Goal: Feedback & Contribution: Leave review/rating

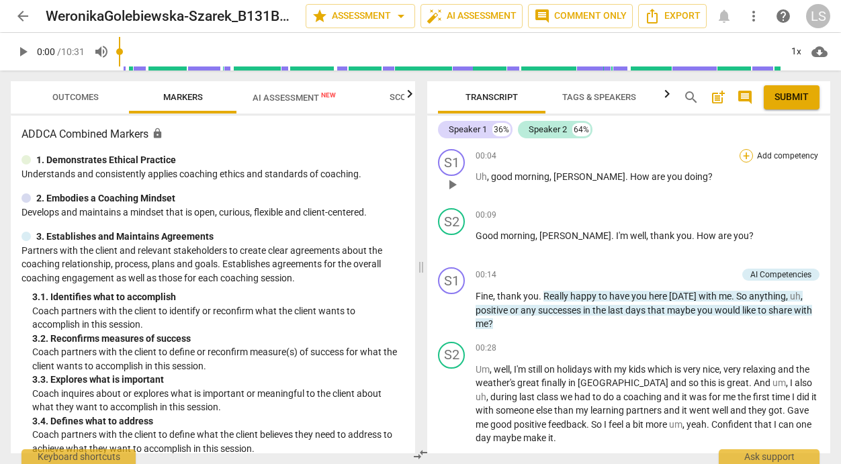
click at [739, 155] on div "+" at bounding box center [745, 155] width 13 height 13
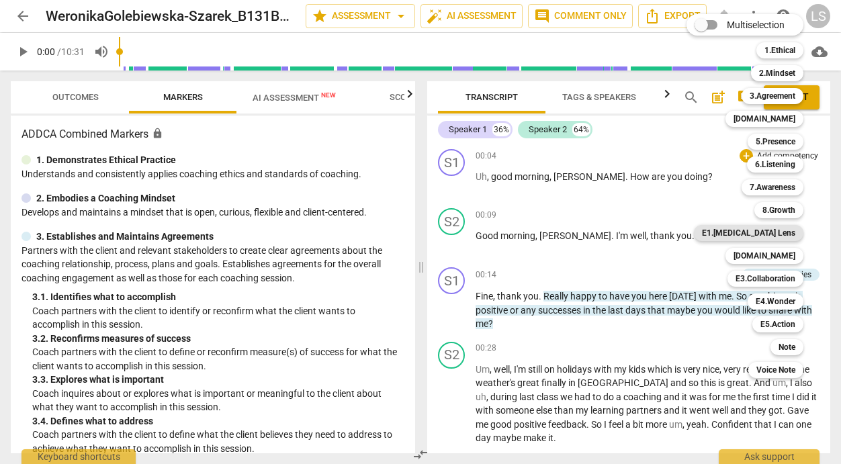
click at [775, 230] on b "E1.[MEDICAL_DATA] Lens" at bounding box center [748, 233] width 93 height 16
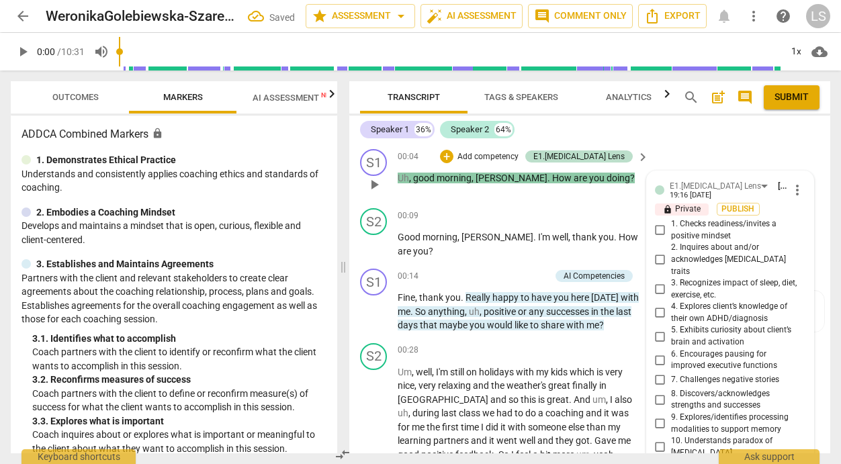
click at [656, 232] on input "1. Checks readiness/invites a positive mindset" at bounding box center [659, 230] width 21 height 16
checkbox input "true"
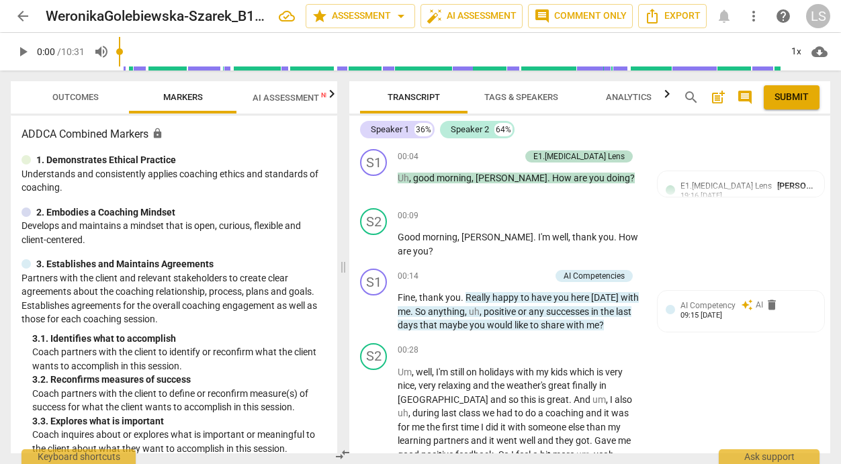
click at [23, 51] on span "play_arrow" at bounding box center [23, 52] width 16 height 16
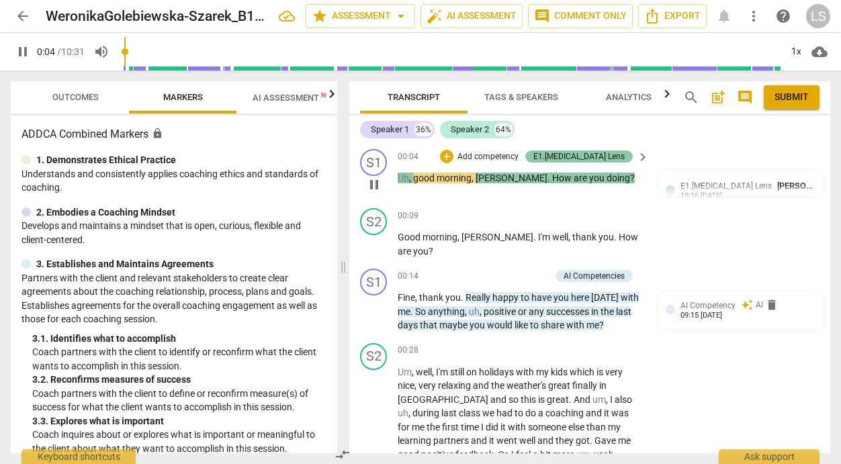
click at [621, 159] on div "E1.[MEDICAL_DATA] Lens" at bounding box center [578, 156] width 107 height 12
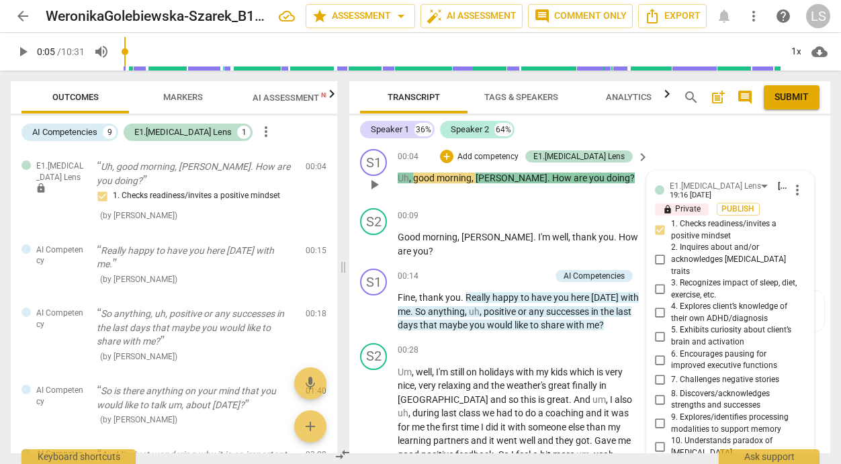
click at [520, 156] on p "Add competency" at bounding box center [488, 157] width 64 height 12
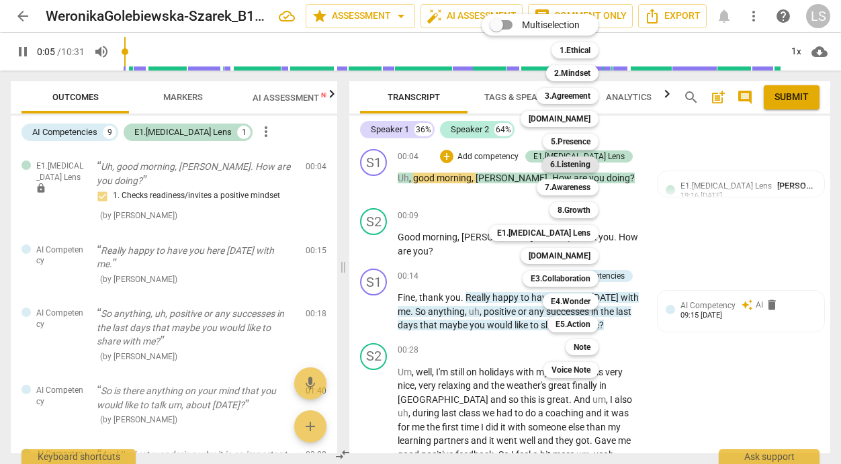
click at [568, 165] on b "6.Listening" at bounding box center [570, 164] width 40 height 16
type input "5"
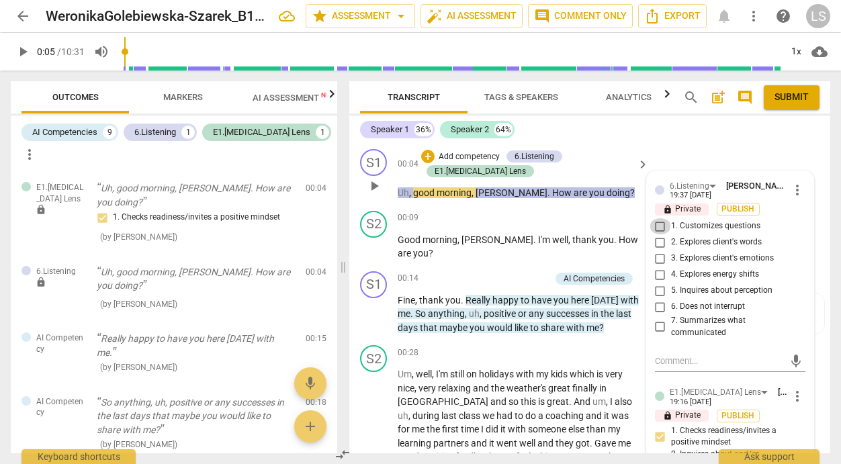
click at [659, 224] on input "1. Customizes questions" at bounding box center [659, 226] width 21 height 16
checkbox input "true"
click at [480, 154] on p "Add competency" at bounding box center [469, 157] width 64 height 12
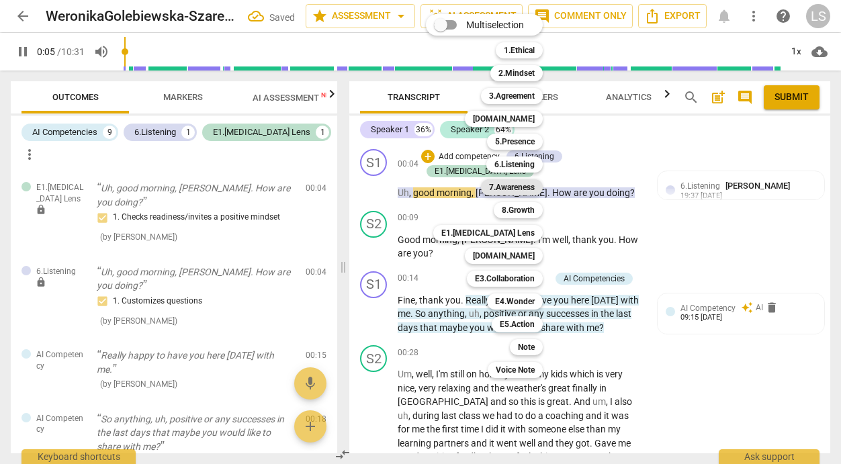
click at [514, 184] on b "7.Awareness" at bounding box center [512, 187] width 46 height 16
type input "5"
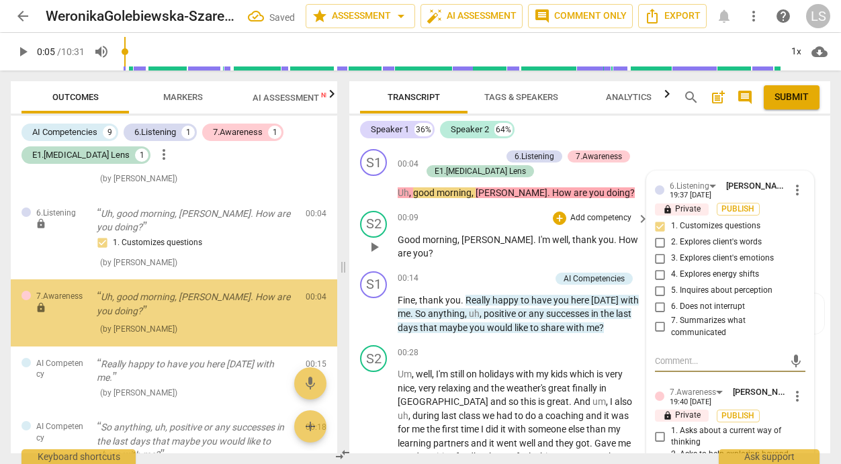
scroll to position [60, 0]
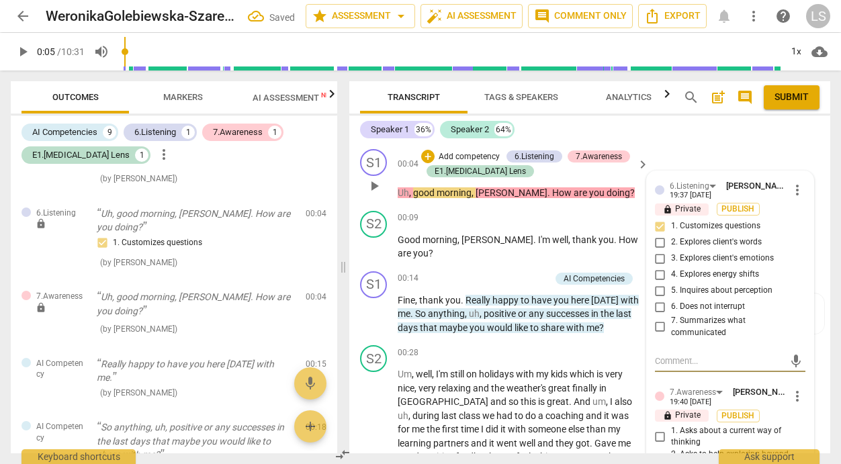
click at [670, 373] on div "mic" at bounding box center [730, 360] width 150 height 30
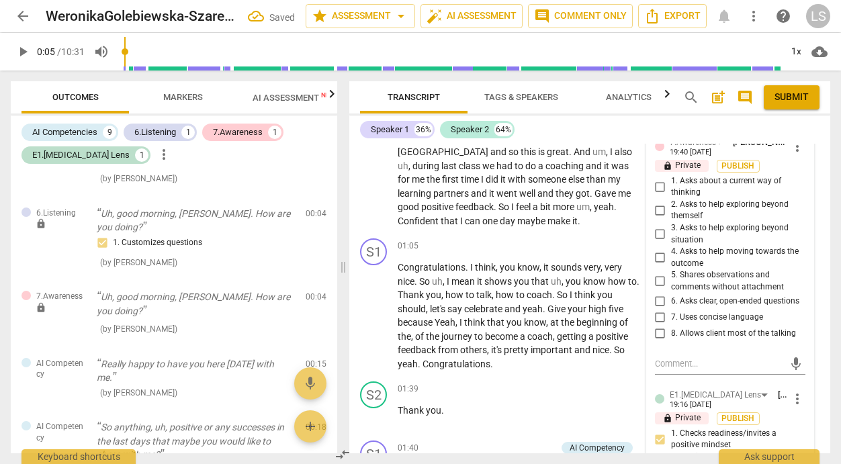
scroll to position [268, 0]
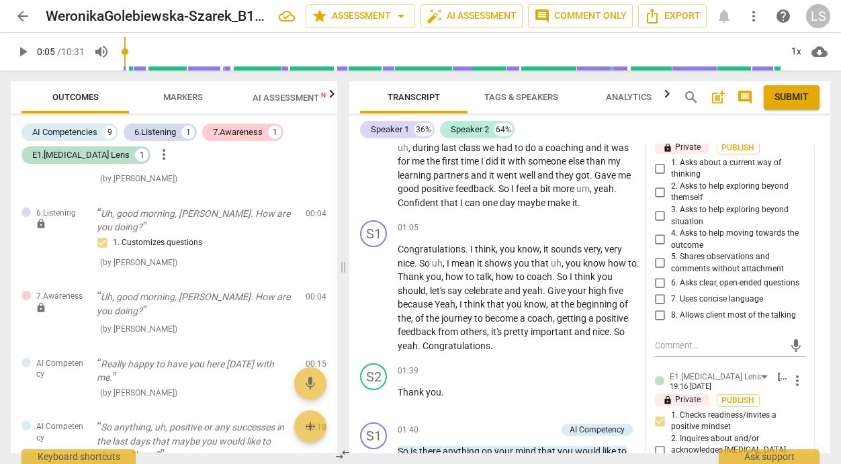
click at [657, 283] on input "6. Asks clear, open-ended questions" at bounding box center [659, 283] width 21 height 16
checkbox input "true"
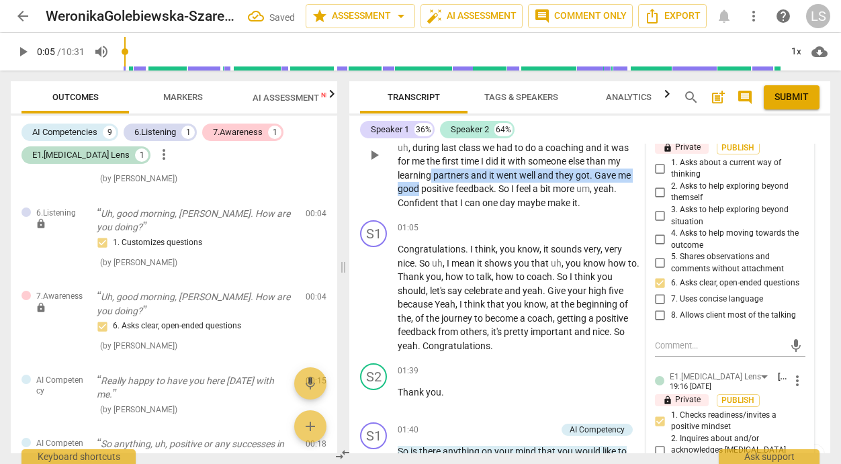
drag, startPoint x: 819, startPoint y: 181, endPoint x: 817, endPoint y: 154, distance: 26.3
click at [817, 154] on div "S2 play_arrow pause 00:28 + Add competency keyboard_arrow_right Um , well , I'm…" at bounding box center [589, 143] width 481 height 143
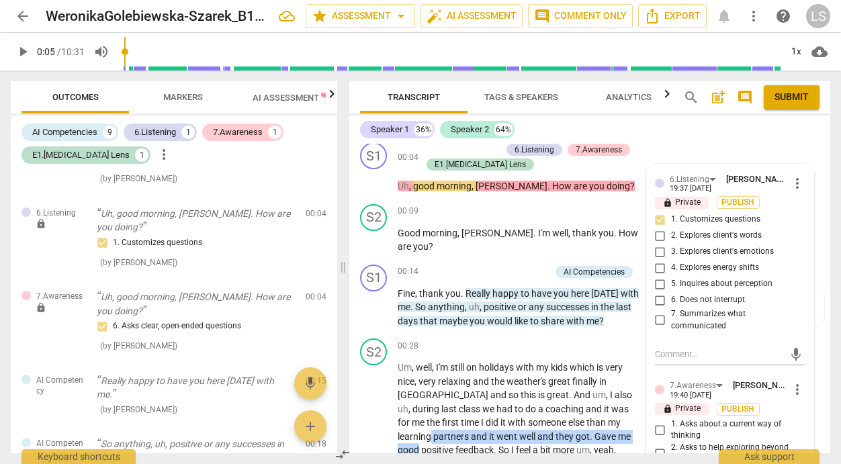
scroll to position [0, 0]
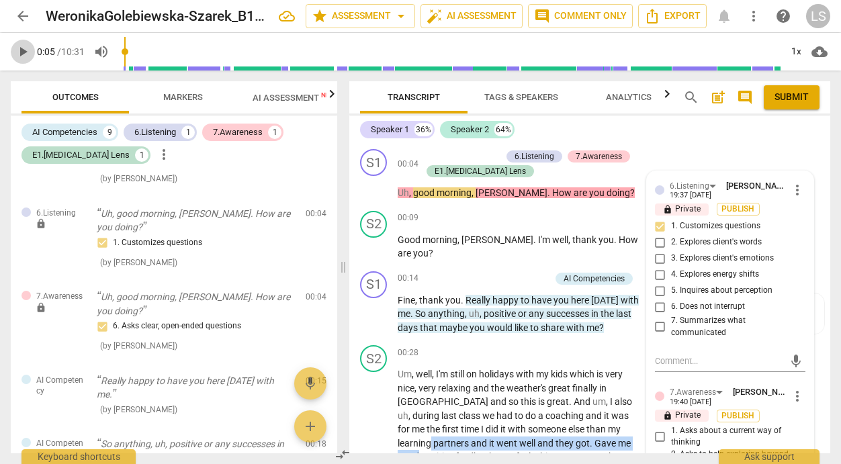
click at [21, 49] on span "play_arrow" at bounding box center [23, 52] width 16 height 16
click at [24, 52] on span "pause" at bounding box center [23, 52] width 16 height 16
type input "5"
click at [24, 16] on span "arrow_back" at bounding box center [23, 16] width 16 height 16
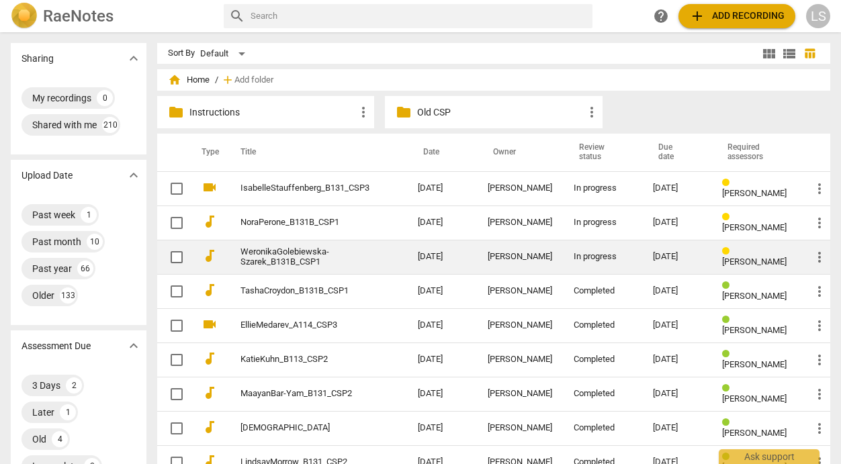
click at [669, 256] on div "[DATE]" at bounding box center [677, 257] width 48 height 10
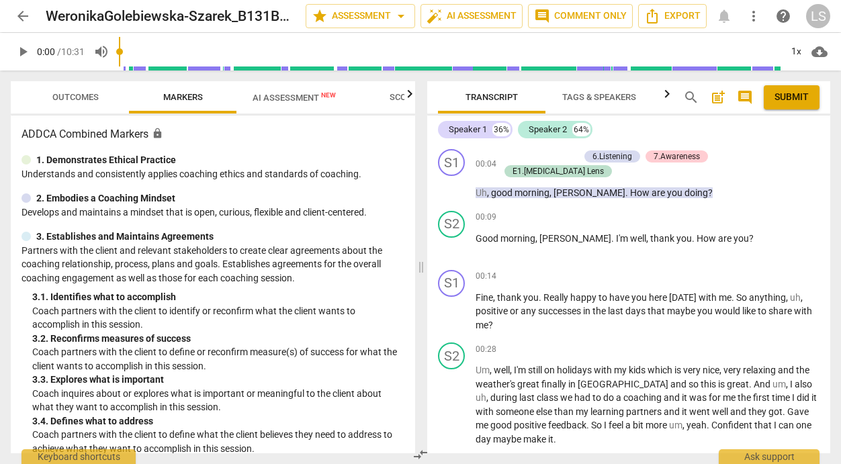
click at [23, 48] on span "play_arrow" at bounding box center [23, 52] width 16 height 16
click at [20, 55] on span "pause" at bounding box center [23, 52] width 16 height 16
type input "28"
click at [742, 271] on div "+" at bounding box center [745, 276] width 13 height 13
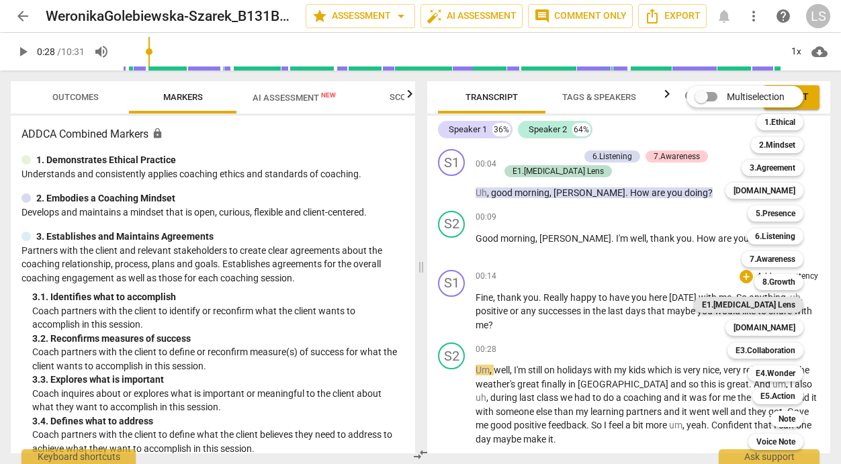
click at [778, 298] on b "E1.[MEDICAL_DATA] Lens" at bounding box center [748, 305] width 93 height 16
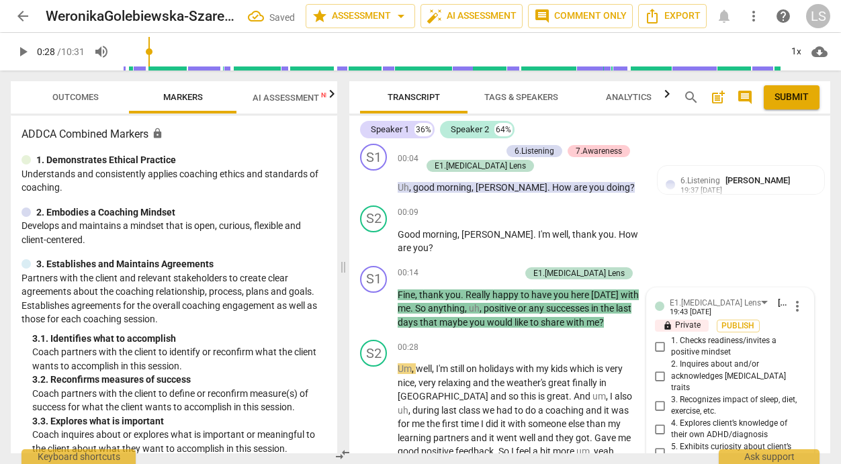
scroll to position [4, 0]
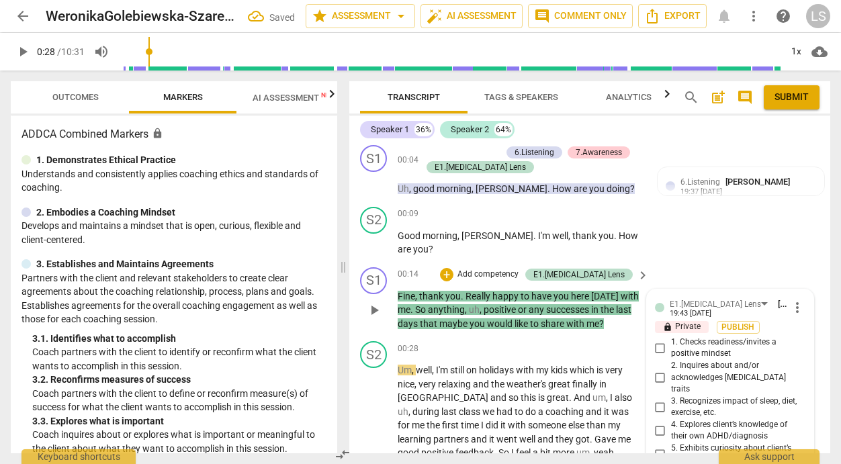
click at [659, 346] on input "1. Checks readiness/invites a positive mindset" at bounding box center [659, 348] width 21 height 16
checkbox input "true"
click at [520, 274] on p "Add competency" at bounding box center [488, 275] width 64 height 12
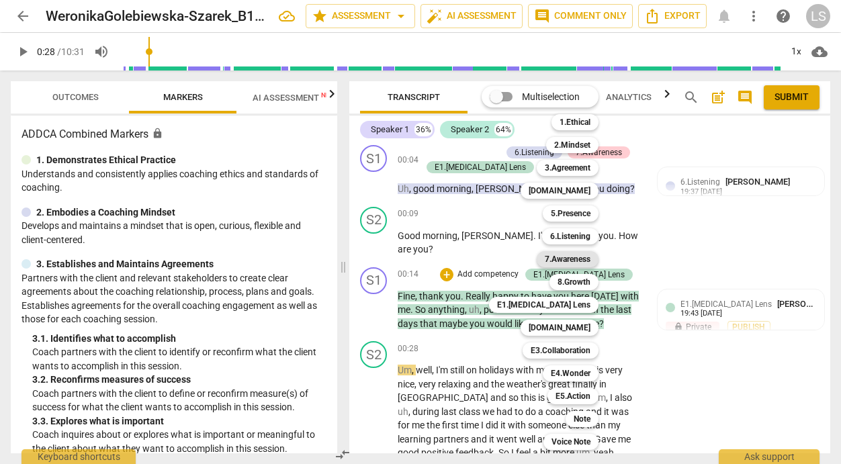
click at [571, 257] on b "7.Awareness" at bounding box center [568, 259] width 46 height 16
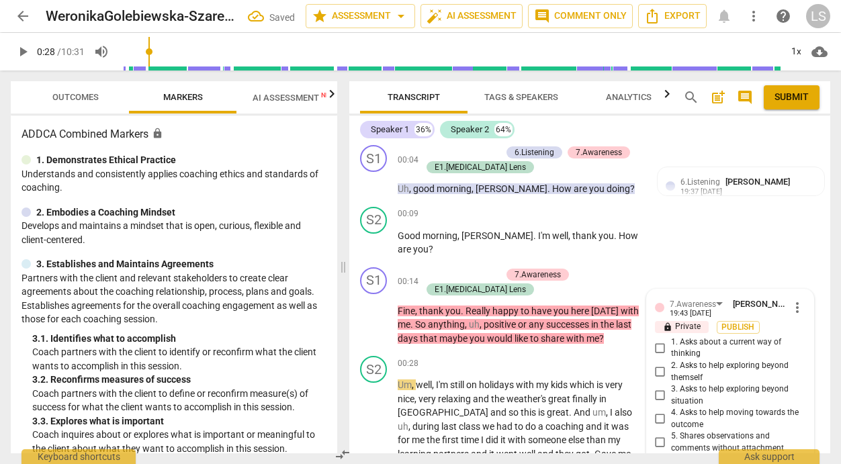
scroll to position [238, 0]
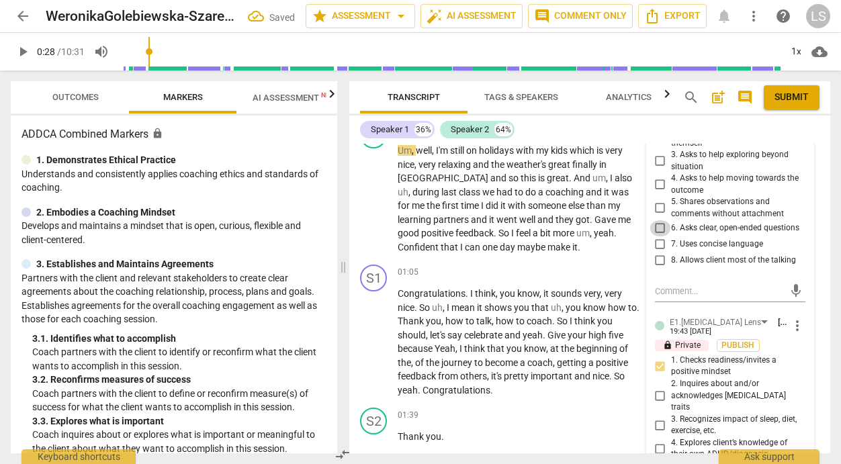
click at [659, 230] on input "6. Asks clear, open-ended questions" at bounding box center [659, 228] width 21 height 16
checkbox input "true"
click at [663, 297] on textarea at bounding box center [719, 291] width 129 height 13
type textarea "G"
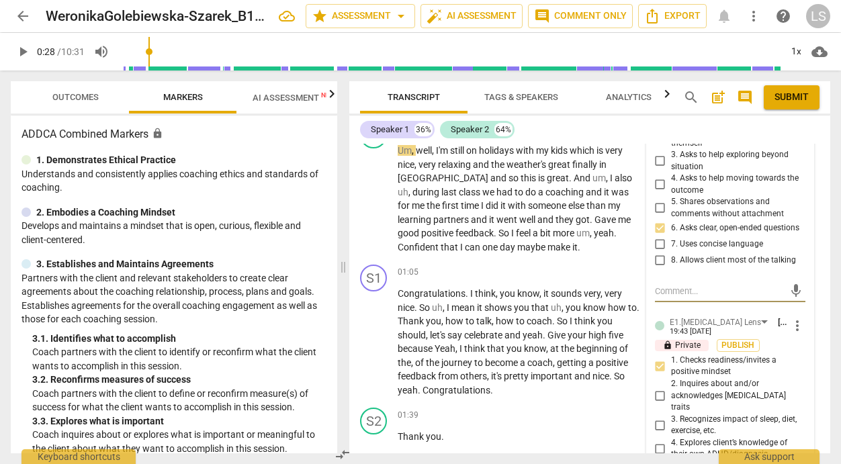
type textarea "P"
type textarea "Pe"
type textarea "Peo"
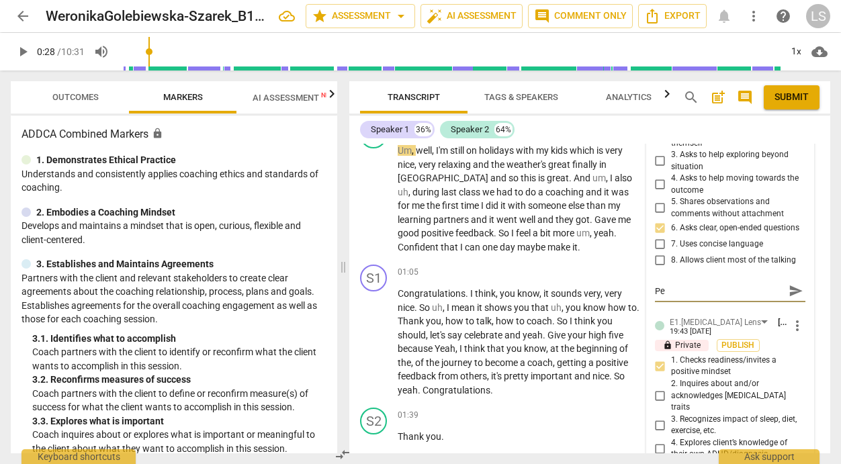
type textarea "Peo"
type textarea "Peop"
type textarea "Peopl"
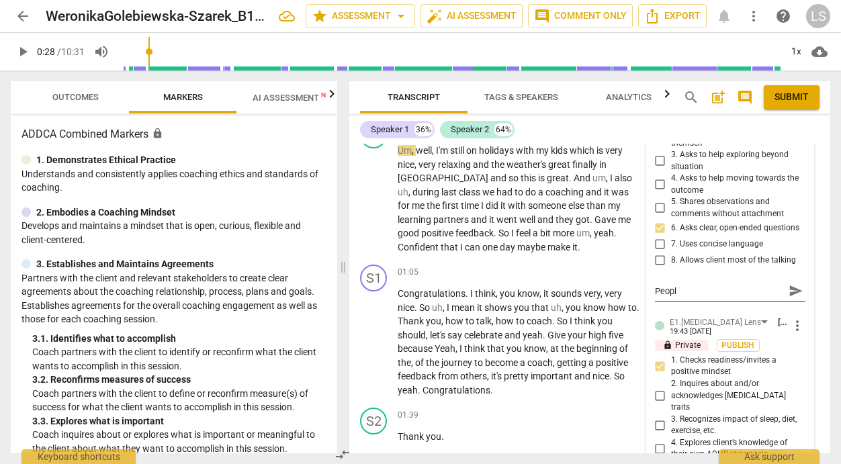
type textarea "People"
type textarea "People h"
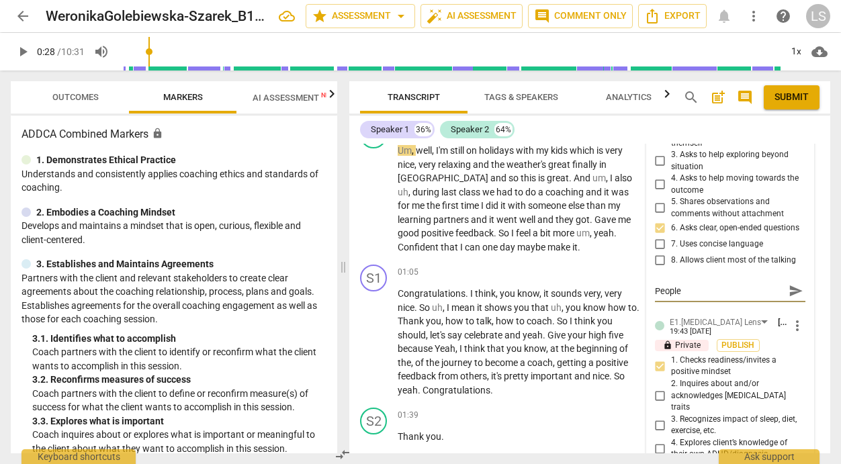
type textarea "People h"
type textarea "People ha"
type textarea "People har"
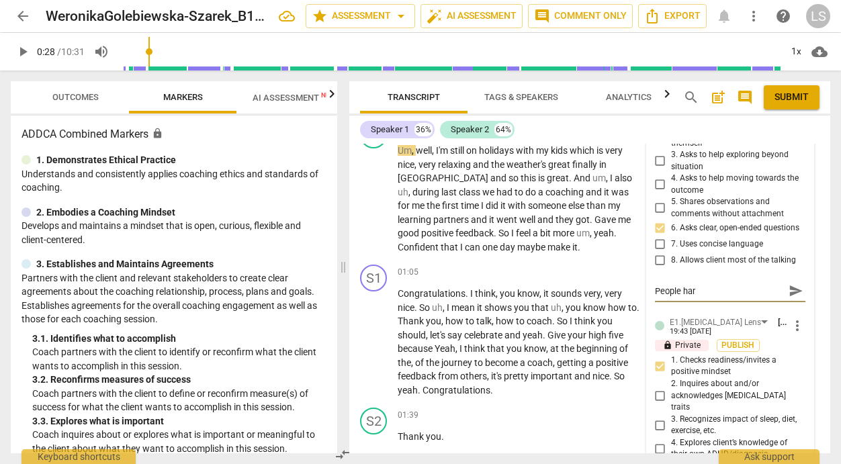
type textarea "People hard"
type textarea "People hardl"
type textarea "People hardly"
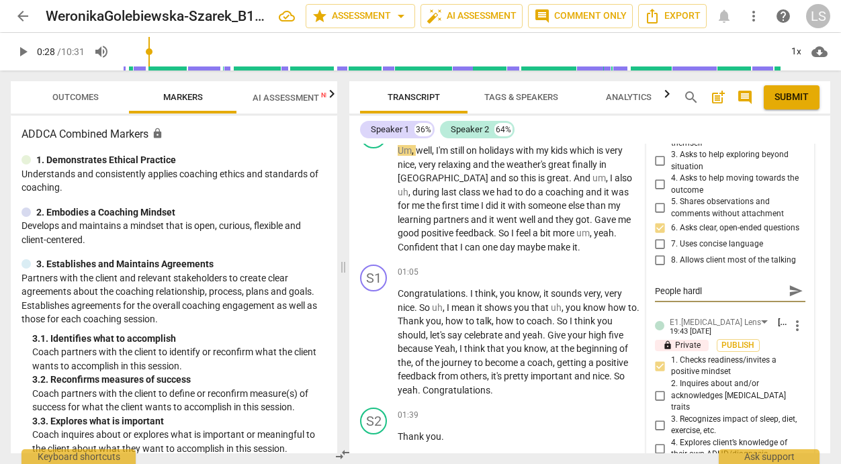
type textarea "People hardly"
type textarea "People hardly g"
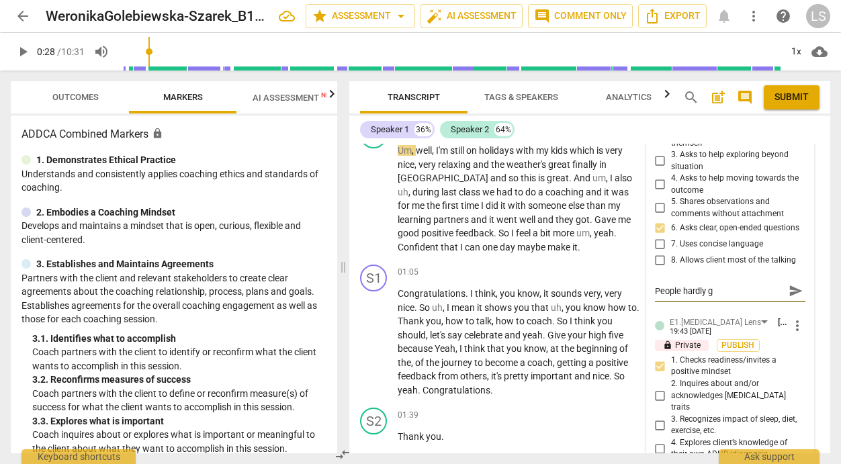
type textarea "People hardly ge"
type textarea "People hardly get"
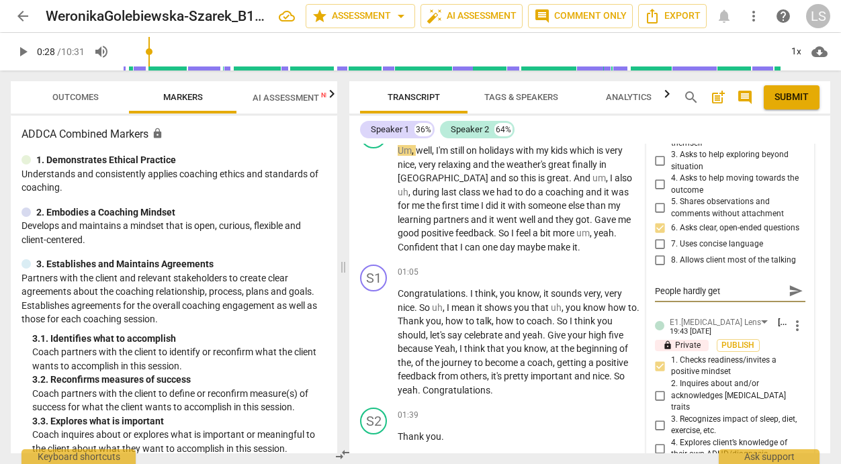
type textarea "People hardly get"
type textarea "People hardly get a"
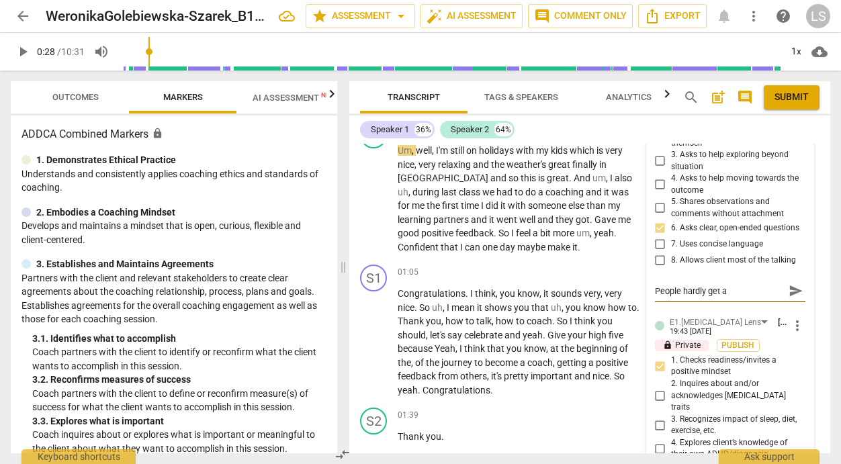
type textarea "People hardly get a c"
type textarea "People hardly get a ch"
type textarea "People hardly get a cha"
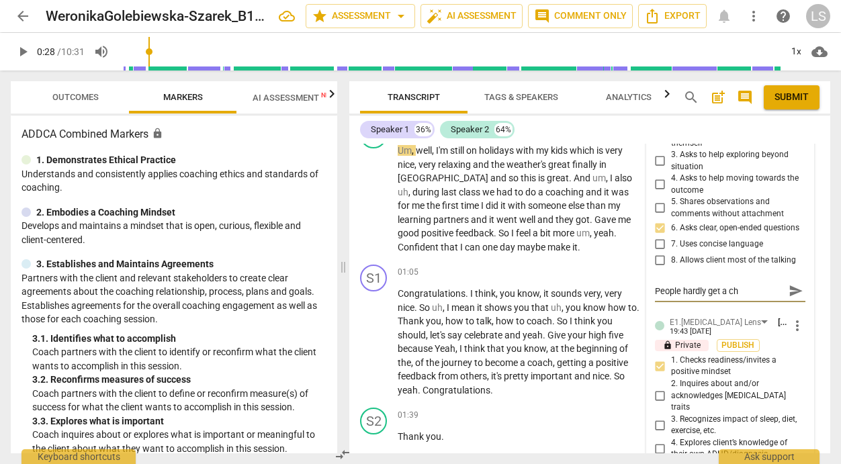
type textarea "People hardly get a cha"
type textarea "People hardly get a chan"
type textarea "People hardly get a chanc"
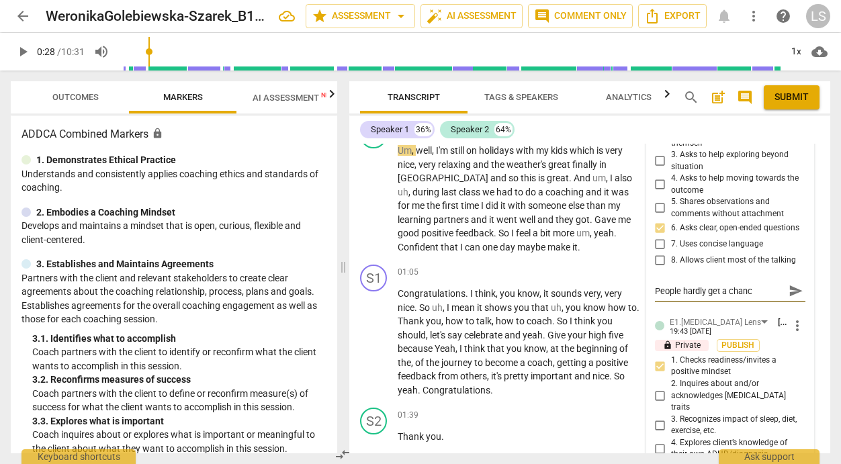
type textarea "People hardly get a chance"
type textarea "People hardly get a chance t"
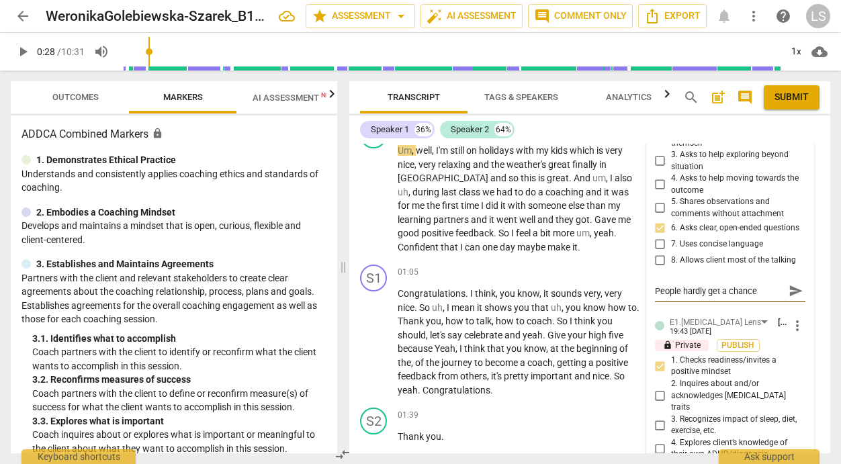
type textarea "People hardly get a chance t"
type textarea "People hardly get a chance to"
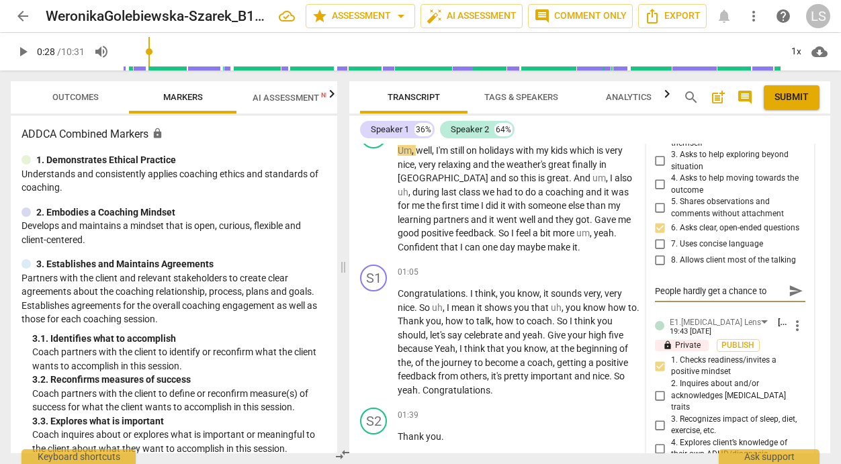
type textarea "People hardly get a chance to s"
type textarea "People hardly get a chance to sh"
type textarea "People hardly get a chance to sha"
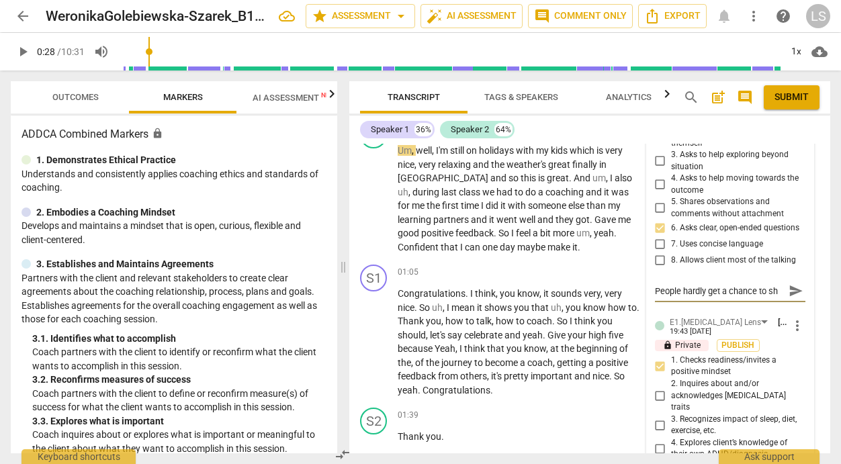
type textarea "People hardly get a chance to sha"
type textarea "People hardly get a chance to shar"
type textarea "People hardly get a chance to share"
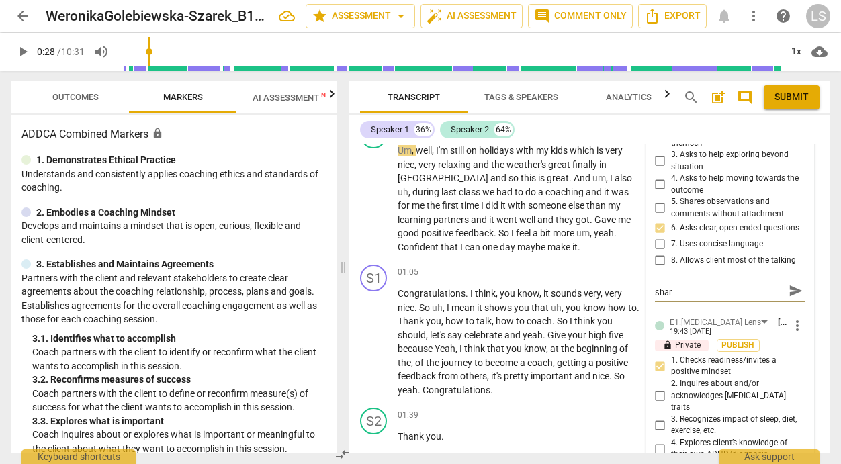
type textarea "People hardly get a chance to share"
type textarea "People hardly get a chance to share t"
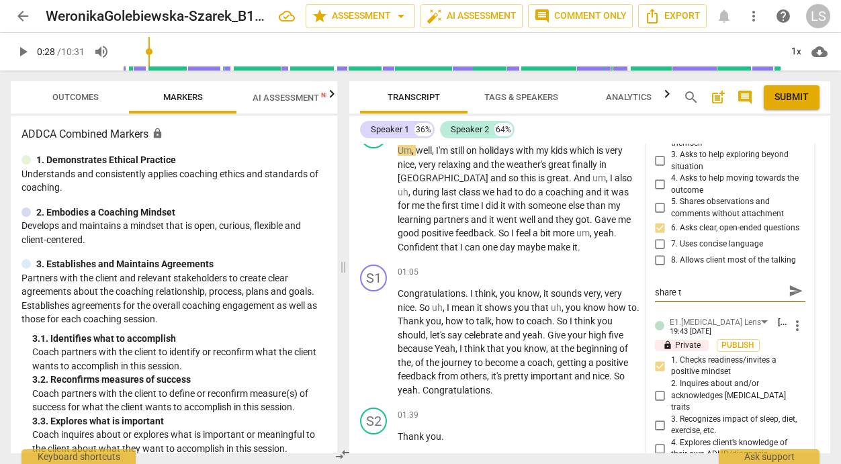
type textarea "People hardly get a chance to share th"
type textarea "People hardly get a chance to share the"
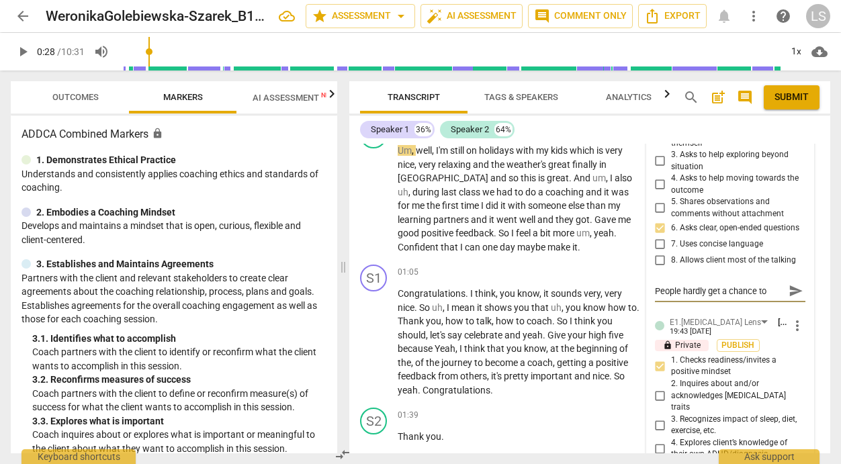
type textarea "People hardly get a chance to share the"
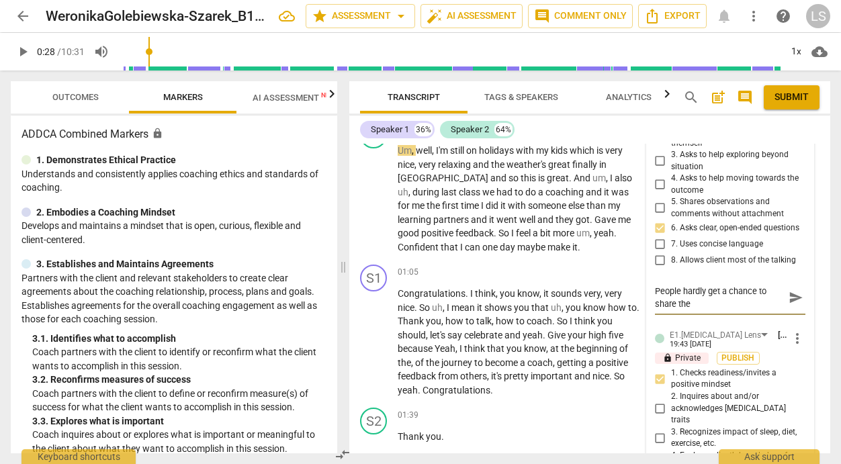
type textarea "People hardly get a chance to share the g"
type textarea "People hardly get a chance to share the go"
type textarea "People hardly get a chance to share the goo"
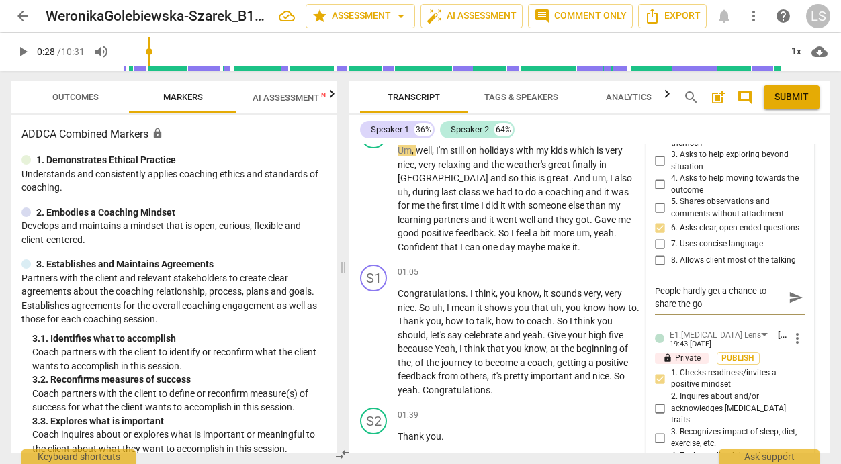
type textarea "People hardly get a chance to share the goo"
type textarea "People hardly get a chance to share the good"
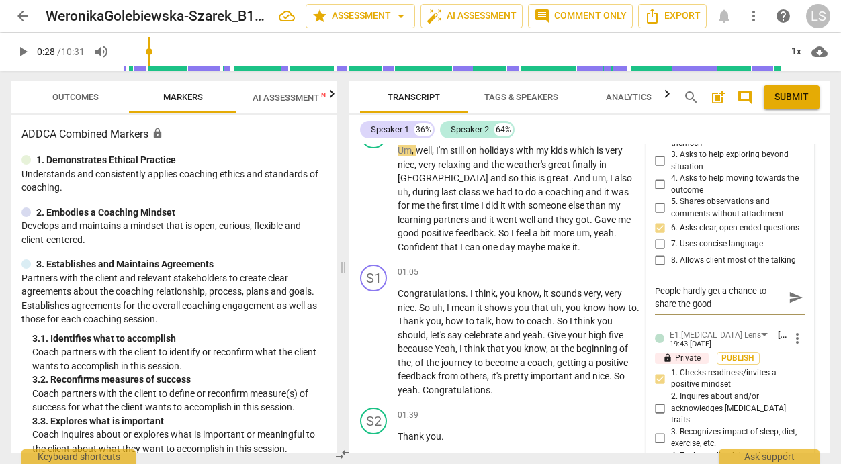
type textarea "People hardly get a chance to share the good i"
type textarea "People hardly get a chance to share the good in"
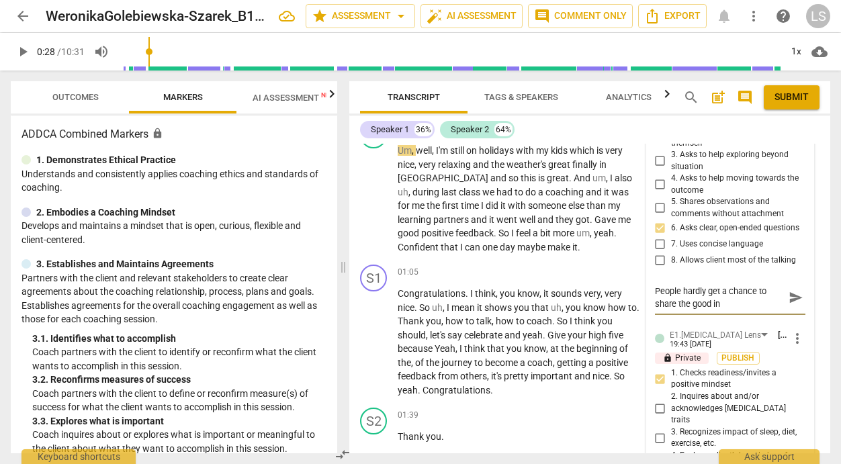
type textarea "People hardly get a chance to share the good in"
type textarea "People hardly get a chance to share the good in t"
type textarea "People hardly get a chance to share the good in th"
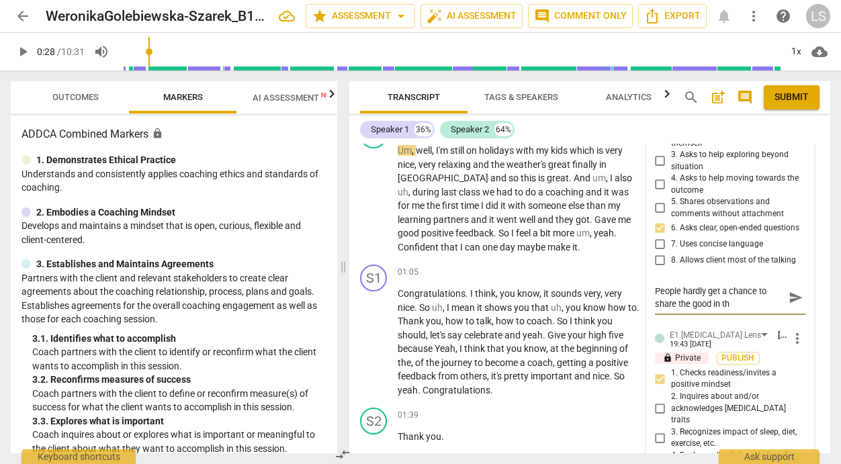
type textarea "People hardly get a chance to share the good in the"
type textarea "People hardly get a chance to share the good in thei"
type textarea "People hardly get a chance to share the good in their"
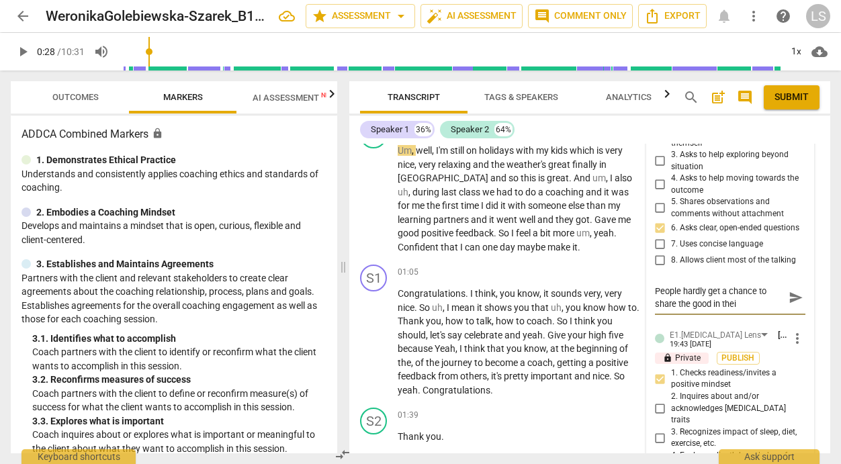
type textarea "People hardly get a chance to share the good in their"
type textarea "People hardly get a chance to share the good in their l"
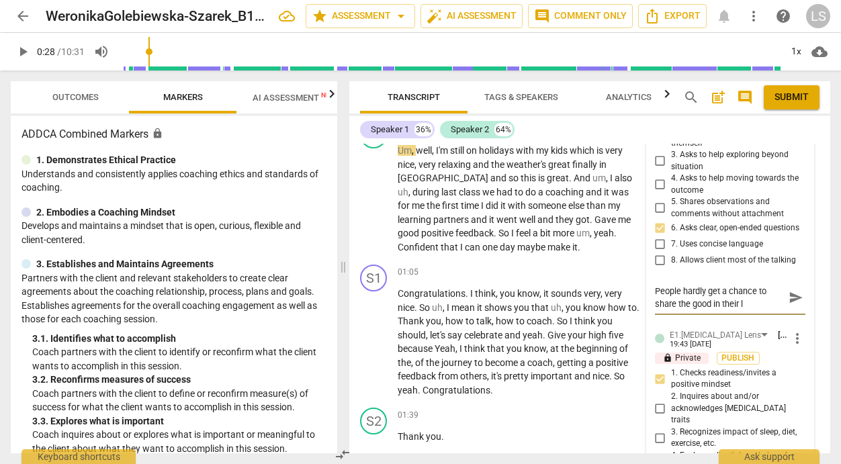
type textarea "People hardly get a chance to share the good in their li"
type textarea "People hardly get a chance to share the good in their lif"
type textarea "People hardly get a chance to share the good in their life"
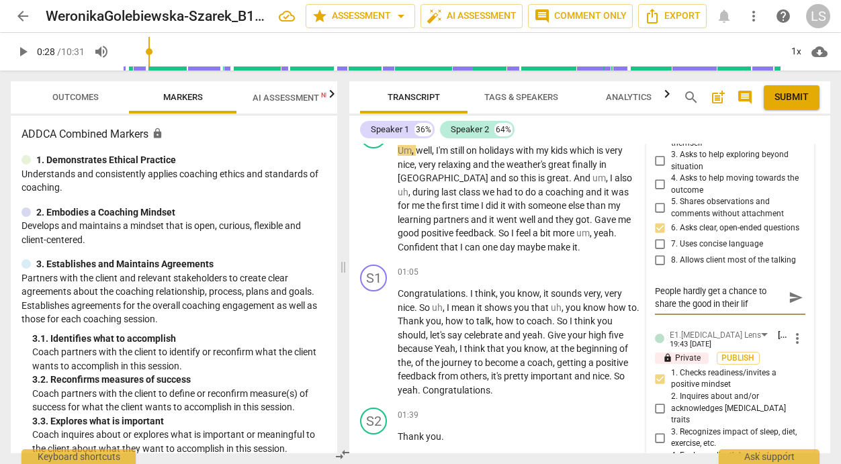
type textarea "People hardly get a chance to share the good in their life"
type textarea "People hardly get a chance to share the good in their life s"
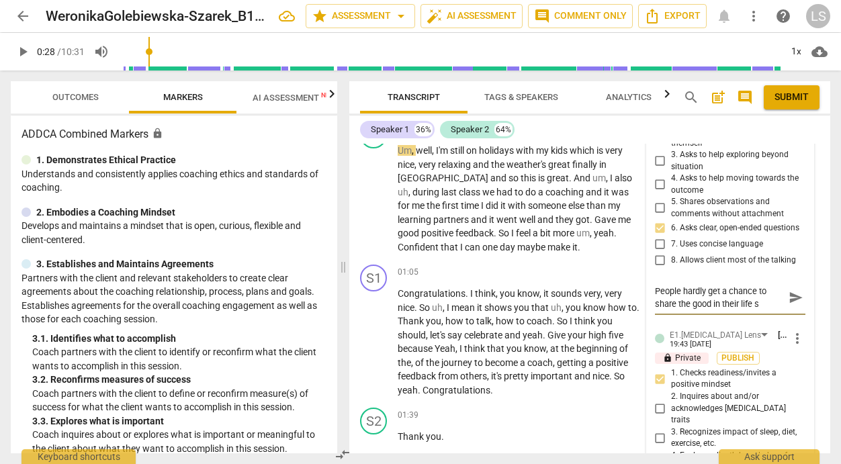
type textarea "People hardly get a chance to share the good in their life so"
type textarea "People hardly get a chance to share the good in their life so b"
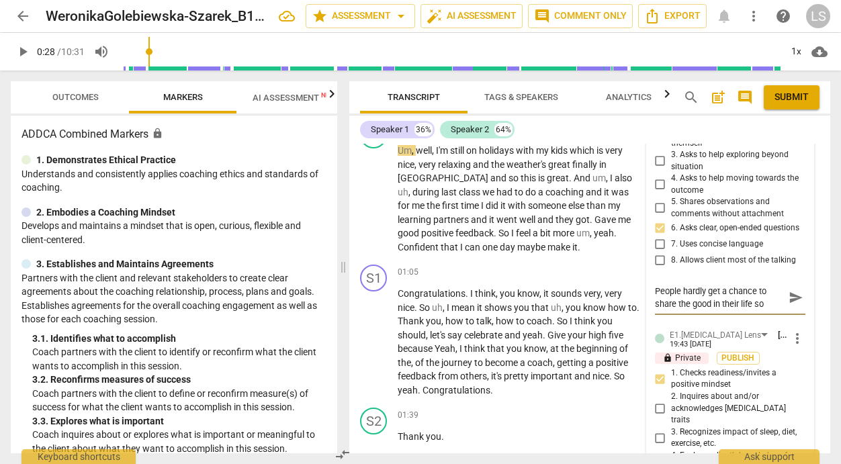
type textarea "People hardly get a chance to share the good in their life so b"
type textarea "People hardly get a chance to share the good in their life so be"
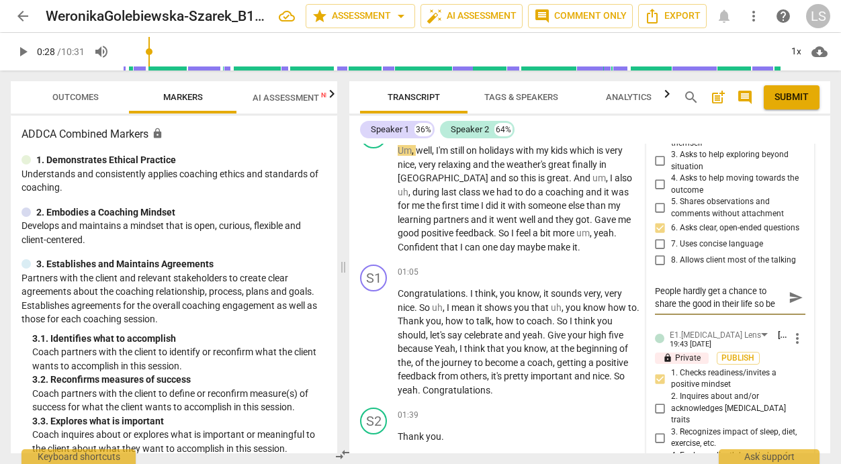
type textarea "People hardly get a chance to share the good in their life so be c"
type textarea "People hardly get a chance to share the good in their life so be co"
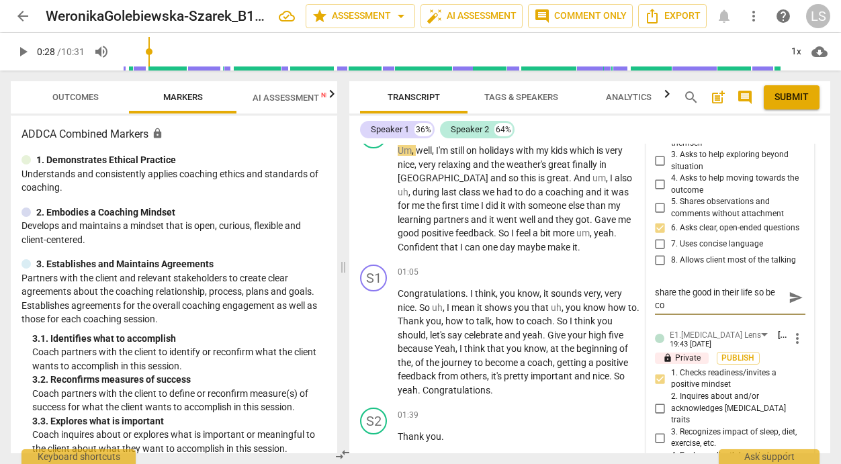
type textarea "People hardly get a chance to share the good in their life so be con"
type textarea "People hardly get a chance to share the good in their life so be conf"
type textarea "People hardly get a chance to share the good in their life so be confi"
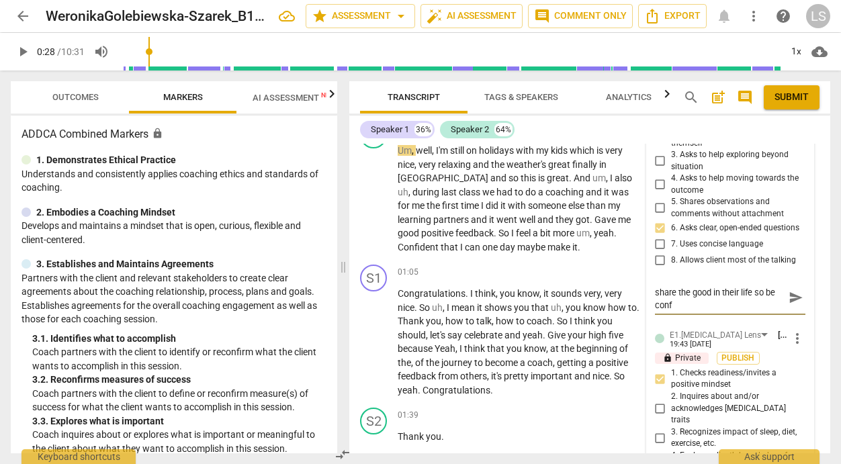
type textarea "People hardly get a chance to share the good in their life so be confi"
type textarea "People hardly get a chance to share the good in their life so be confid"
type textarea "People hardly get a chance to share the good in their life so be confide"
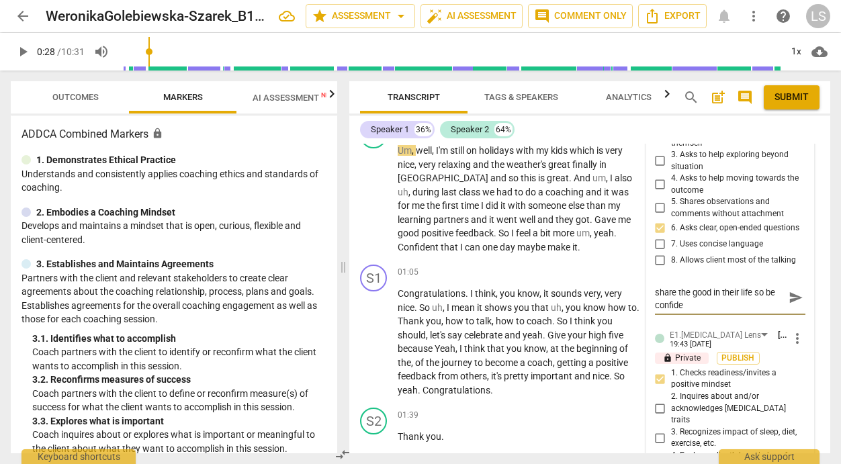
type textarea "People hardly get a chance to share the good in their life so be confiden"
type textarea "People hardly get a chance to share the good in their life so be confident"
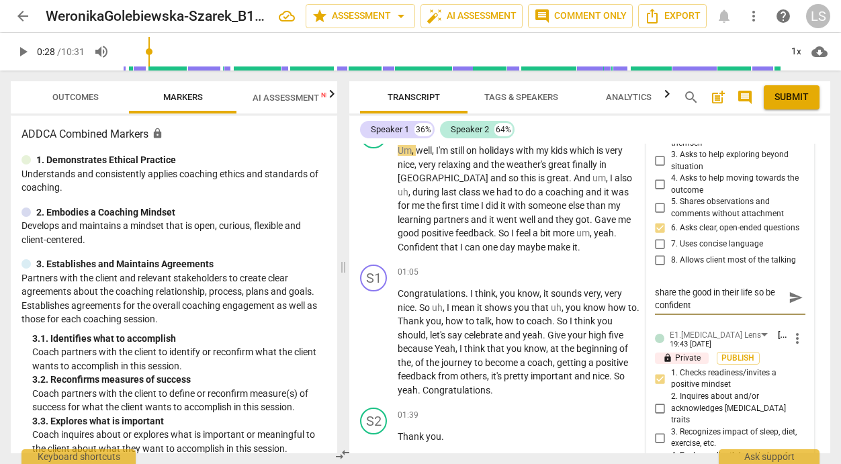
type textarea "People hardly get a chance to share the good in their life so be confident"
type textarea "People hardly get a chance to share the good in their life so be confident a"
type textarea "People hardly get a chance to share the good in their life so be confident as"
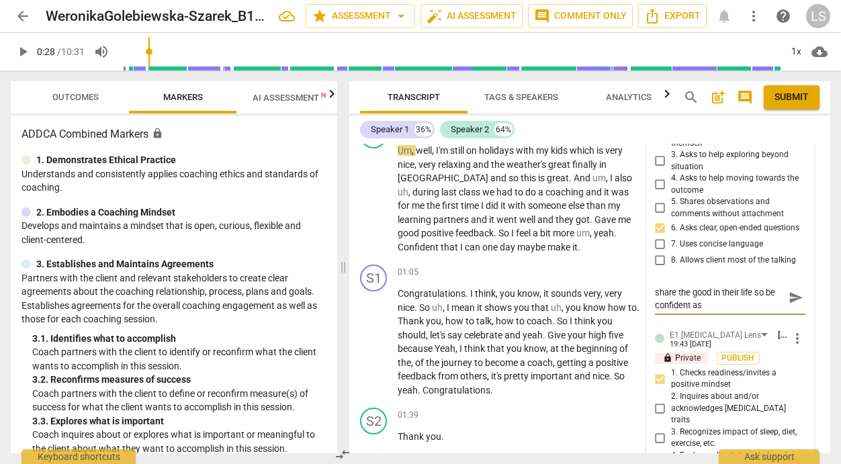
scroll to position [0, 0]
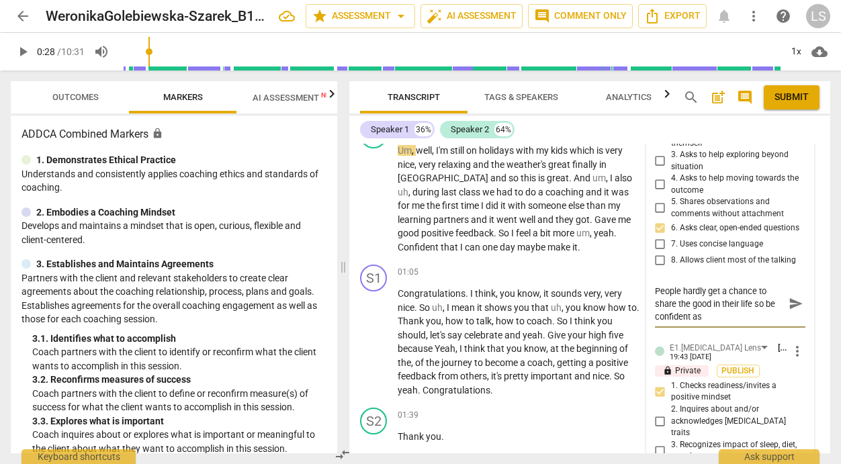
type textarea "People hardly get a chance to share the good in their life so be confident ask"
type textarea "People hardly get a chance to share the good in their life so be confident aski"
type textarea "People hardly get a chance to share the good in their life so be confident askin"
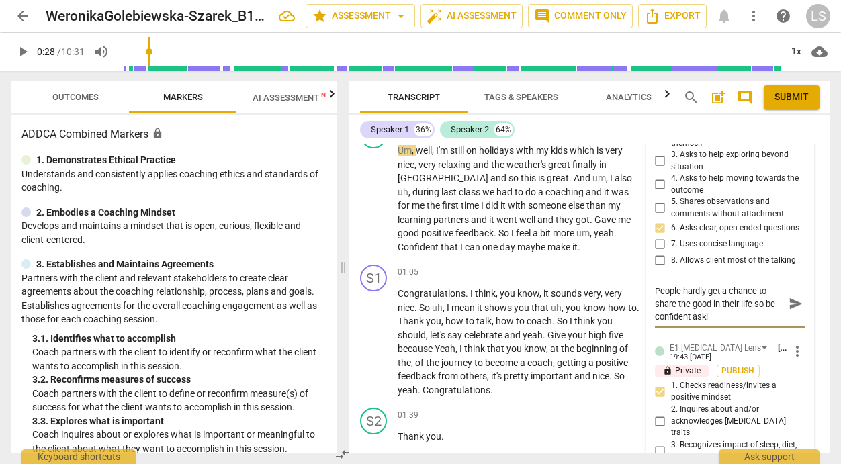
type textarea "People hardly get a chance to share the good in their life so be confident askin"
type textarea "People hardly get a chance to share the good in their life so be confident aski…"
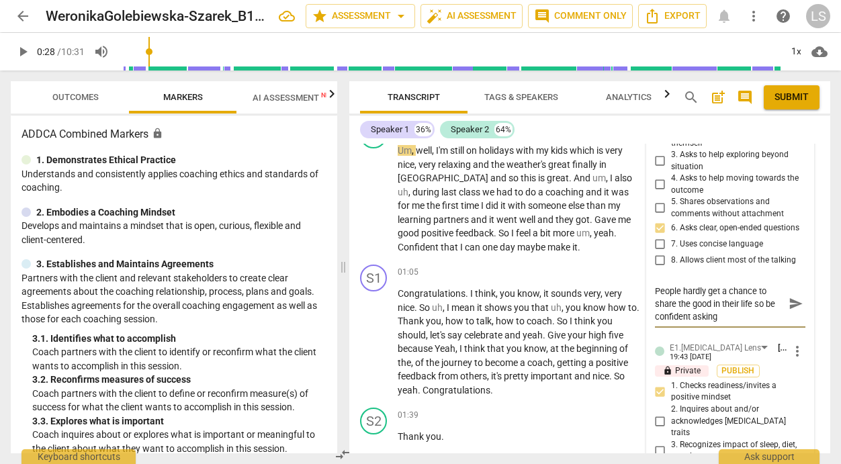
type textarea "People hardly get a chance to share the good in their life so be confident aski…"
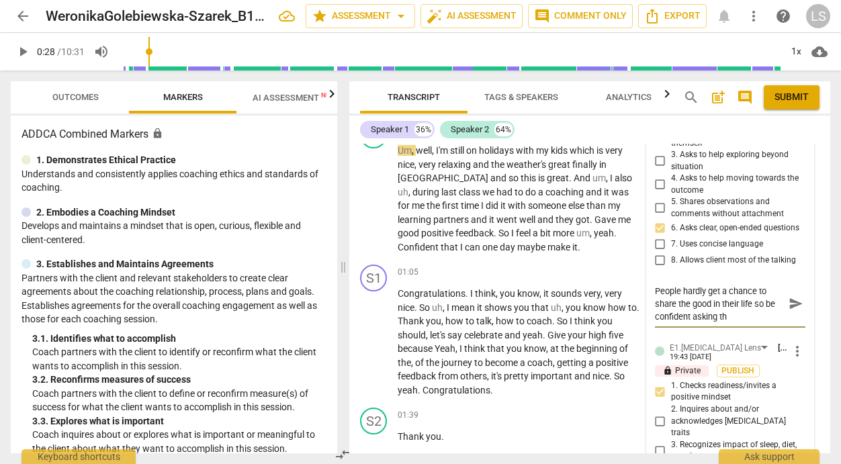
type textarea "People hardly get a chance to share the good in their life so be confident aski…"
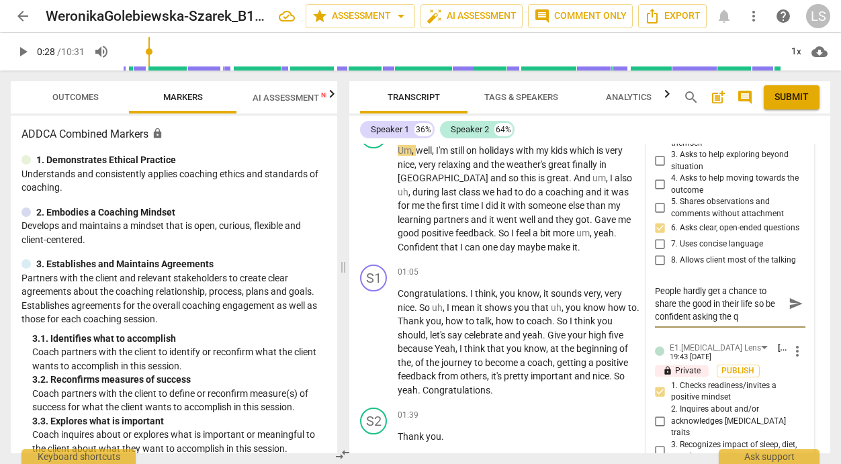
type textarea "People hardly get a chance to share the good in their life so be confident aski…"
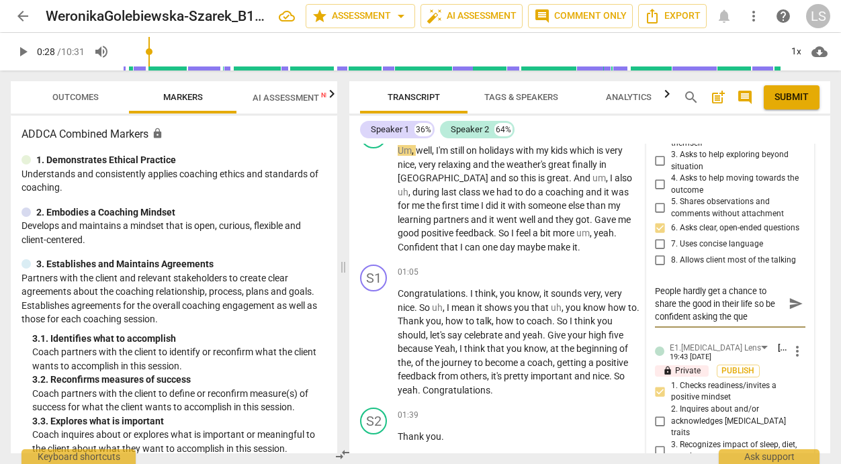
type textarea "People hardly get a chance to share the good in their life so be confident aski…"
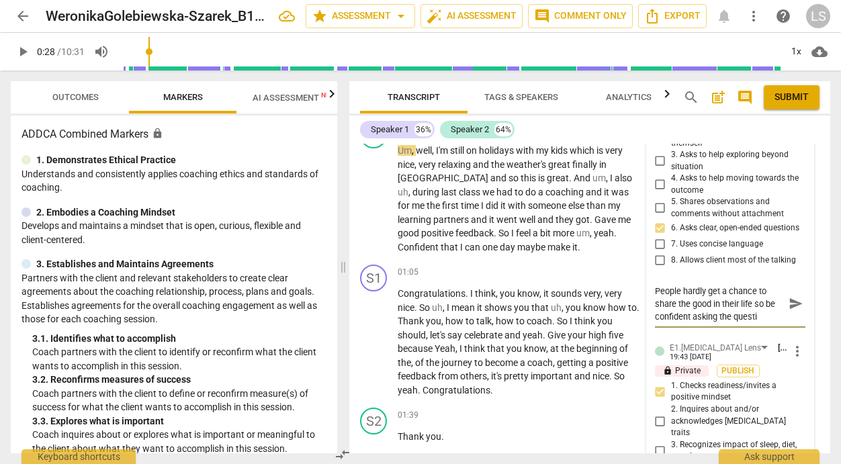
type textarea "People hardly get a chance to share the good in their life so be confident aski…"
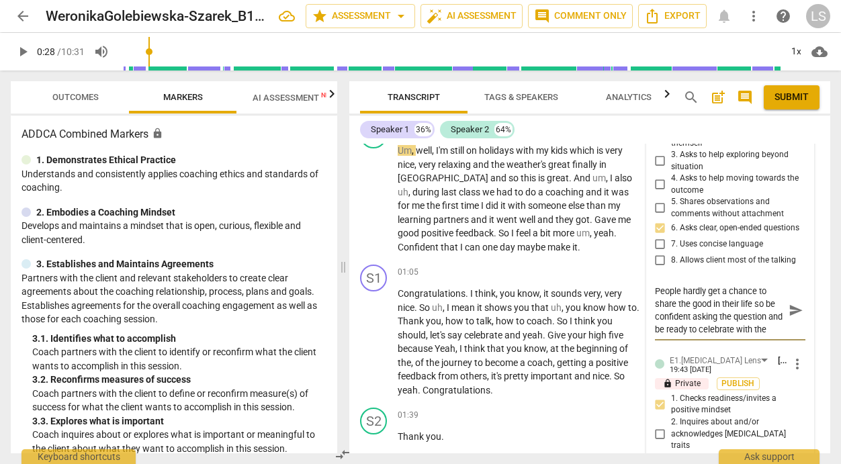
scroll to position [11, 0]
click at [788, 314] on span "send" at bounding box center [795, 310] width 15 height 15
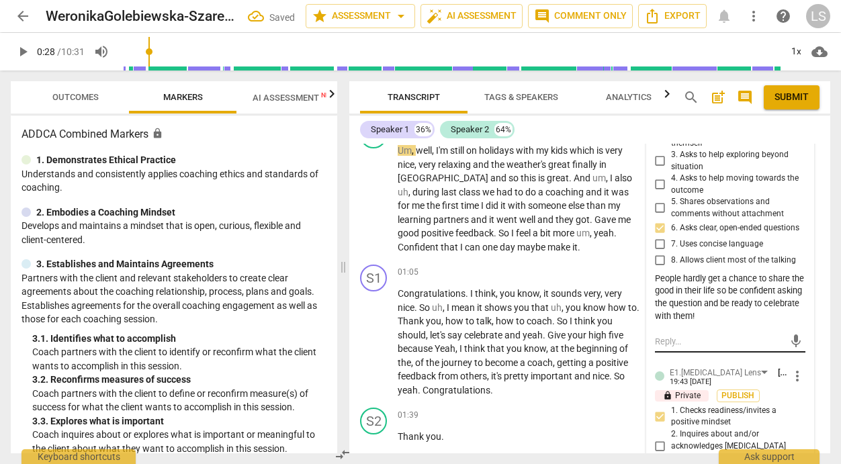
scroll to position [0, 0]
click at [22, 51] on span "play_arrow" at bounding box center [23, 52] width 16 height 16
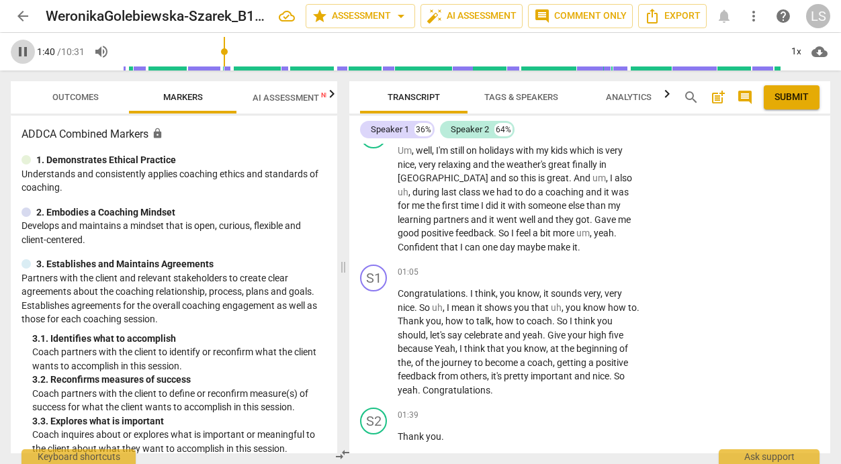
click at [24, 45] on span "pause" at bounding box center [23, 52] width 16 height 16
click at [559, 271] on div "+" at bounding box center [559, 271] width 13 height 13
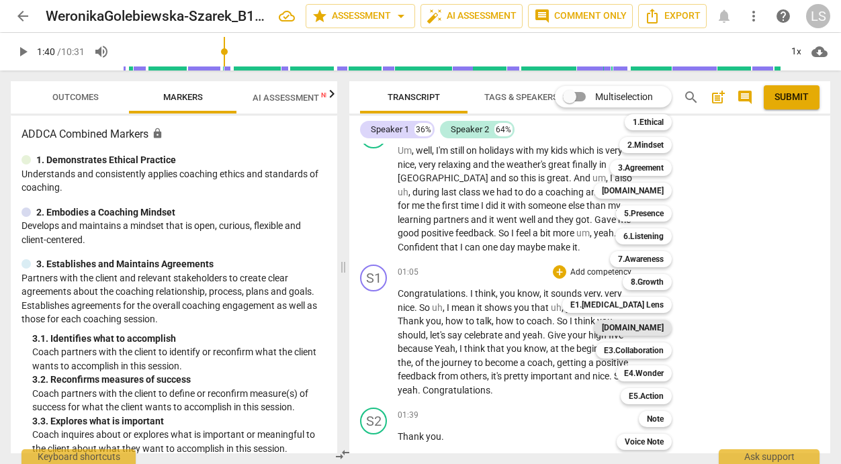
click at [652, 324] on b "[DOMAIN_NAME]" at bounding box center [633, 328] width 62 height 16
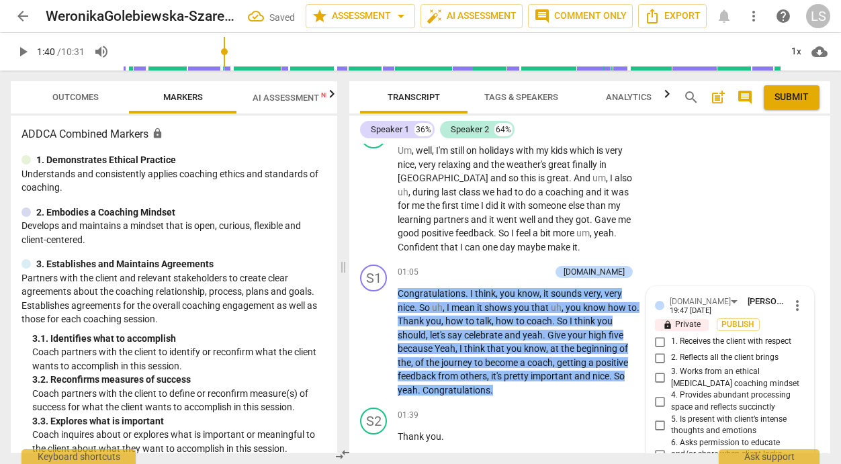
scroll to position [506, 0]
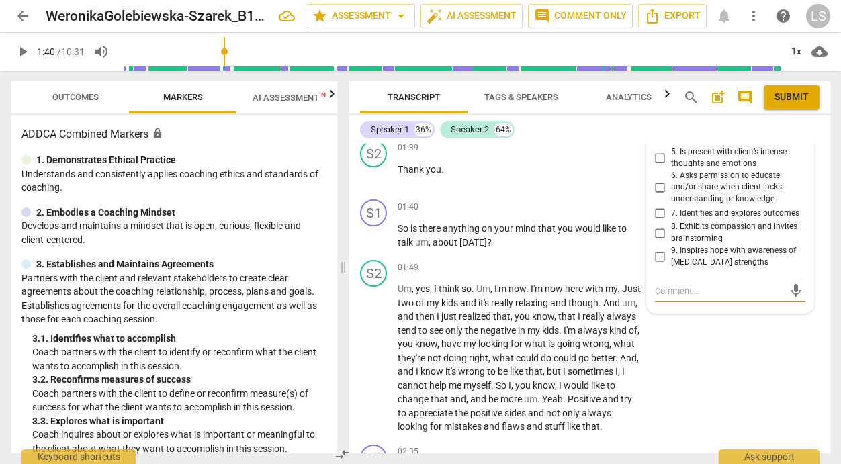
click at [657, 156] on input "5. Is present with client’s intense thoughts and emotions" at bounding box center [659, 158] width 21 height 16
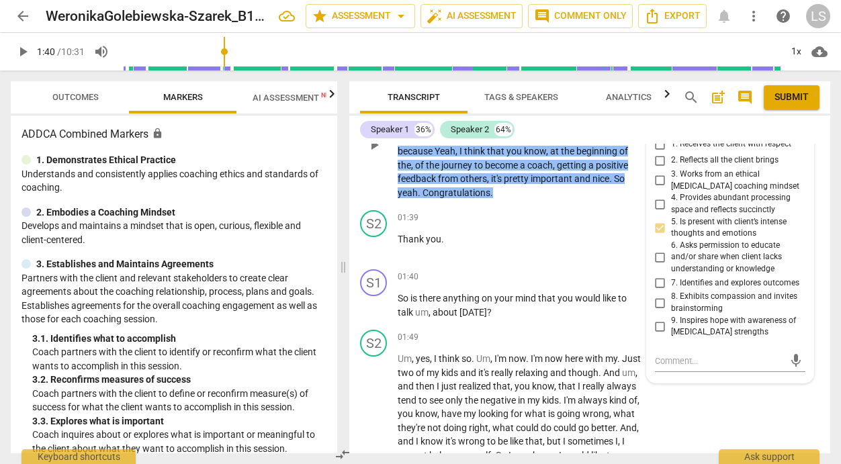
scroll to position [429, 0]
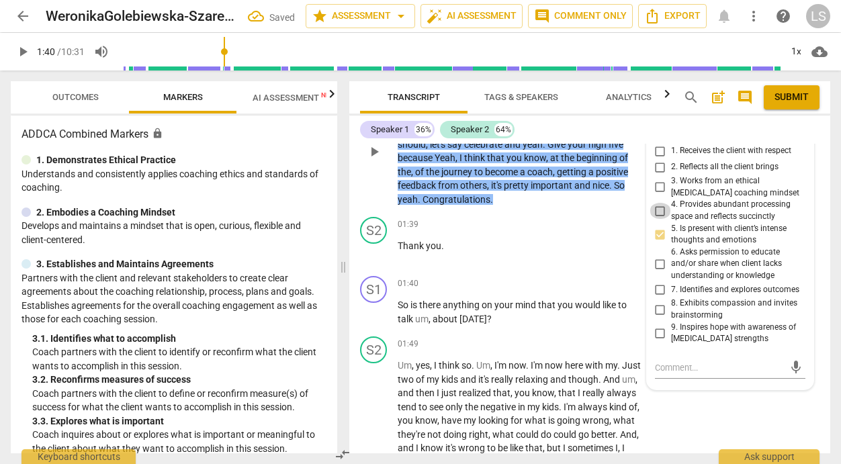
click at [659, 208] on input "4. Provides abundant processing space and reflects succinctly" at bounding box center [659, 211] width 21 height 16
click at [657, 232] on input "5. Is present with client’s intense thoughts and emotions" at bounding box center [659, 234] width 21 height 16
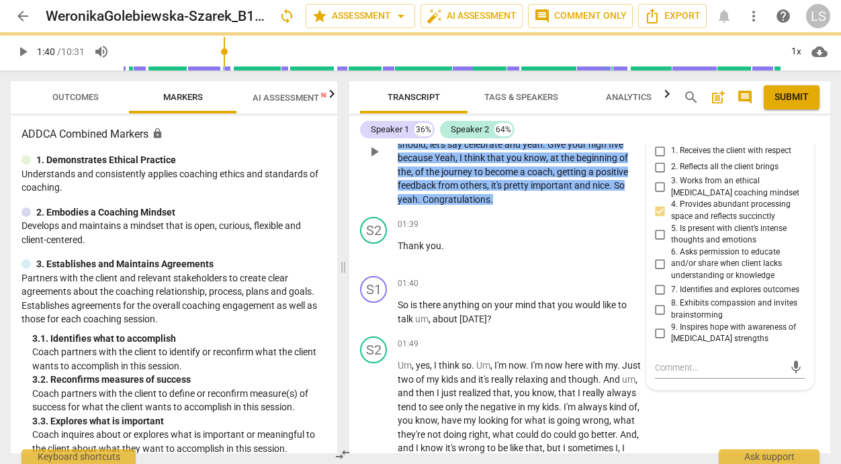
click at [657, 167] on input "2. Reflects all the client brings" at bounding box center [659, 167] width 21 height 16
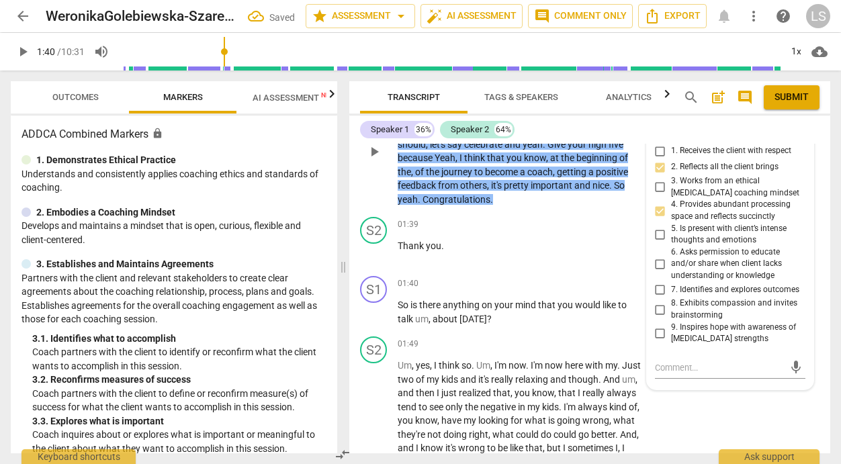
click at [657, 151] on input "1. Receives the client with respect" at bounding box center [659, 151] width 21 height 16
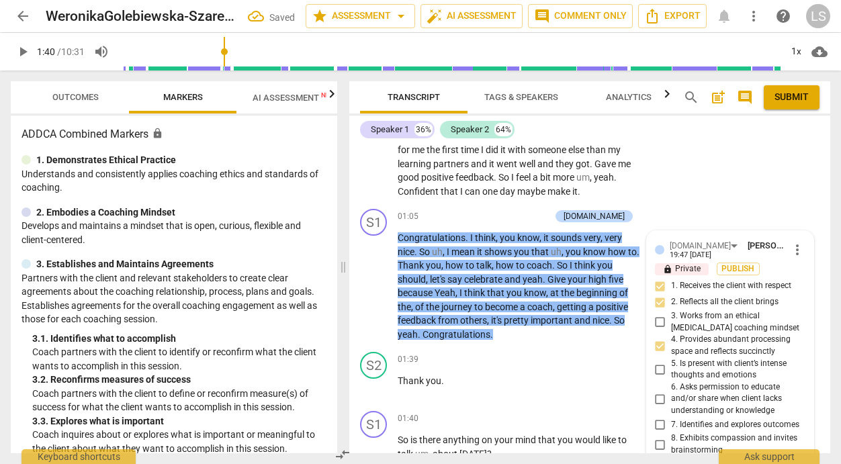
scroll to position [281, 0]
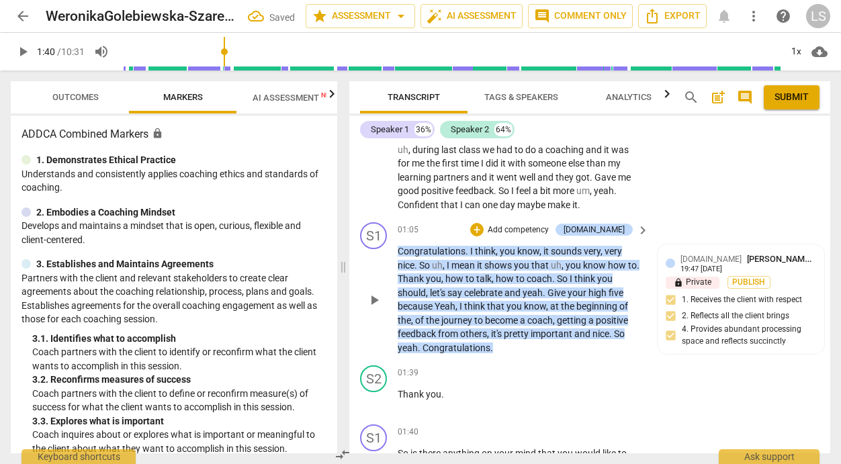
click at [546, 226] on p "Add competency" at bounding box center [518, 230] width 64 height 12
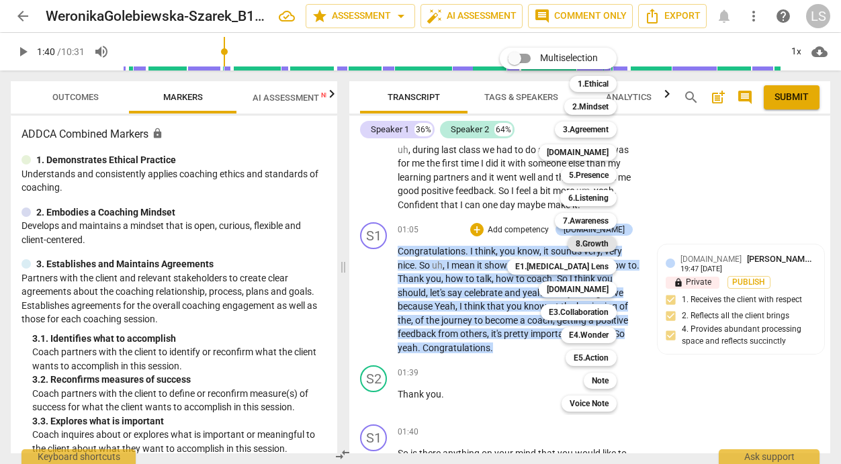
click at [599, 240] on b "8.Growth" at bounding box center [591, 244] width 33 height 16
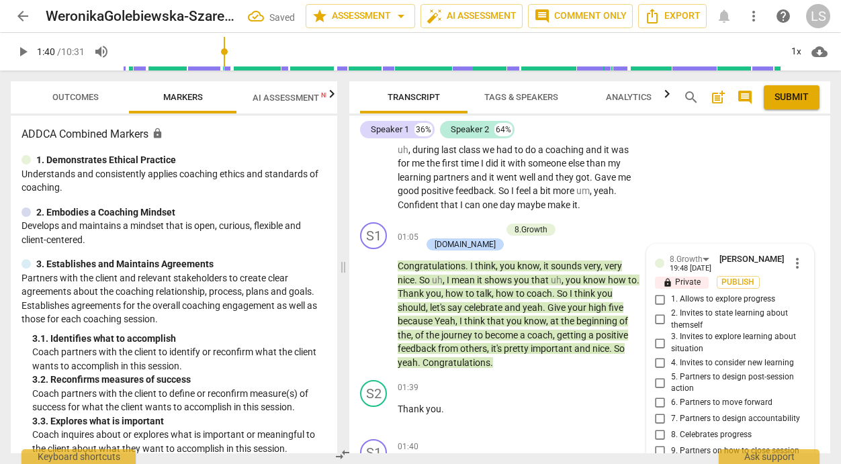
scroll to position [479, 0]
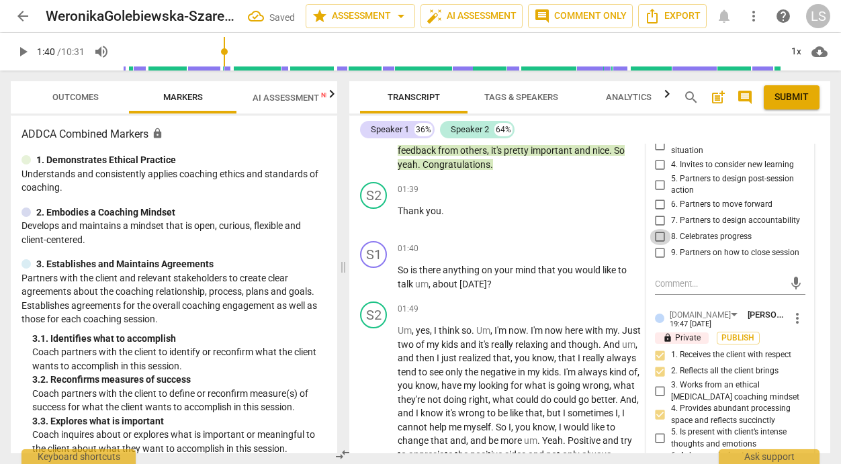
click at [658, 242] on input "8. Celebrates progress" at bounding box center [659, 237] width 21 height 16
click at [668, 290] on textarea at bounding box center [719, 283] width 129 height 13
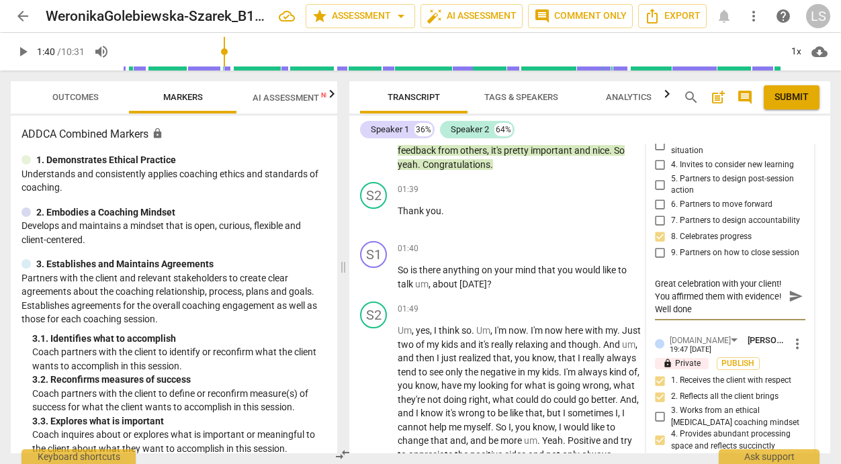
scroll to position [0, 0]
click at [788, 304] on span "send" at bounding box center [795, 296] width 15 height 15
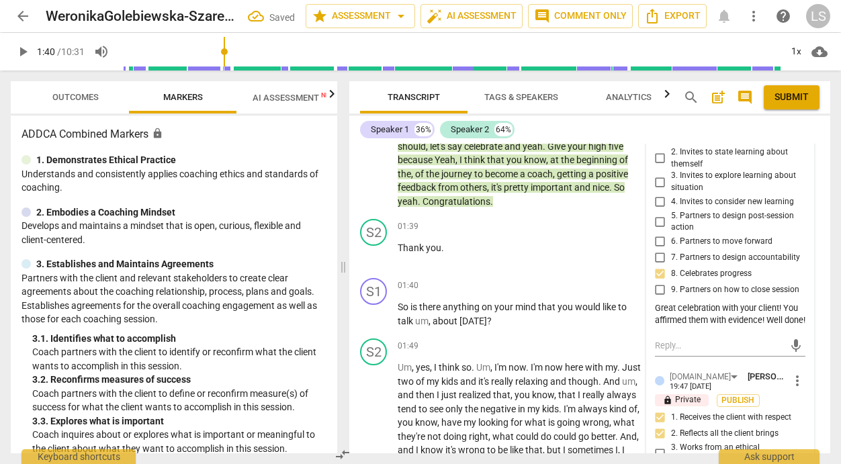
scroll to position [424, 0]
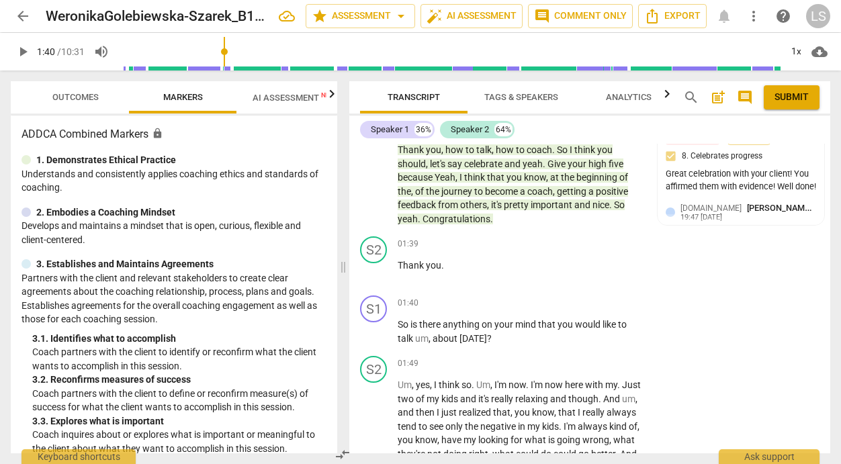
click at [22, 50] on span "play_arrow" at bounding box center [23, 52] width 16 height 16
click at [22, 50] on span "pause" at bounding box center [23, 52] width 16 height 16
click at [557, 296] on div "+" at bounding box center [559, 302] width 13 height 13
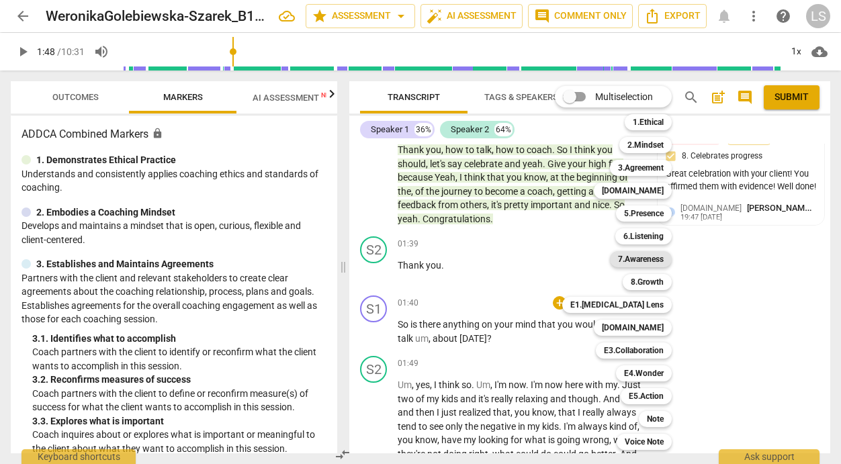
click at [635, 254] on b "7.Awareness" at bounding box center [641, 259] width 46 height 16
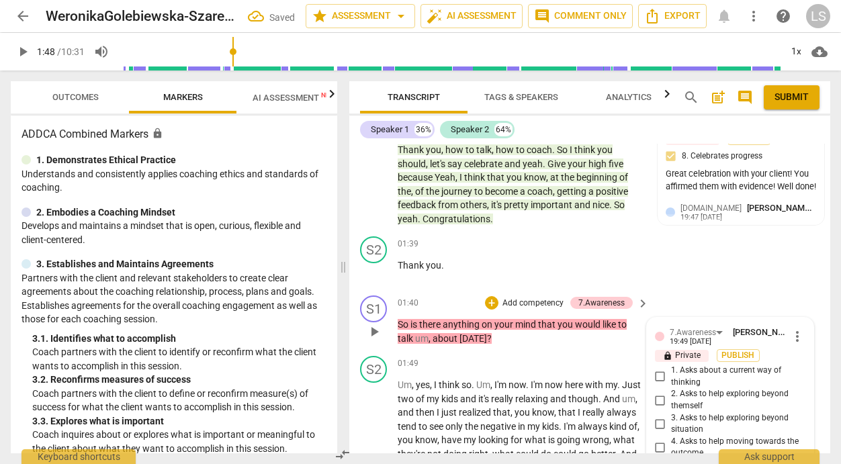
scroll to position [672, 0]
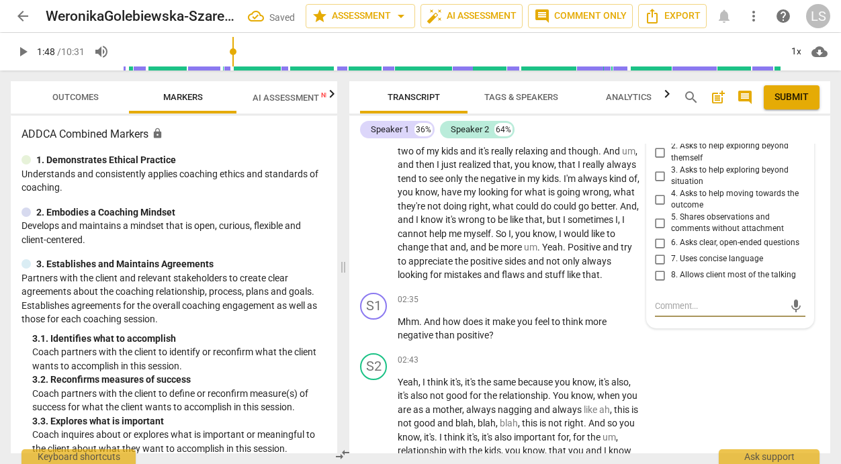
click at [656, 235] on input "6. Asks clear, open-ended questions" at bounding box center [659, 243] width 21 height 16
click at [674, 299] on textarea at bounding box center [719, 305] width 129 height 13
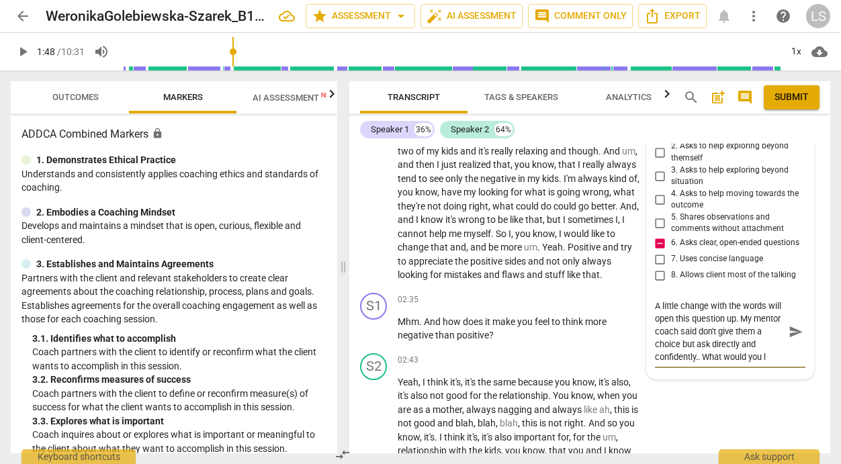
scroll to position [11, 0]
click at [788, 324] on span "send" at bounding box center [795, 331] width 15 height 15
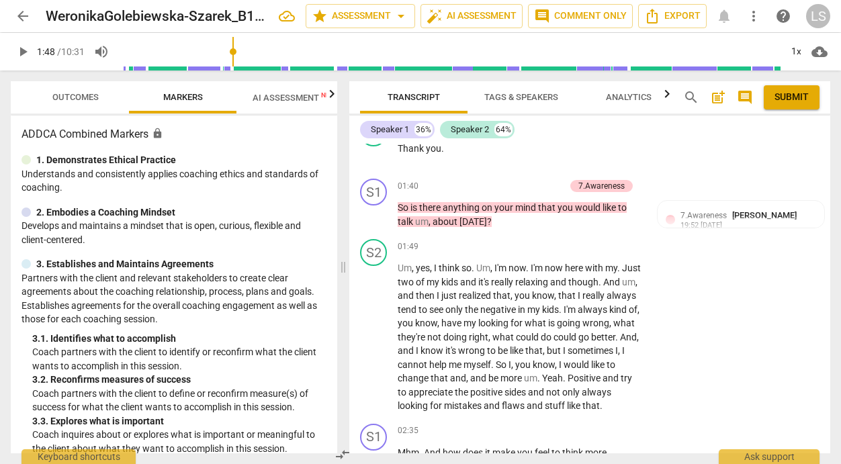
scroll to position [530, 0]
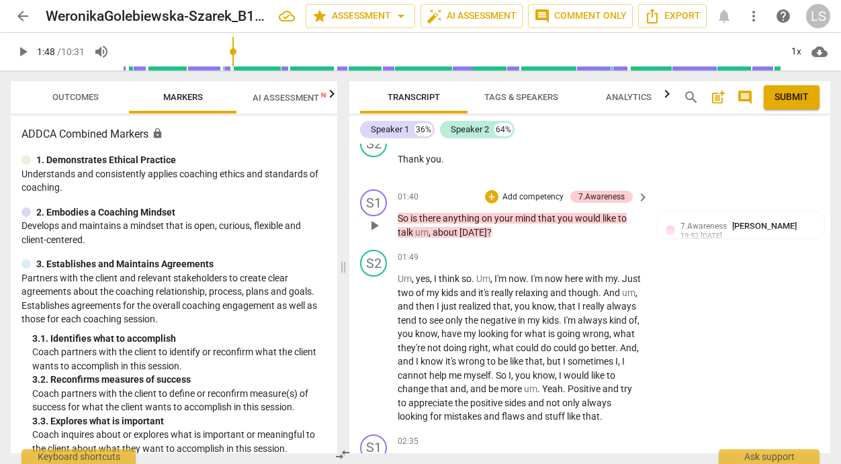
click at [532, 191] on p "Add competency" at bounding box center [533, 197] width 64 height 12
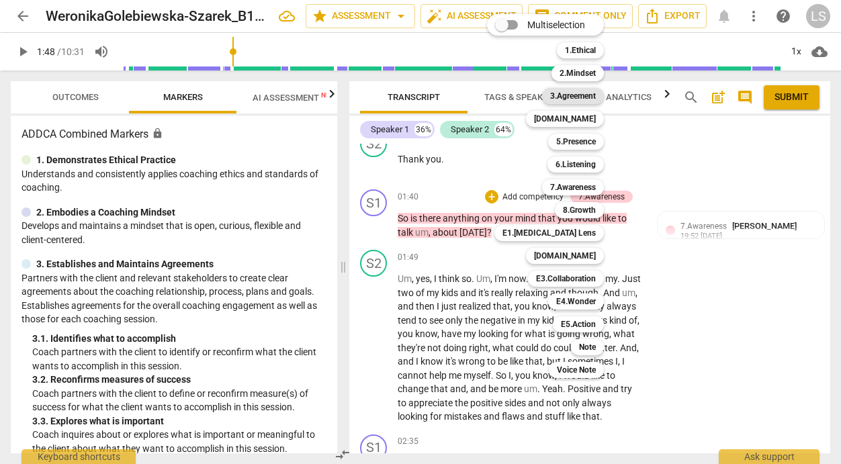
click at [588, 95] on b "3.Agreement" at bounding box center [573, 96] width 46 height 16
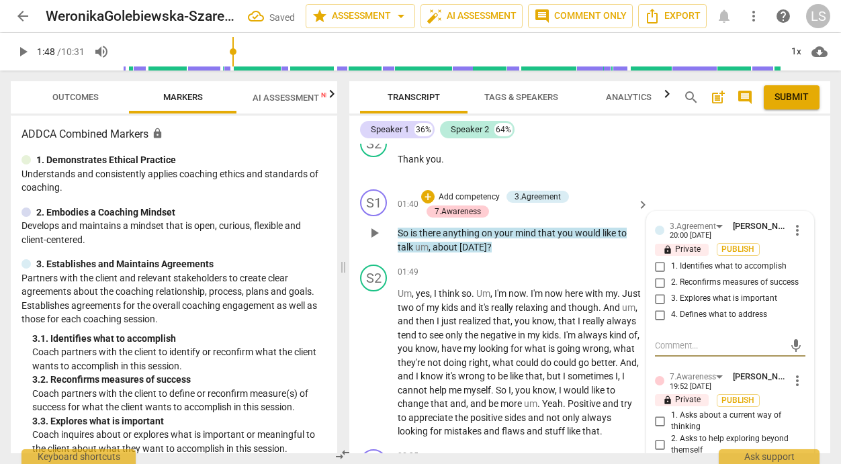
click at [657, 259] on input "1. Identifies what to accomplish" at bounding box center [659, 267] width 21 height 16
click at [26, 51] on span "play_arrow" at bounding box center [23, 52] width 16 height 16
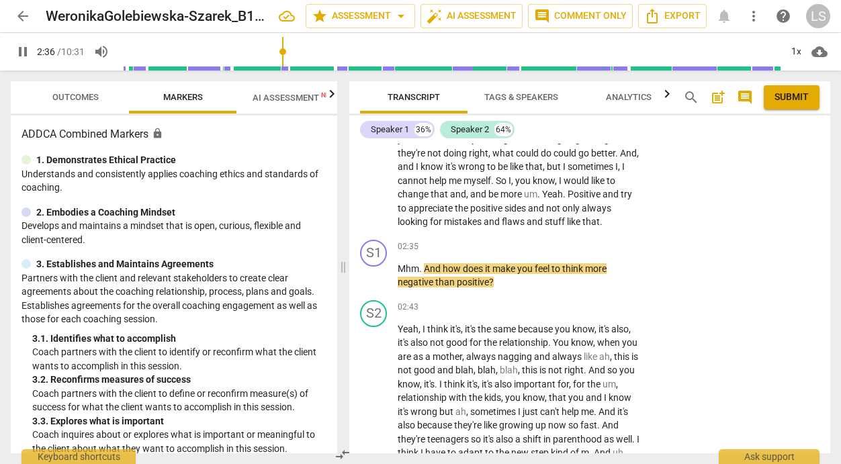
scroll to position [747, 0]
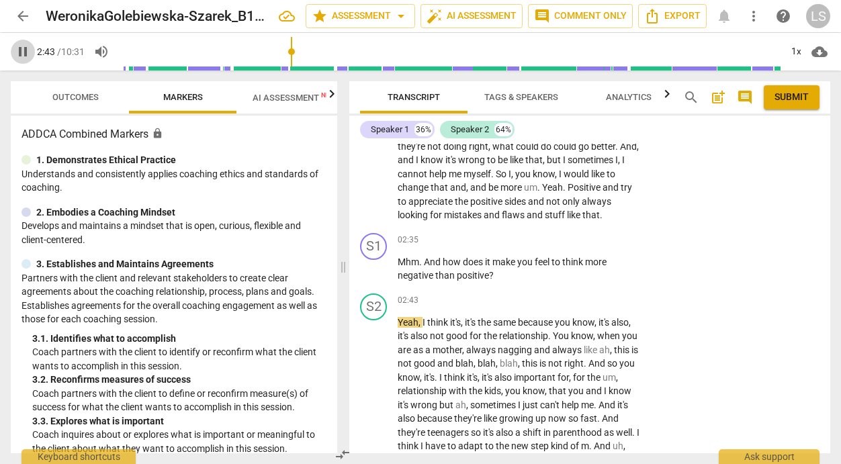
click at [23, 54] on span "pause" at bounding box center [23, 52] width 16 height 16
click at [557, 238] on div "+" at bounding box center [559, 240] width 13 height 13
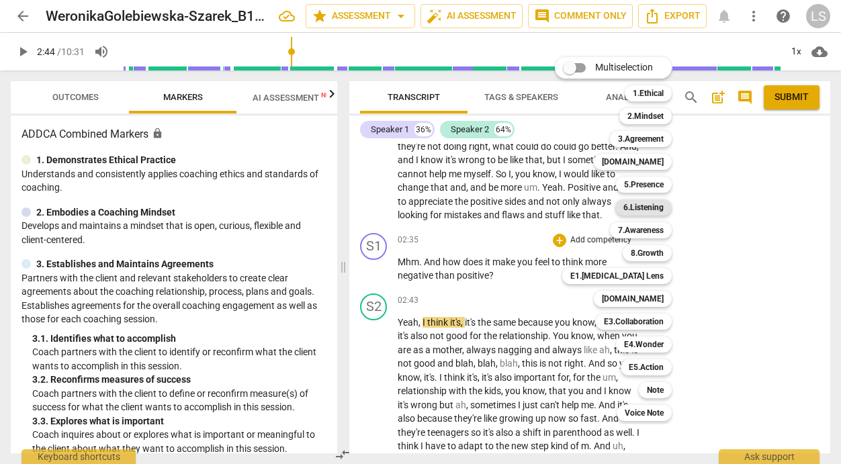
click at [650, 205] on b "6.Listening" at bounding box center [643, 207] width 40 height 16
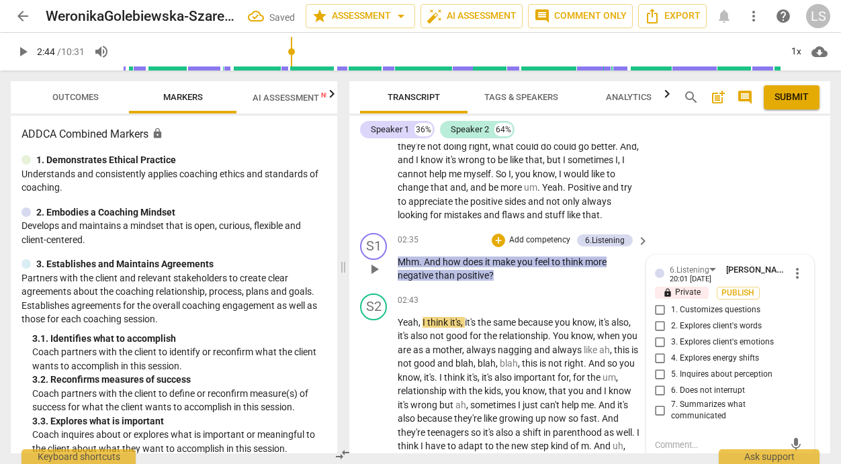
click at [656, 341] on input "3. Explores client's emotions" at bounding box center [659, 342] width 21 height 16
click at [655, 326] on input "2. Explores client's words" at bounding box center [659, 326] width 21 height 16
click at [665, 445] on textarea at bounding box center [719, 444] width 129 height 13
click at [695, 443] on textarea "Grat questiin from curiousity" at bounding box center [719, 444] width 129 height 13
click at [659, 444] on textarea "Grat question from curiousity" at bounding box center [719, 444] width 129 height 13
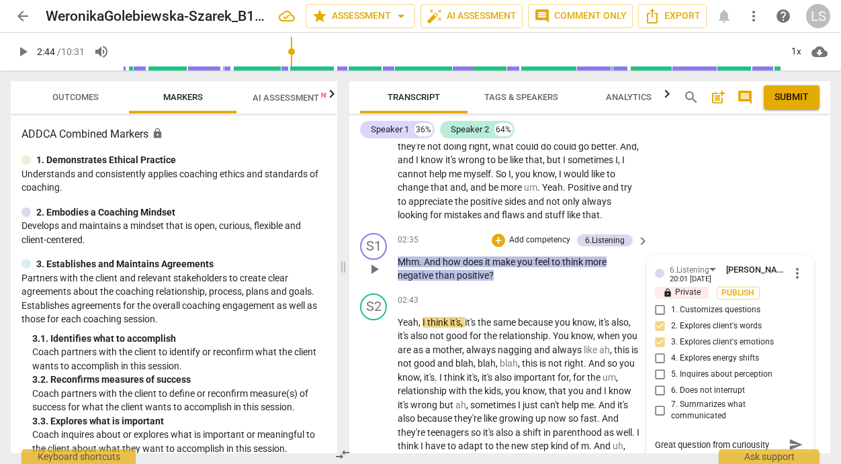
click at [788, 439] on span "send" at bounding box center [795, 445] width 15 height 15
click at [656, 311] on input "1. Customizes questions" at bounding box center [659, 310] width 21 height 16
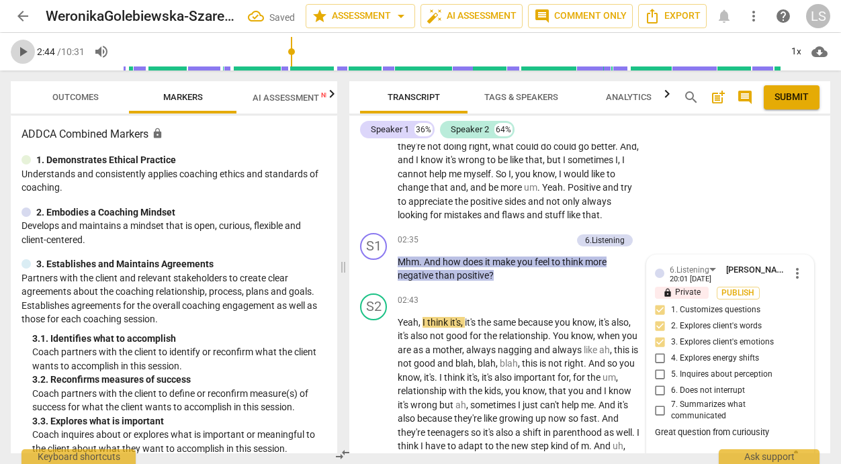
click at [24, 51] on span "play_arrow" at bounding box center [23, 52] width 16 height 16
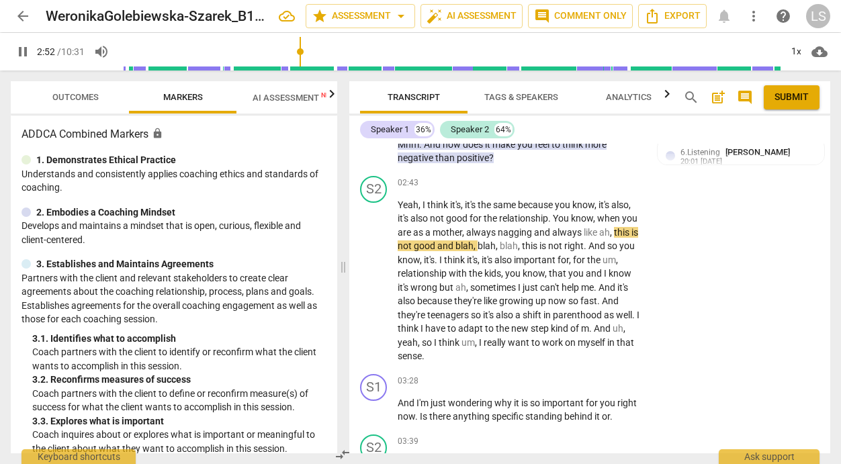
scroll to position [874, 0]
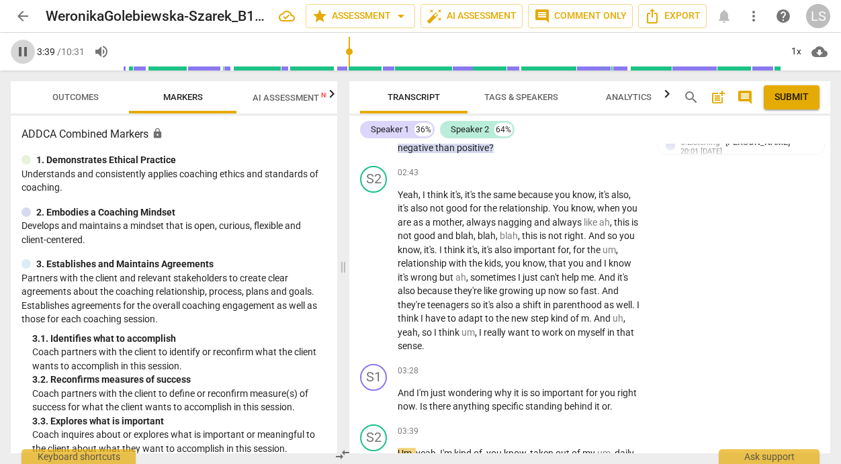
click at [20, 48] on span "pause" at bounding box center [23, 52] width 16 height 16
click at [614, 367] on p "Add competency" at bounding box center [601, 371] width 64 height 12
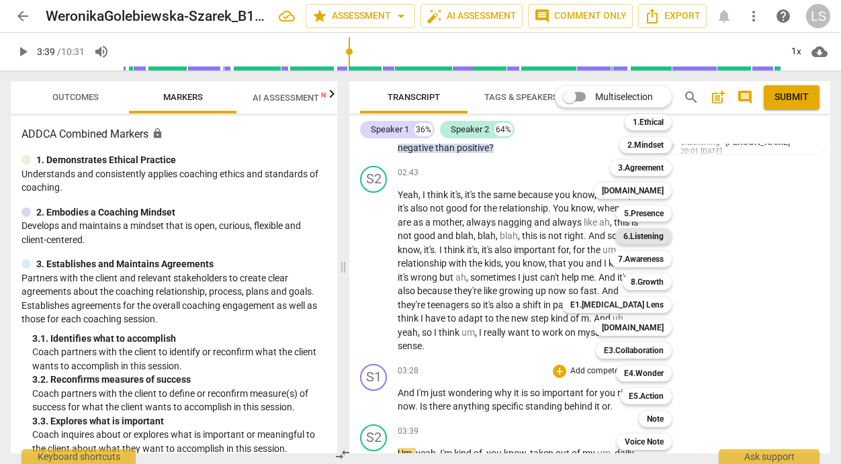
click at [657, 238] on b "6.Listening" at bounding box center [643, 236] width 40 height 16
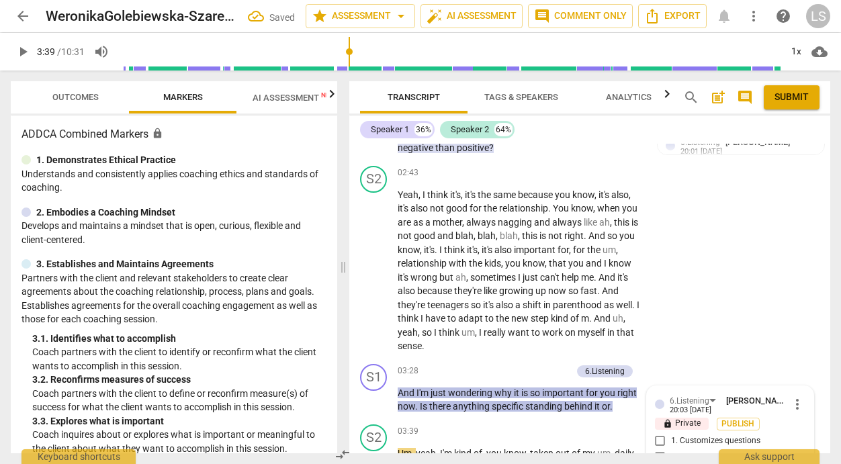
scroll to position [1150, 0]
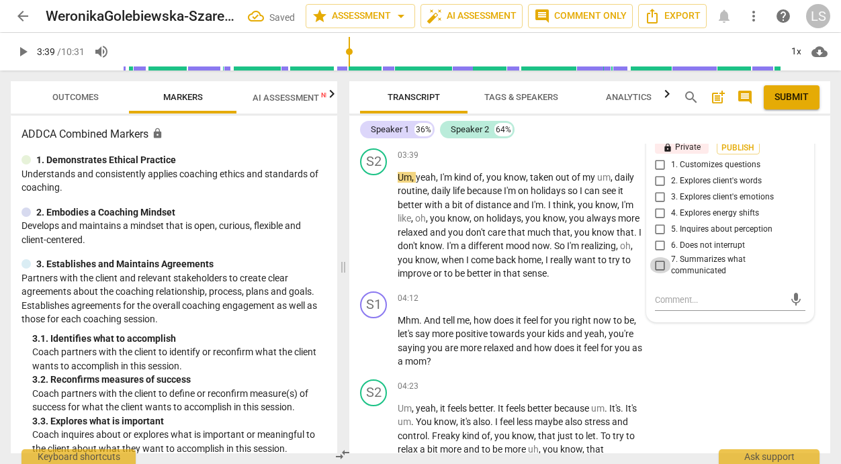
click at [656, 262] on input "7. Summarizes what communicated" at bounding box center [659, 265] width 21 height 16
click at [650, 263] on input "7. Summarizes what communicated" at bounding box center [659, 265] width 21 height 16
click at [658, 224] on input "5. Inquires about perception" at bounding box center [659, 230] width 21 height 16
click at [679, 299] on textarea at bounding box center [719, 299] width 129 height 13
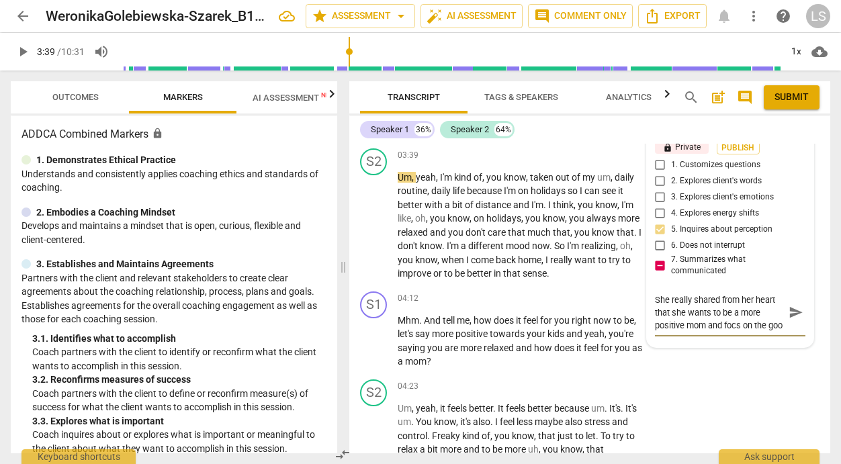
scroll to position [11, 0]
click at [757, 313] on textarea "She really shared from her heart that she wants to be a more positive mom and f…" at bounding box center [719, 312] width 129 height 38
click at [711, 323] on textarea "She really shared from her heart that she wants to be a more positive mom and f…" at bounding box center [719, 312] width 129 height 38
click at [788, 317] on span "send" at bounding box center [795, 319] width 15 height 15
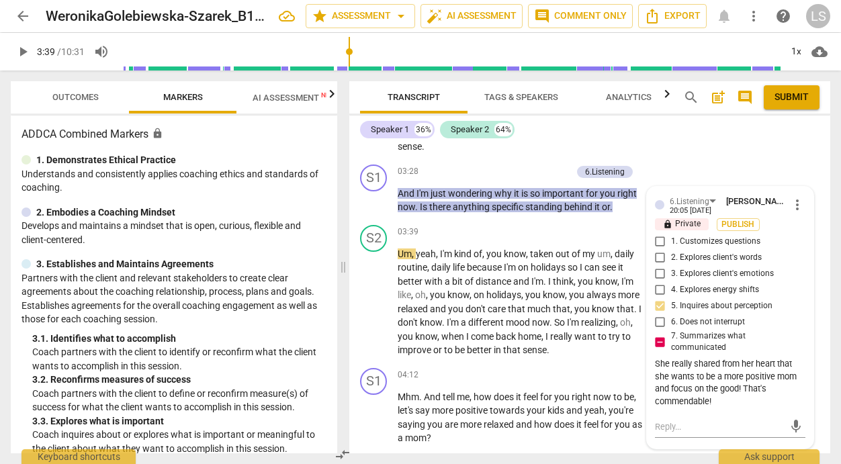
scroll to position [1070, 0]
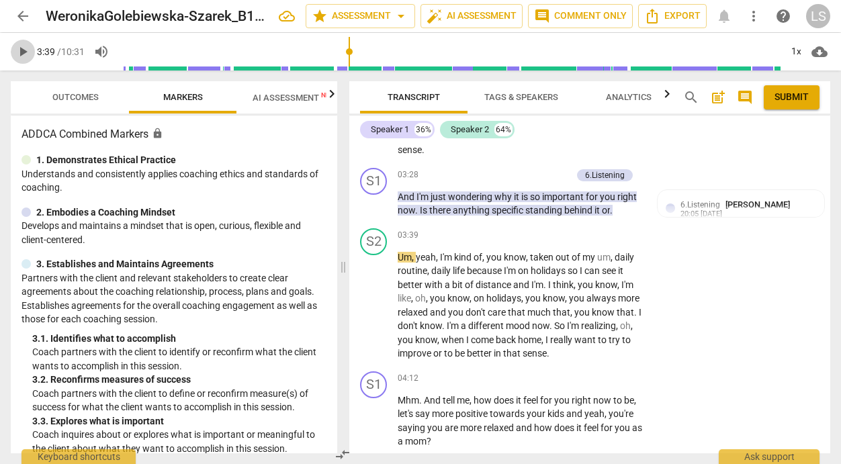
click at [23, 49] on span "play_arrow" at bounding box center [23, 52] width 16 height 16
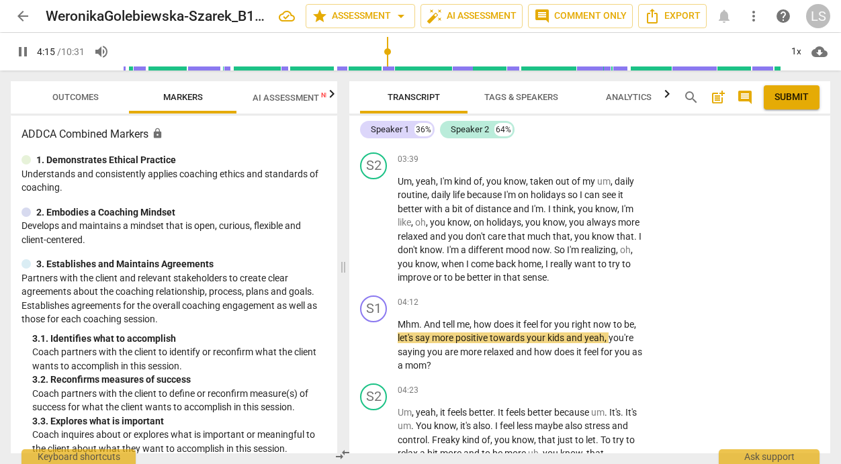
scroll to position [1160, 0]
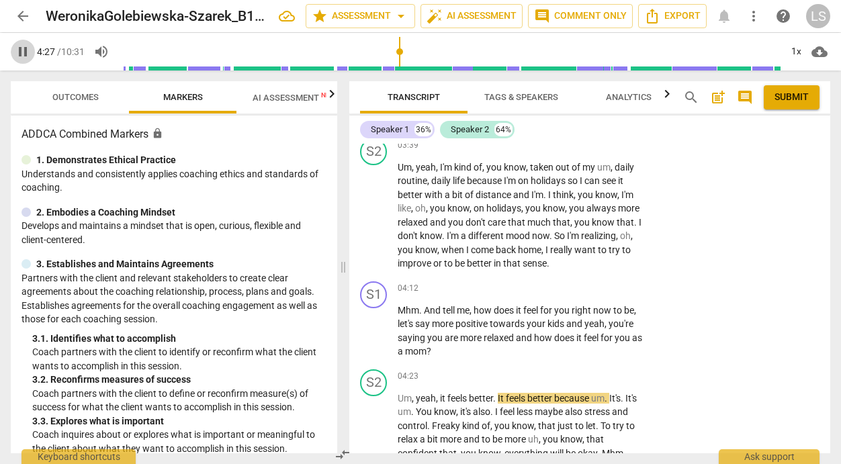
click at [25, 50] on span "pause" at bounding box center [23, 52] width 16 height 16
click at [607, 287] on p "Add competency" at bounding box center [601, 289] width 64 height 12
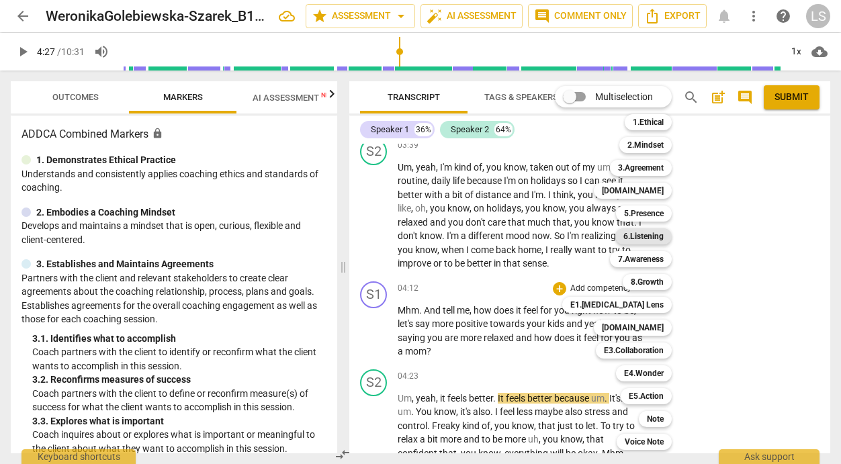
click at [650, 239] on b "6.Listening" at bounding box center [643, 236] width 40 height 16
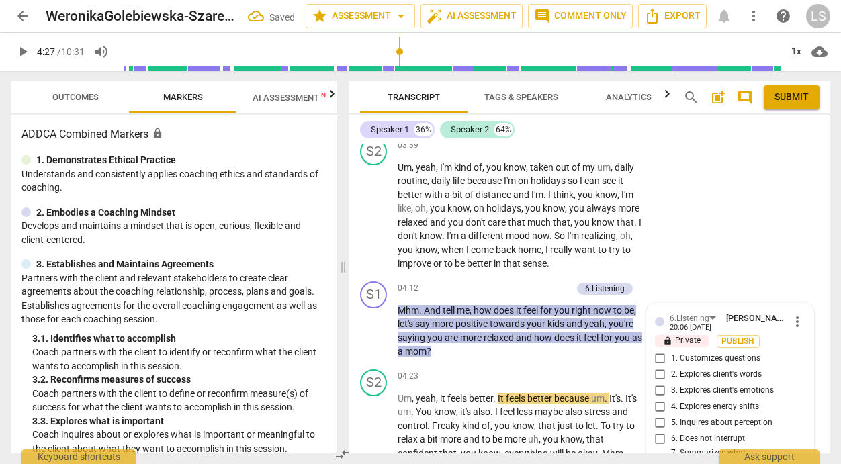
scroll to position [1354, 0]
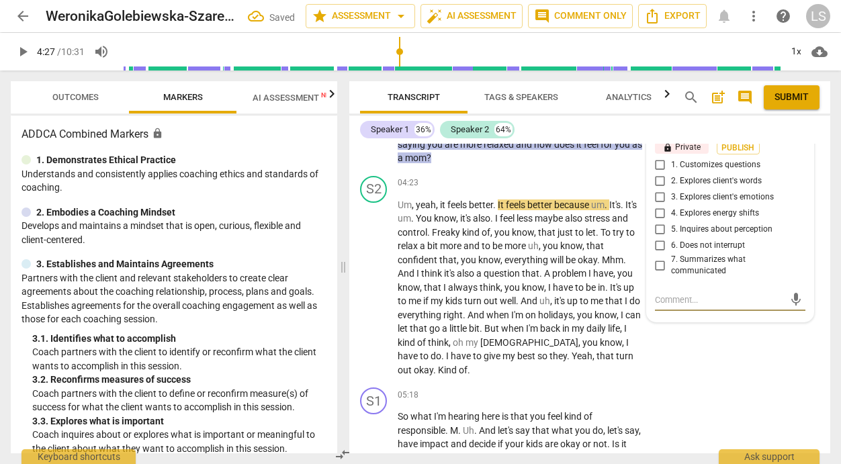
click at [657, 180] on input "2. Explores client's words" at bounding box center [659, 181] width 21 height 16
click at [657, 195] on input "3. Explores client's emotions" at bounding box center [659, 197] width 21 height 16
click at [655, 165] on input "1. Customizes questions" at bounding box center [659, 165] width 21 height 16
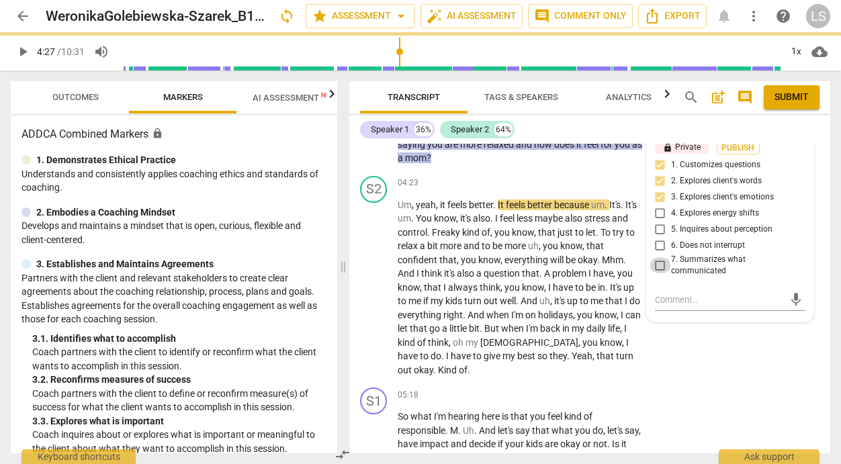
click at [658, 264] on input "7. Summarizes what communicated" at bounding box center [659, 265] width 21 height 16
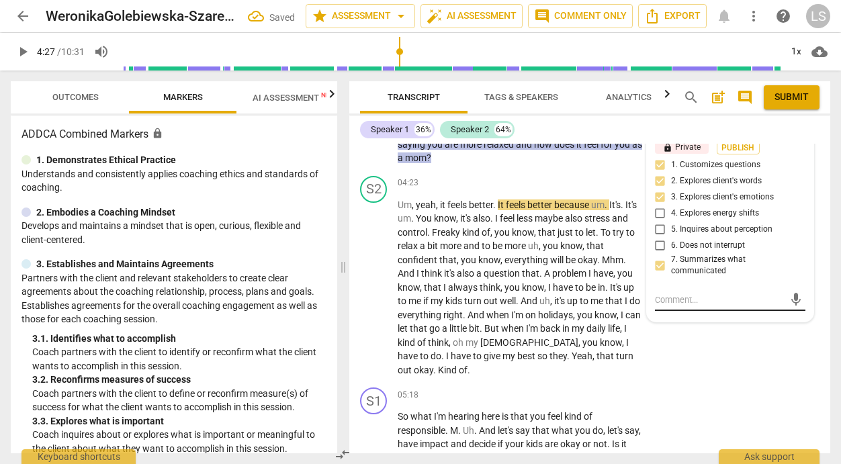
click at [664, 294] on textarea at bounding box center [719, 299] width 129 height 13
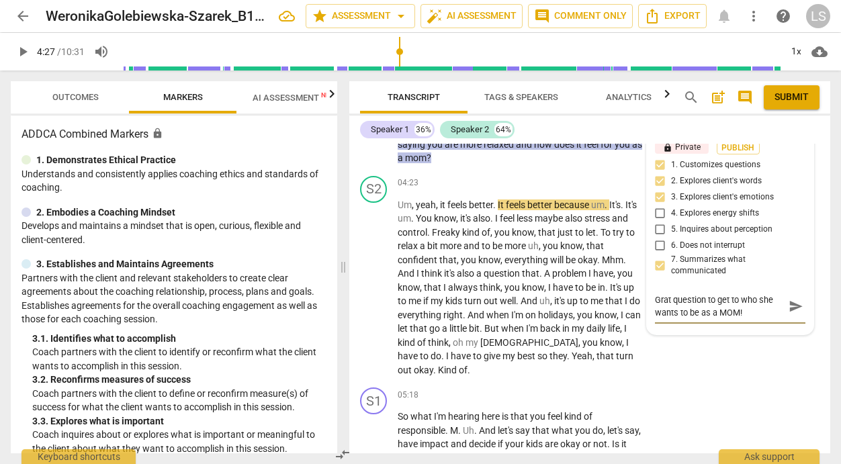
click at [660, 301] on textarea "Grat question to get to who she wants to be as a MOM!" at bounding box center [719, 306] width 129 height 26
click at [788, 305] on span "send" at bounding box center [795, 306] width 15 height 15
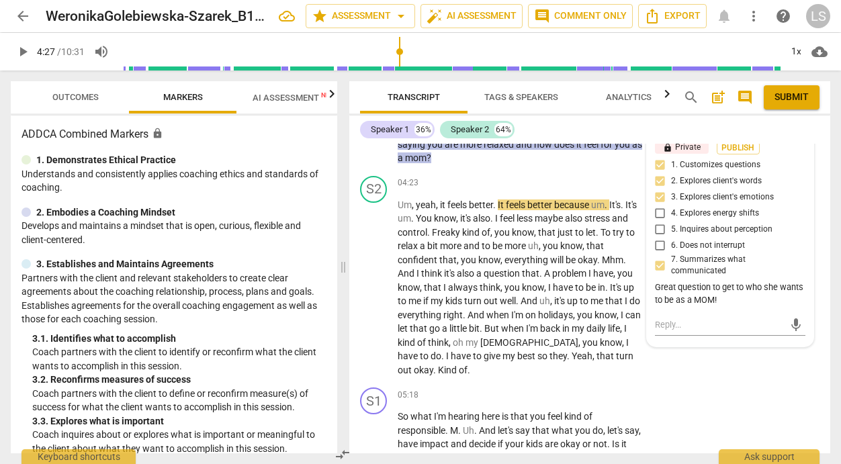
click at [25, 51] on span "play_arrow" at bounding box center [23, 52] width 16 height 16
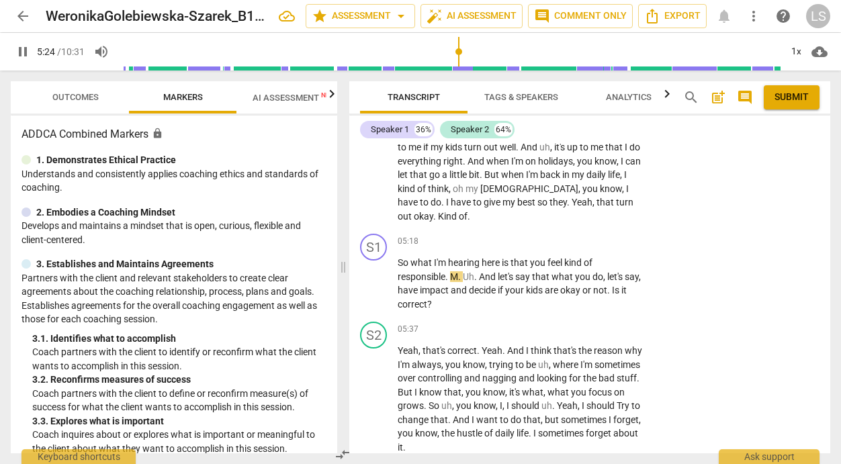
scroll to position [1518, 0]
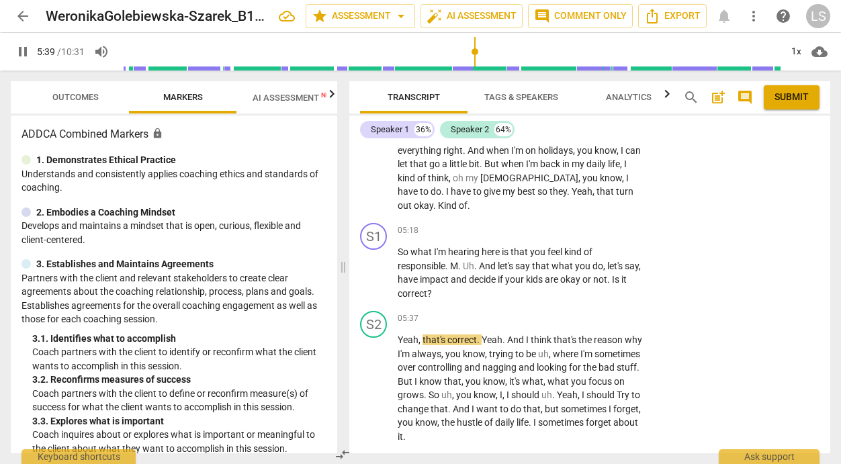
click at [29, 50] on span "pause" at bounding box center [23, 52] width 16 height 16
click at [596, 226] on p "Add competency" at bounding box center [601, 231] width 64 height 12
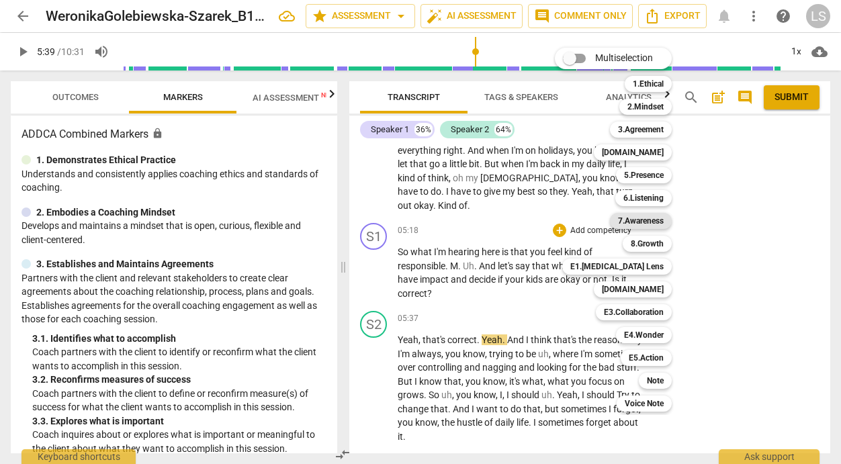
click at [647, 216] on b "7.Awareness" at bounding box center [641, 221] width 46 height 16
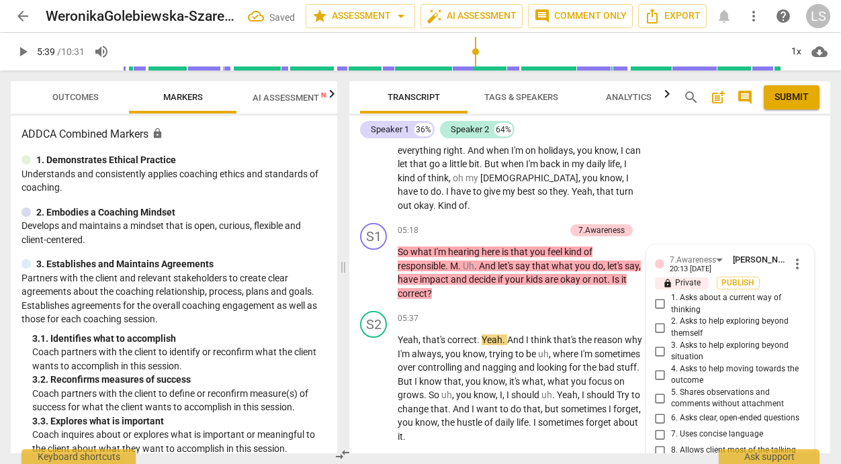
scroll to position [1708, 0]
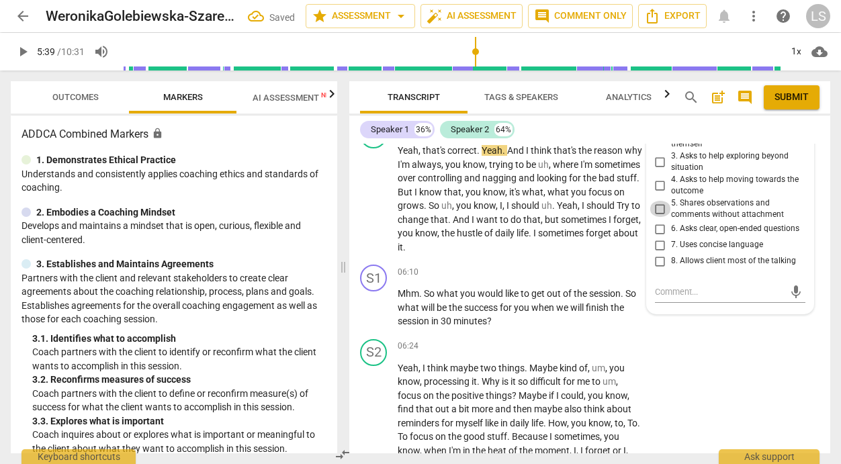
click at [654, 209] on input "5. Shares observations and comments without attachment" at bounding box center [659, 209] width 21 height 16
click at [659, 265] on input "8. Allows client most of the talking" at bounding box center [659, 261] width 21 height 16
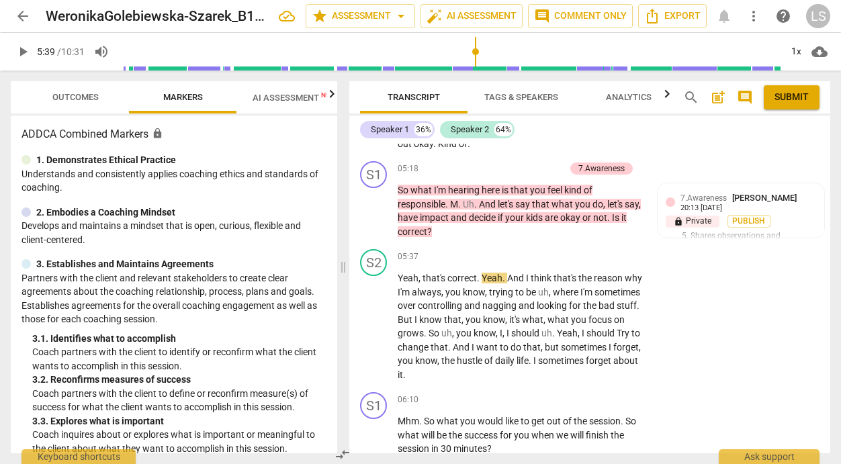
scroll to position [1587, 0]
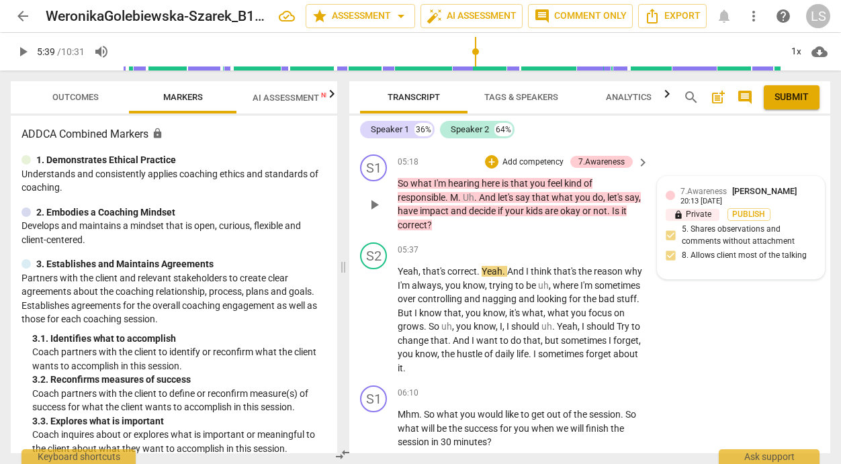
click at [738, 195] on span "[PERSON_NAME]" at bounding box center [764, 191] width 64 height 10
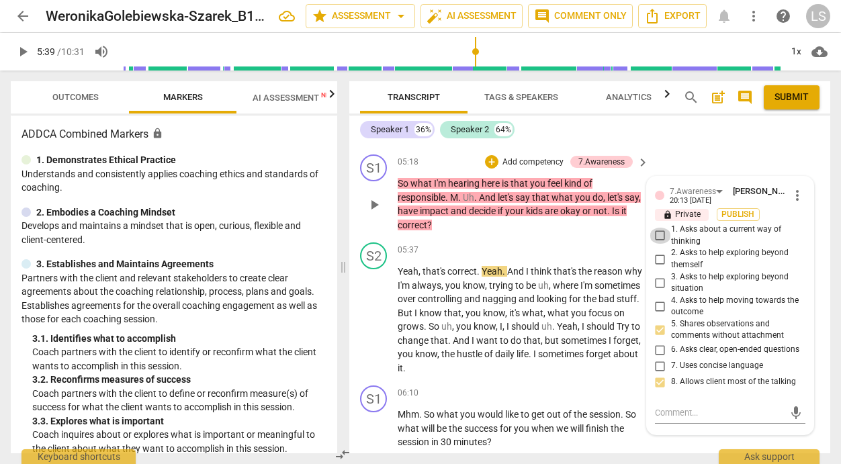
click at [657, 232] on input "1. Asks about a current way of thinking" at bounding box center [659, 236] width 21 height 16
click at [657, 417] on textarea at bounding box center [719, 412] width 129 height 13
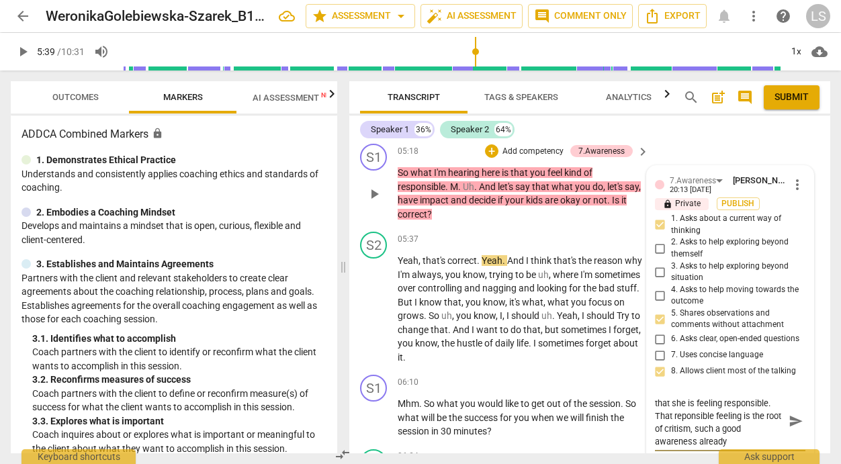
scroll to position [1609, 0]
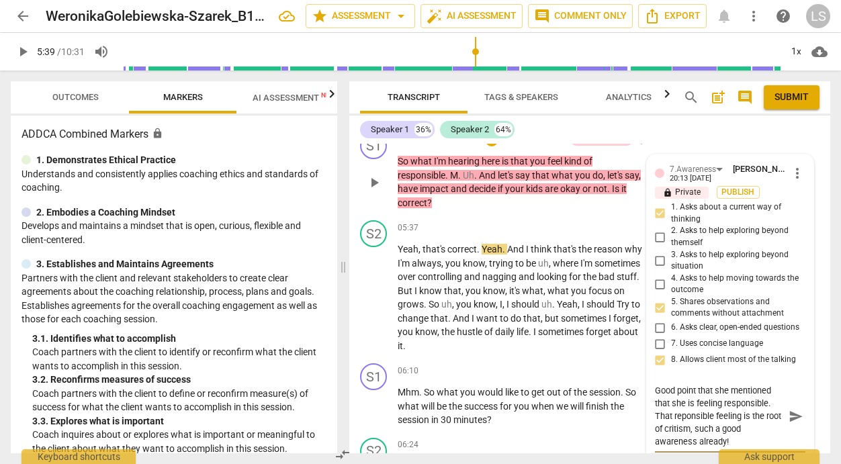
click at [678, 421] on textarea "Good point that she mentioned that she is feeling responsible. That reponsible …" at bounding box center [719, 416] width 129 height 64
click at [692, 436] on textarea "Good point that she mentioned that she is feeling responsible. That responsible…" at bounding box center [719, 416] width 129 height 64
click at [788, 420] on span "send" at bounding box center [795, 416] width 15 height 15
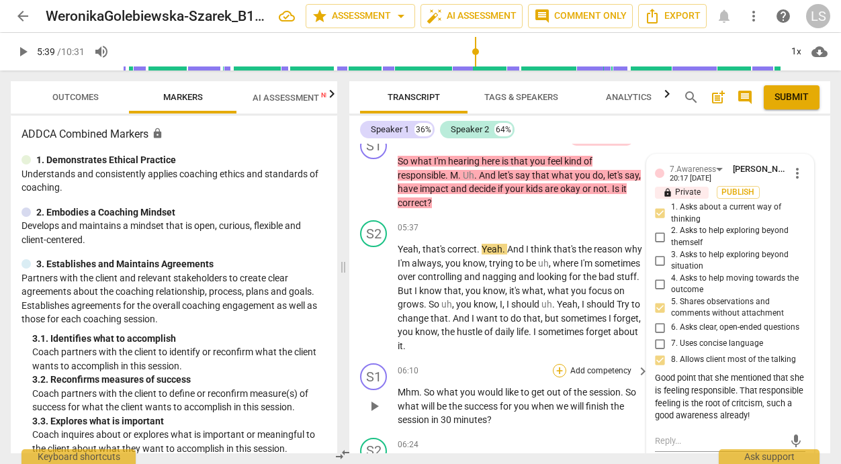
click at [553, 371] on div "+" at bounding box center [559, 370] width 13 height 13
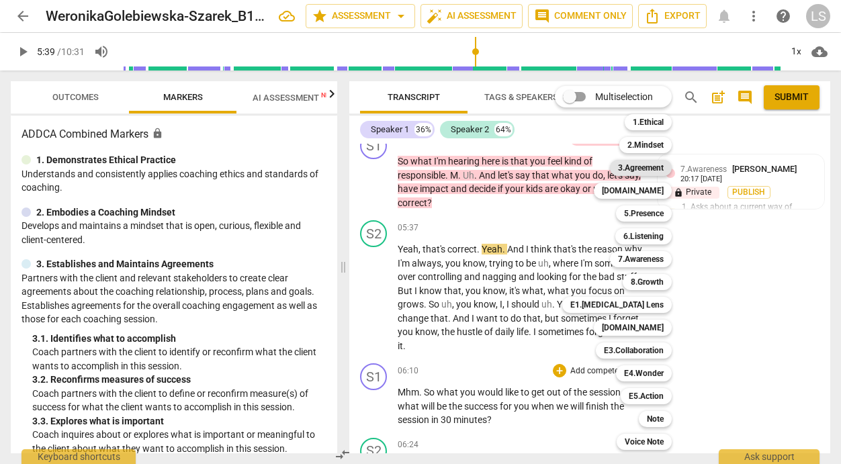
click at [652, 166] on b "3.Agreement" at bounding box center [641, 168] width 46 height 16
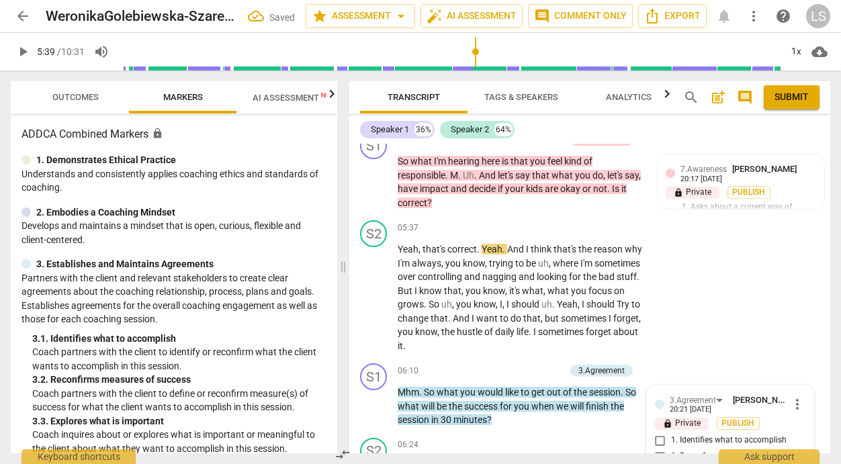
scroll to position [1837, 0]
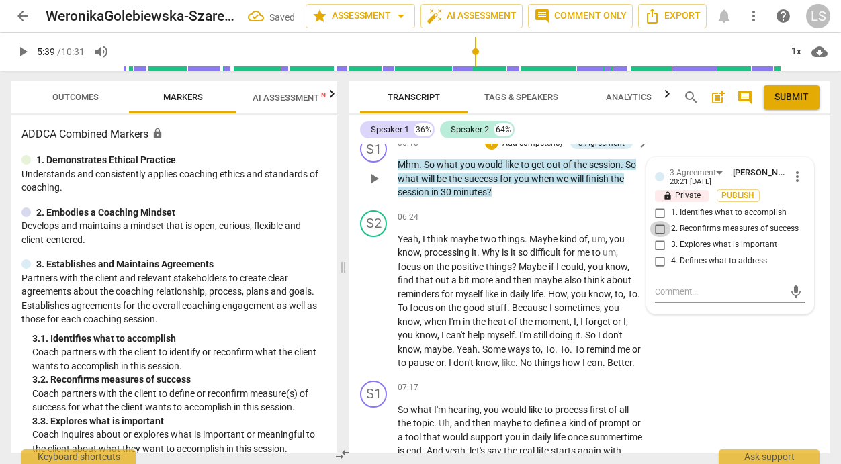
click at [659, 228] on input "2. Reconfirms measures of success" at bounding box center [659, 229] width 21 height 16
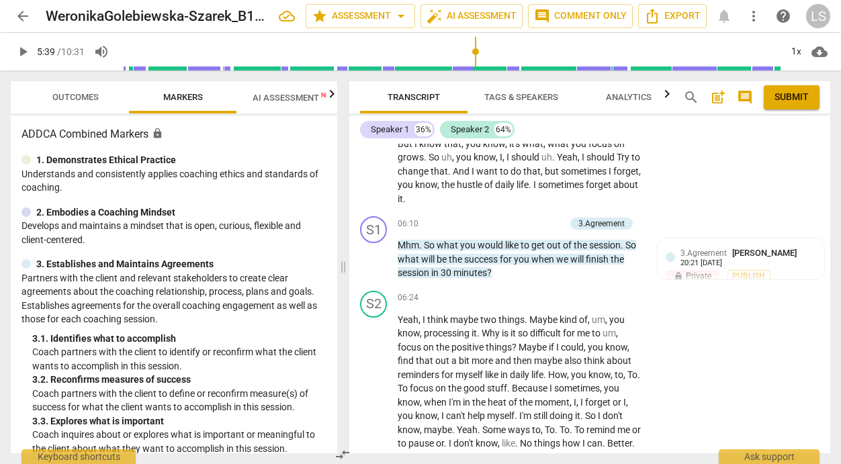
scroll to position [1766, 0]
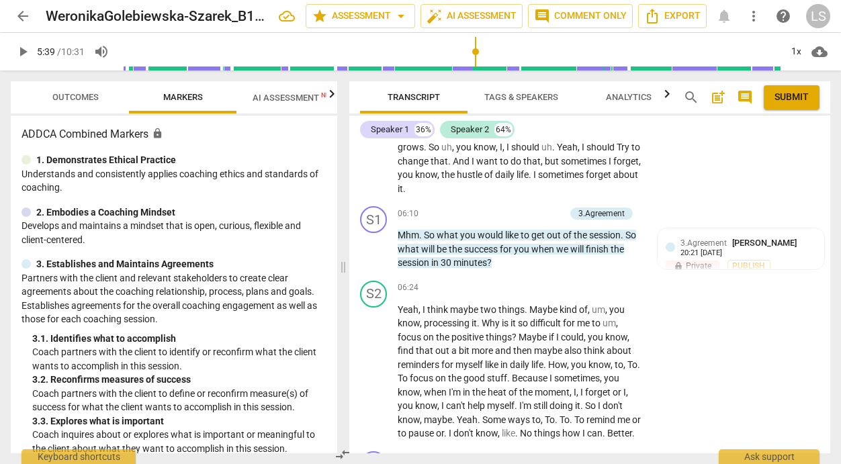
click at [24, 50] on span "play_arrow" at bounding box center [23, 52] width 16 height 16
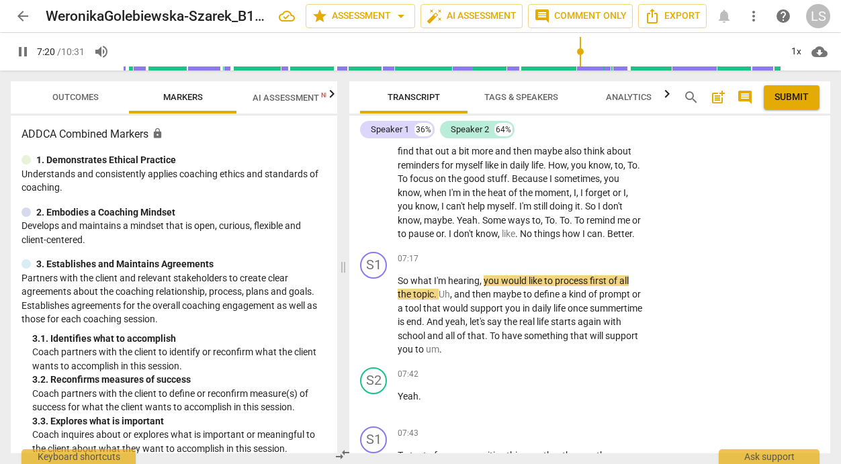
scroll to position [2010, 0]
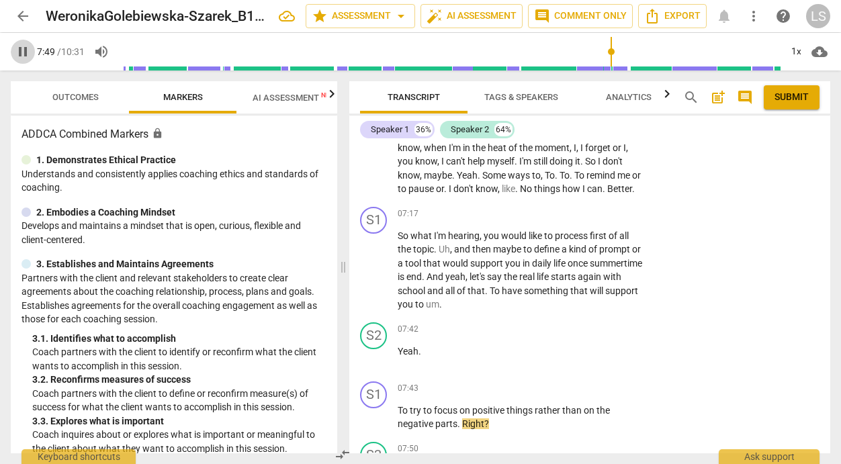
click at [21, 48] on span "pause" at bounding box center [23, 52] width 16 height 16
click at [618, 220] on p "Add competency" at bounding box center [601, 214] width 64 height 12
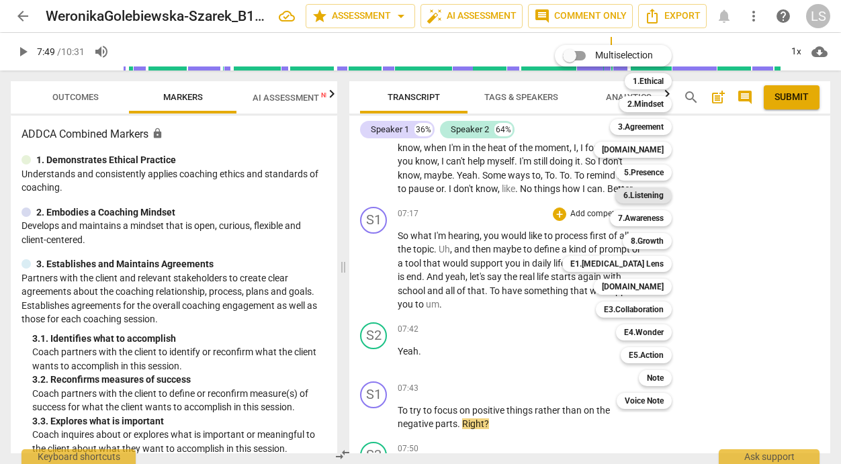
click at [661, 193] on b "6.Listening" at bounding box center [643, 195] width 40 height 16
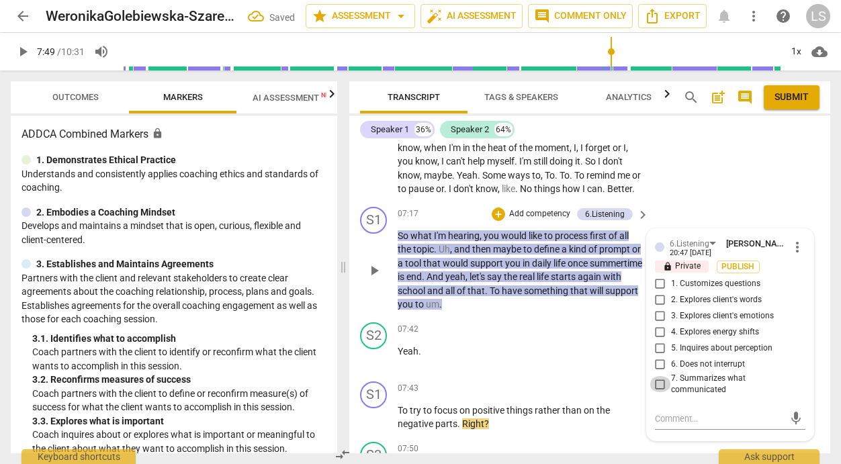
click at [658, 392] on input "7. Summarizes what communicated" at bounding box center [659, 384] width 21 height 16
click at [543, 220] on p "Add competency" at bounding box center [540, 214] width 64 height 12
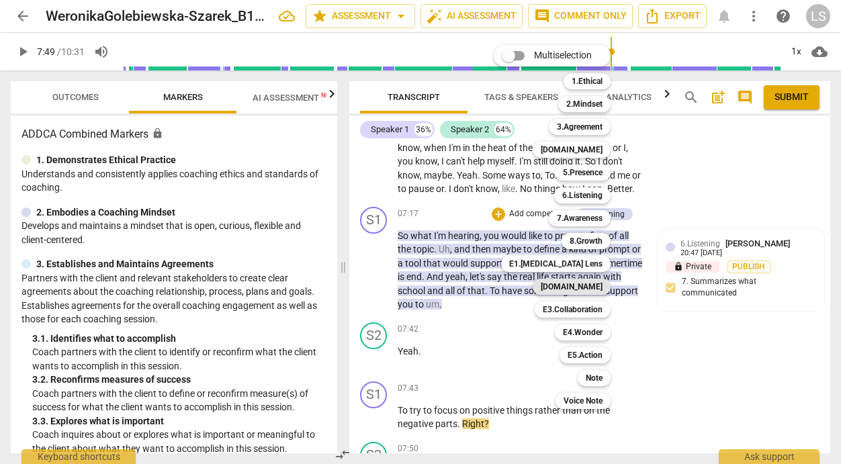
click at [592, 286] on b "[DOMAIN_NAME]" at bounding box center [572, 287] width 62 height 16
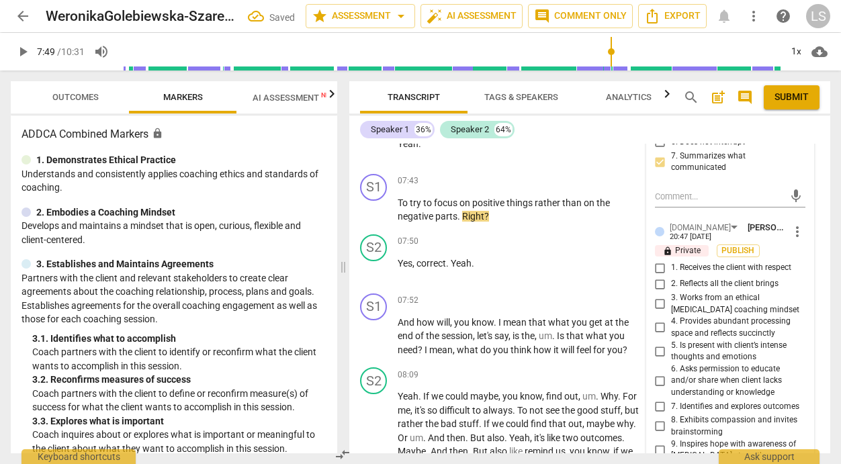
scroll to position [2240, 0]
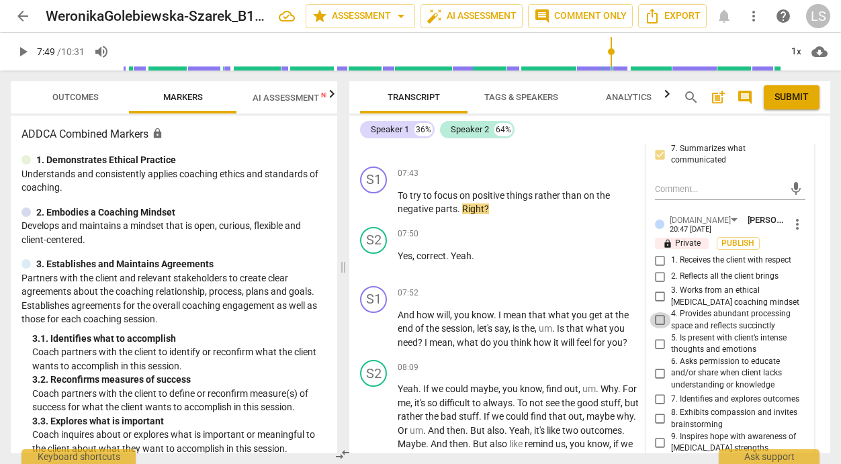
click at [659, 328] on input "4. Provides abundant processing space and reflects succinctly" at bounding box center [659, 320] width 21 height 16
click at [657, 407] on input "7. Identifies and explores outcomes" at bounding box center [659, 399] width 21 height 16
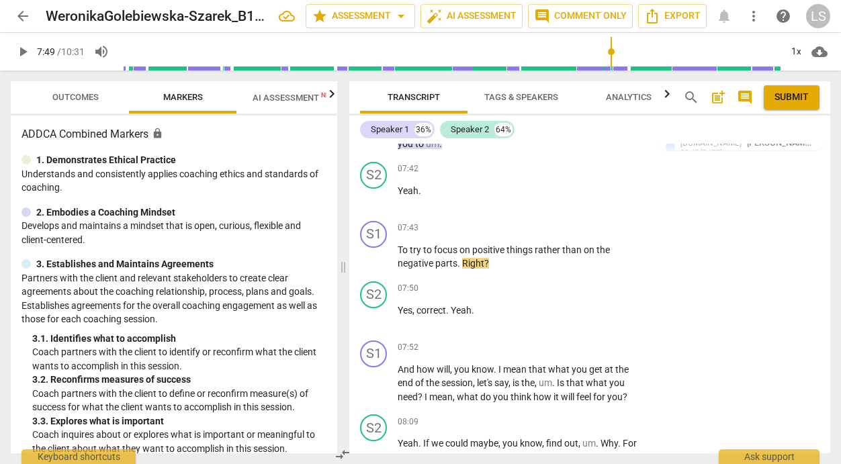
scroll to position [2190, 0]
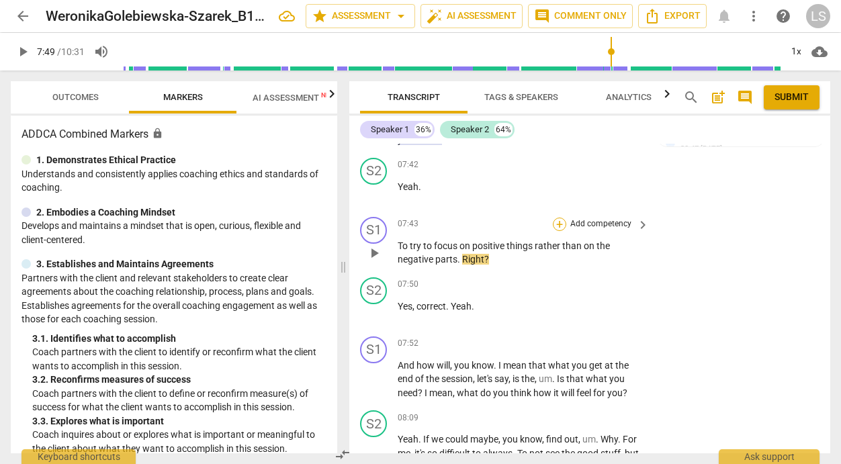
click at [557, 220] on div "+" at bounding box center [559, 224] width 13 height 13
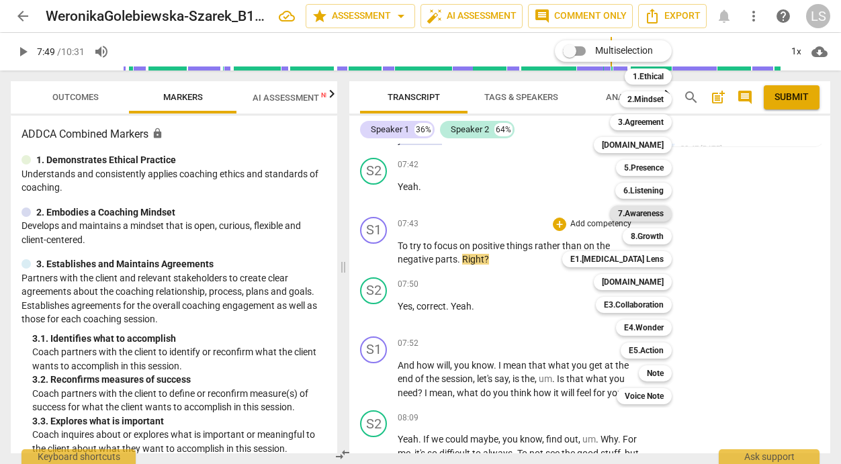
click at [648, 210] on b "7.Awareness" at bounding box center [641, 213] width 46 height 16
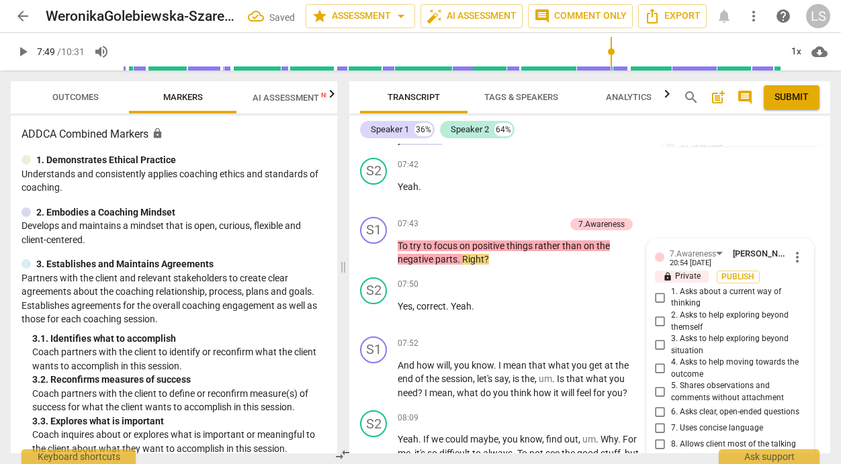
scroll to position [2372, 0]
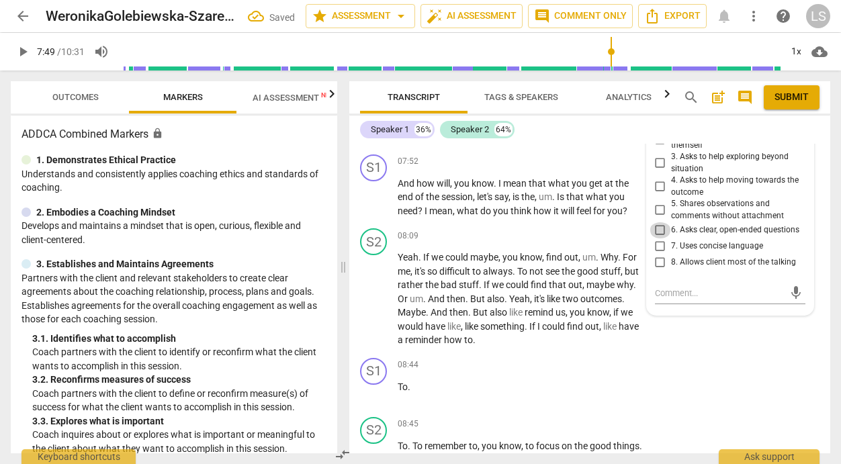
click at [657, 230] on input "6. Asks clear, open-ended questions" at bounding box center [659, 230] width 21 height 16
click at [662, 299] on textarea at bounding box center [719, 293] width 129 height 13
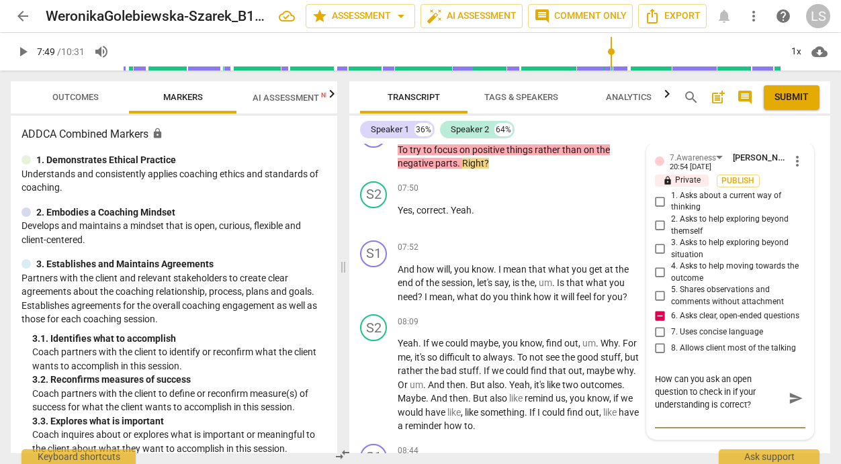
scroll to position [2196, 0]
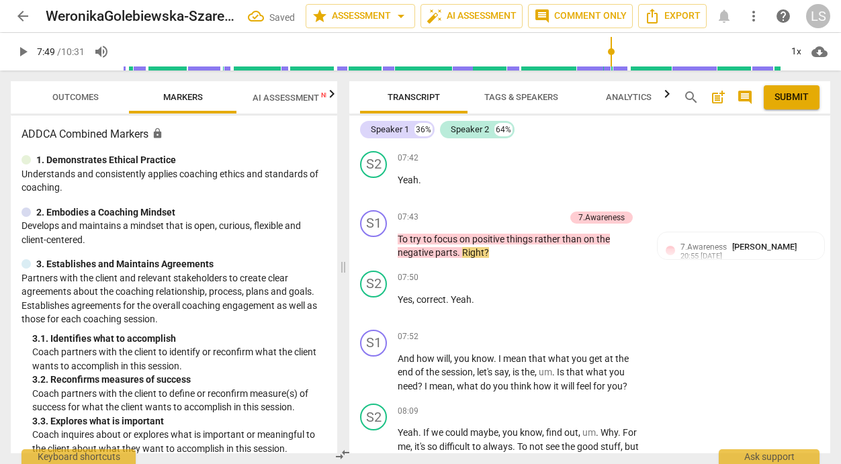
click at [21, 50] on span "play_arrow" at bounding box center [23, 52] width 16 height 16
click at [17, 50] on span "pause" at bounding box center [23, 52] width 16 height 16
click at [598, 334] on p "Add competency" at bounding box center [601, 337] width 64 height 12
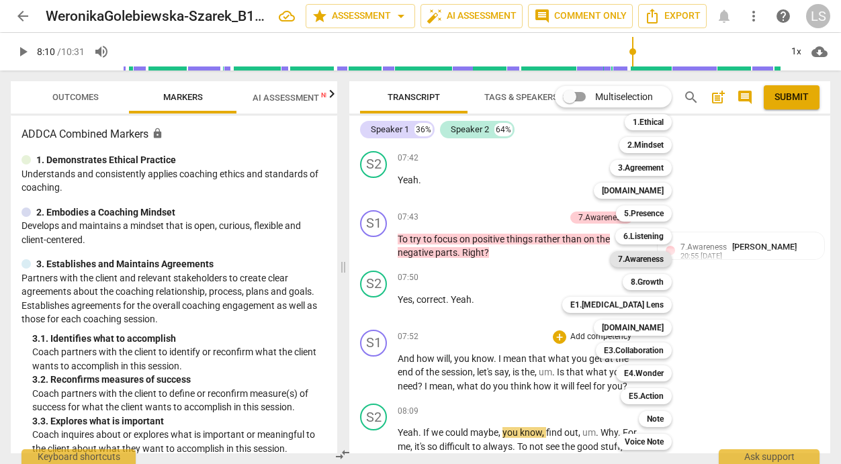
click at [655, 259] on b "7.Awareness" at bounding box center [641, 259] width 46 height 16
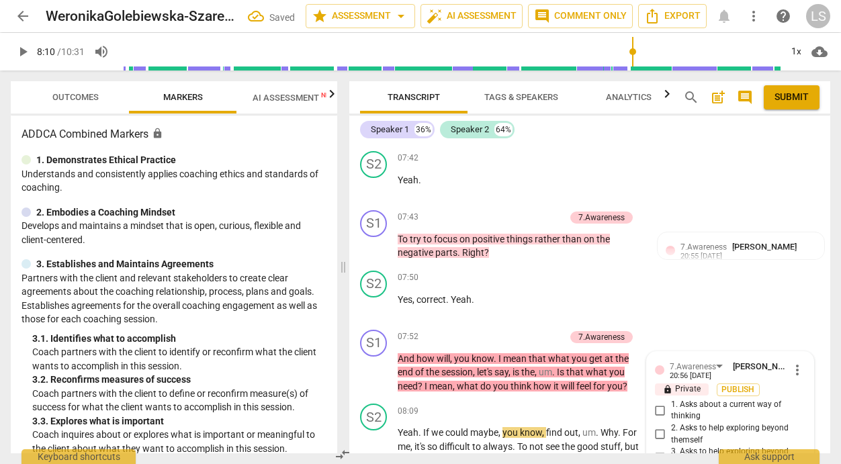
scroll to position [2491, 0]
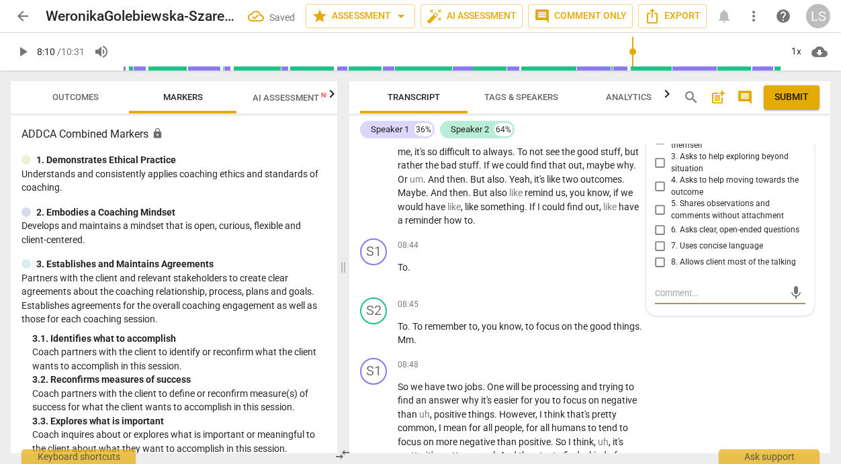
click at [655, 252] on input "7. Uses concise language" at bounding box center [659, 246] width 21 height 16
click at [657, 231] on input "6. Asks clear, open-ended questions" at bounding box center [659, 230] width 21 height 16
click at [659, 183] on input "4. Asks to help moving towards the outcome" at bounding box center [659, 187] width 21 height 16
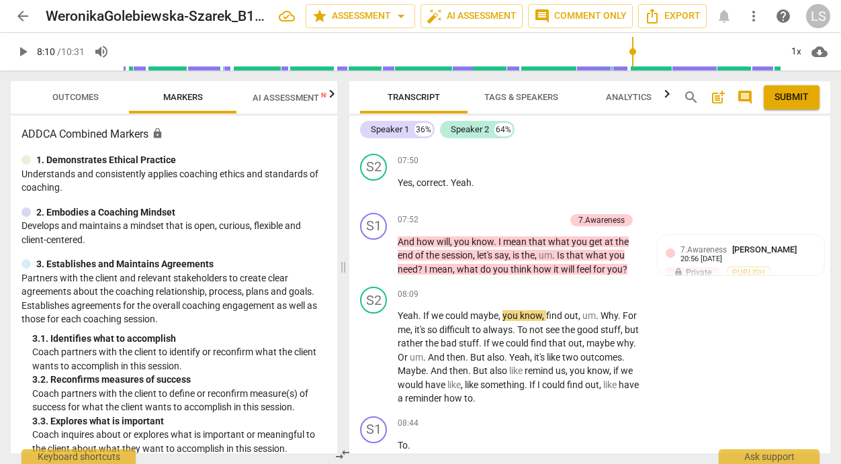
scroll to position [2300, 0]
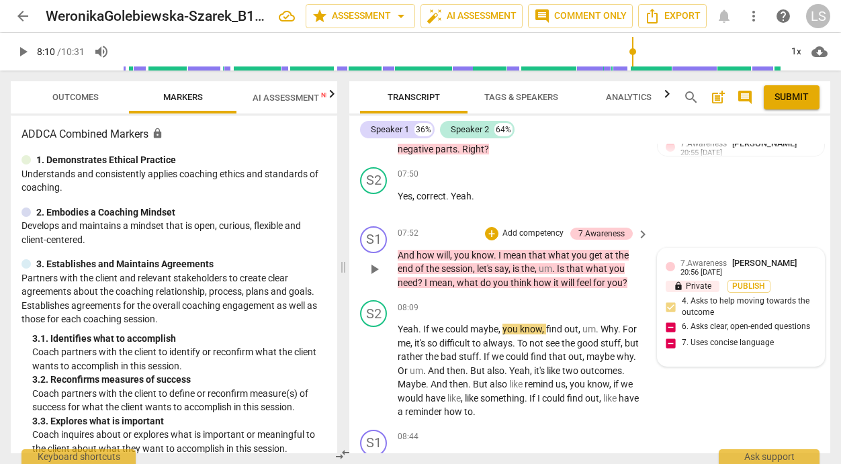
click at [746, 271] on div "7.Awareness [PERSON_NAME] 20:56 [DATE]" at bounding box center [748, 267] width 136 height 21
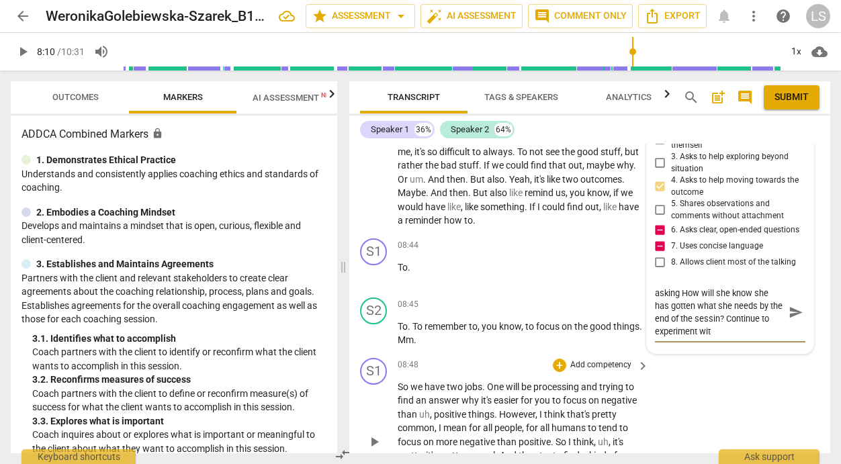
scroll to position [0, 0]
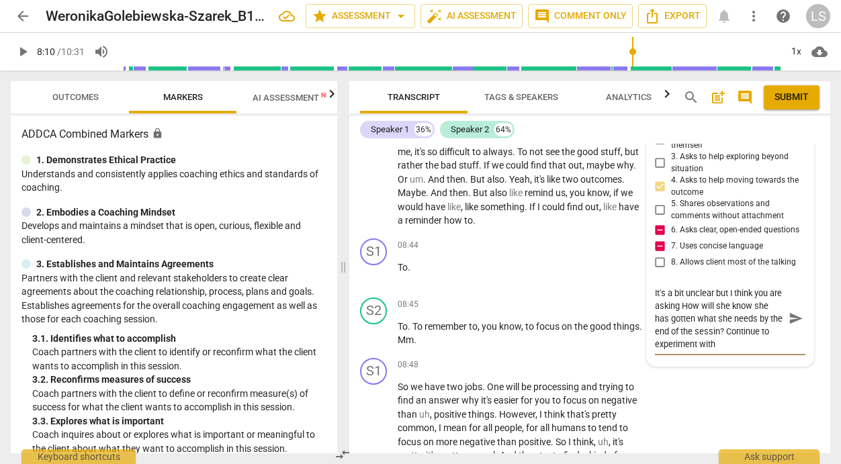
click at [738, 338] on textarea "It's a bit unclear but I think you are asking How will she know she has gotten …" at bounding box center [719, 319] width 129 height 64
click at [761, 350] on textarea "It's a bit unclear but I think you are asking How will she know she has gotten …" at bounding box center [719, 319] width 129 height 64
click at [759, 349] on textarea "It's a bit unclear but I think you are asking How will she know she has gotten …" at bounding box center [719, 319] width 129 height 64
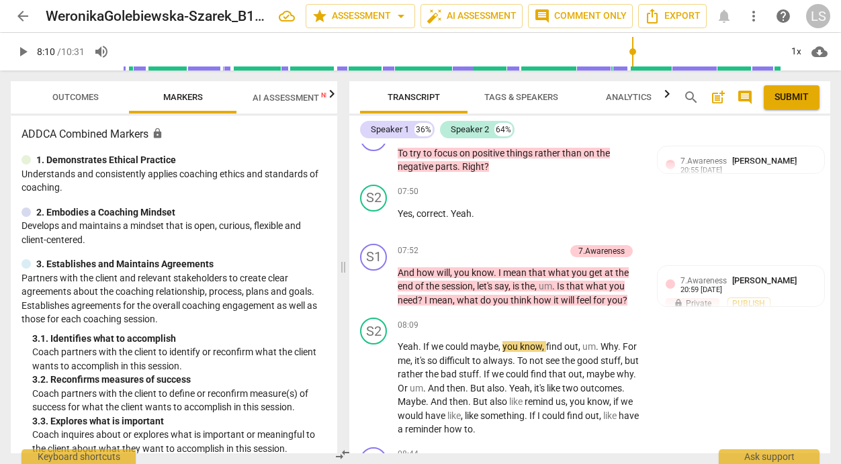
scroll to position [2265, 0]
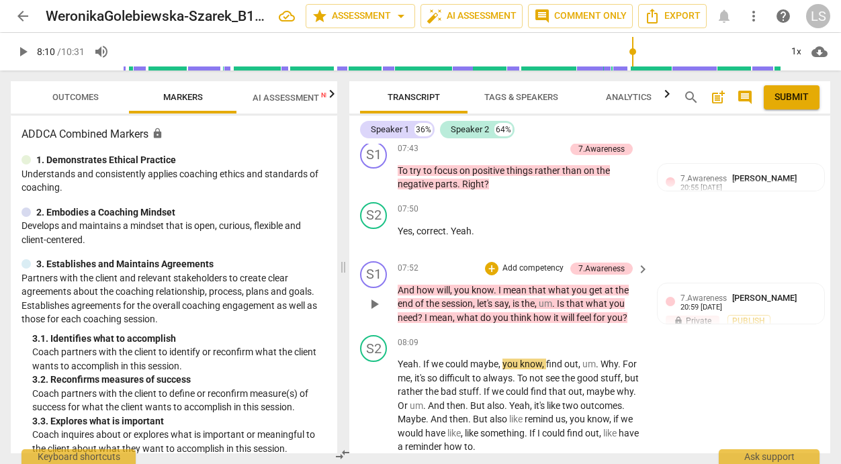
click at [542, 263] on p "Add competency" at bounding box center [533, 269] width 64 height 12
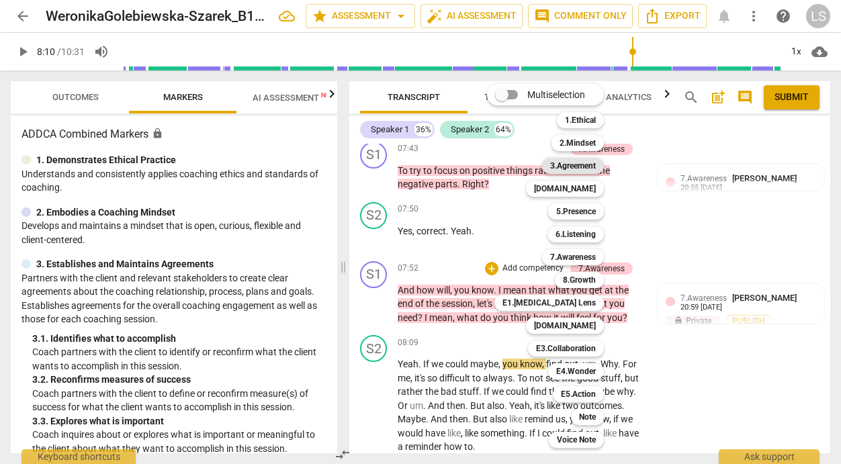
click at [584, 167] on b "3.Agreement" at bounding box center [573, 166] width 46 height 16
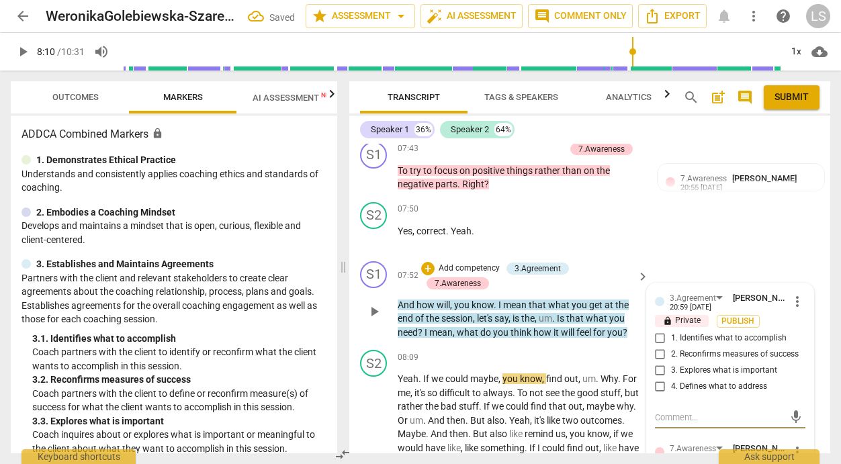
click at [653, 355] on input "2. Reconfirms measures of success" at bounding box center [659, 354] width 21 height 16
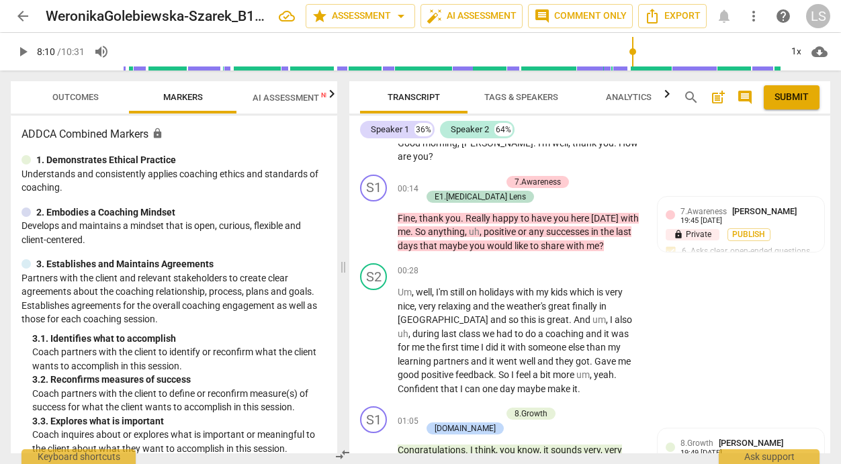
scroll to position [0, 0]
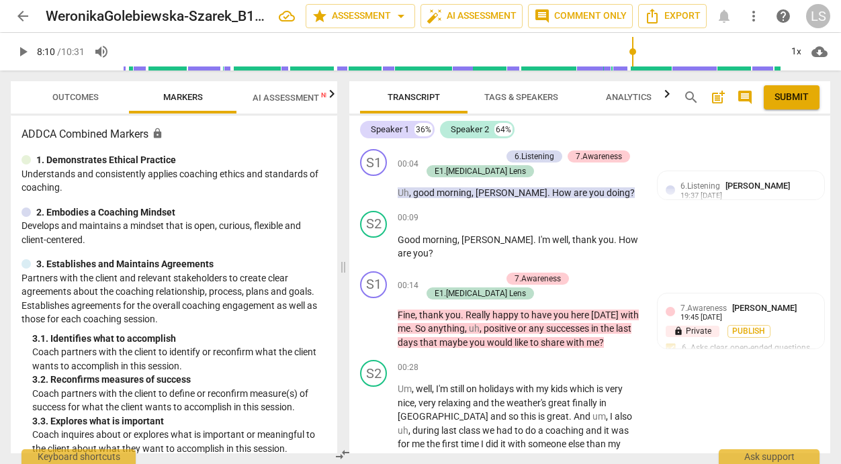
click at [720, 99] on span "post_add" at bounding box center [718, 97] width 16 height 16
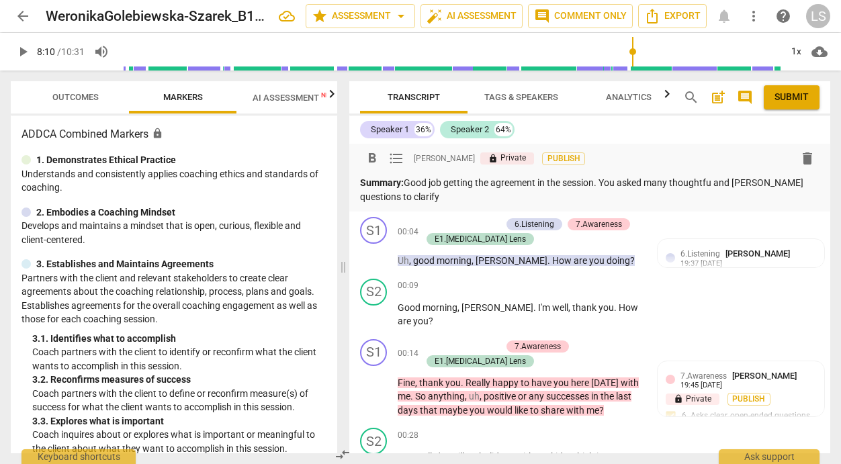
click at [755, 185] on p "Summary: Good job getting the agreement in the session. You asked many thoughtf…" at bounding box center [589, 190] width 459 height 28
click at [715, 183] on p "Summary: Good job getting the agreement in the session. You asked many thoughtf…" at bounding box center [589, 190] width 459 height 28
click at [468, 198] on p "Summary: Good job getting the agreement in the session. You asked many thoughtf…" at bounding box center [589, 190] width 459 height 28
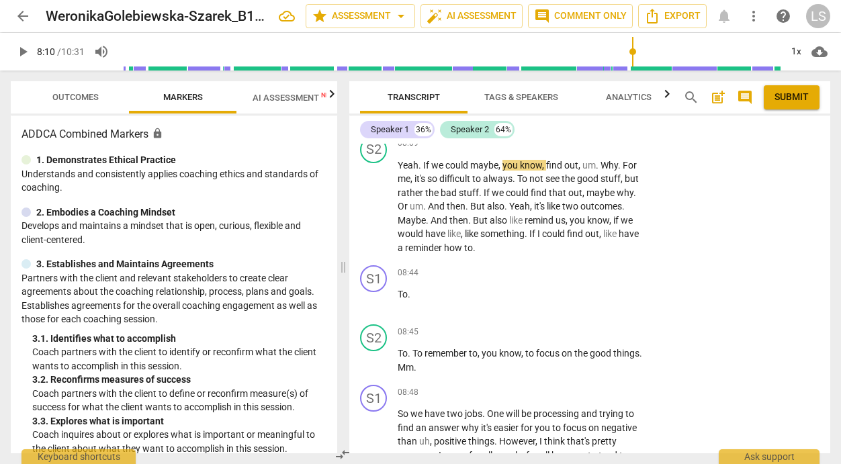
scroll to position [2556, 0]
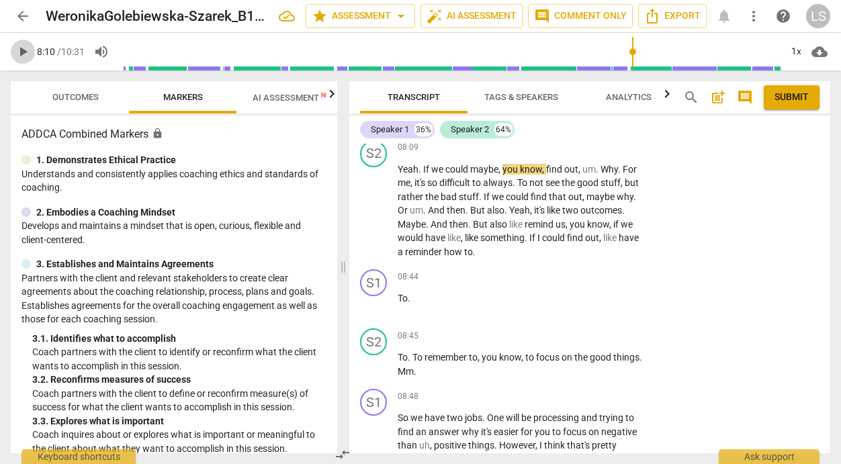
click at [21, 52] on span "play_arrow" at bounding box center [23, 52] width 16 height 16
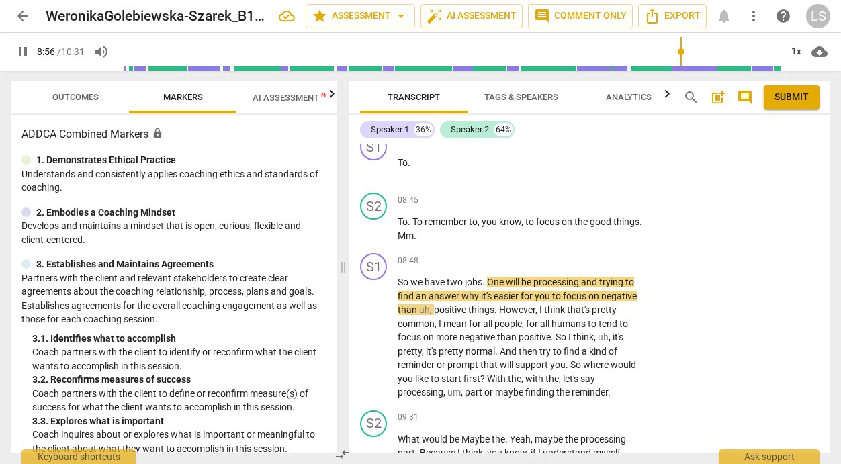
scroll to position [2699, 0]
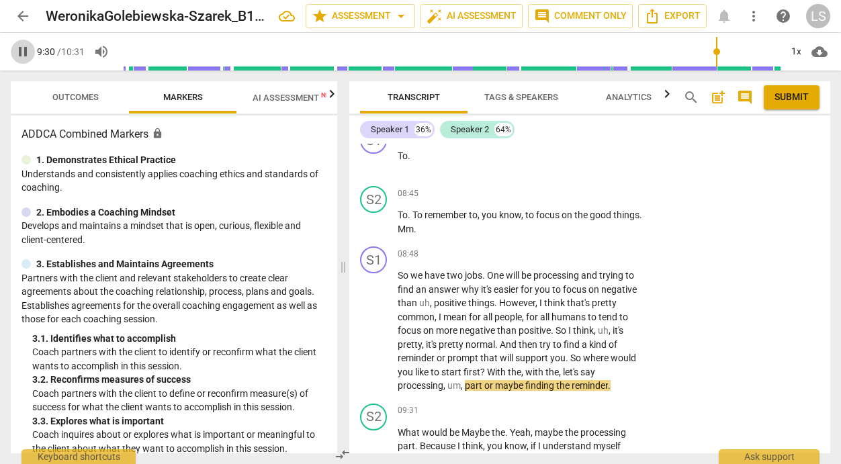
click at [21, 52] on span "pause" at bounding box center [23, 52] width 16 height 16
click at [555, 261] on div "+" at bounding box center [559, 253] width 13 height 13
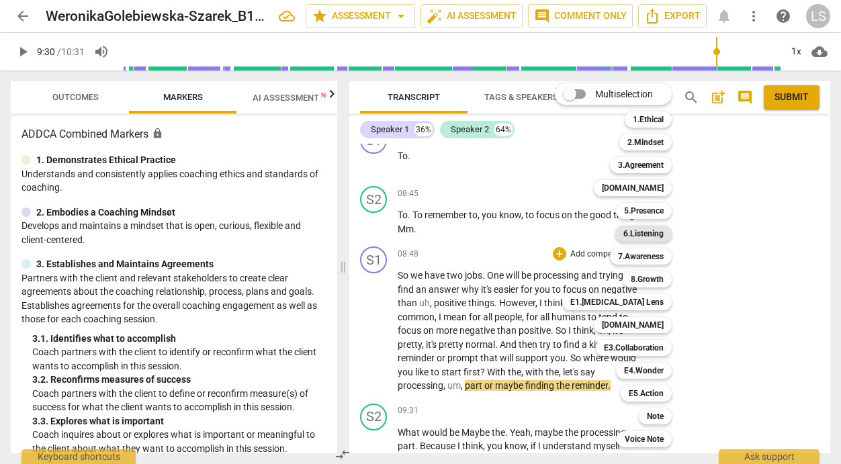
click at [645, 236] on b "6.Listening" at bounding box center [643, 234] width 40 height 16
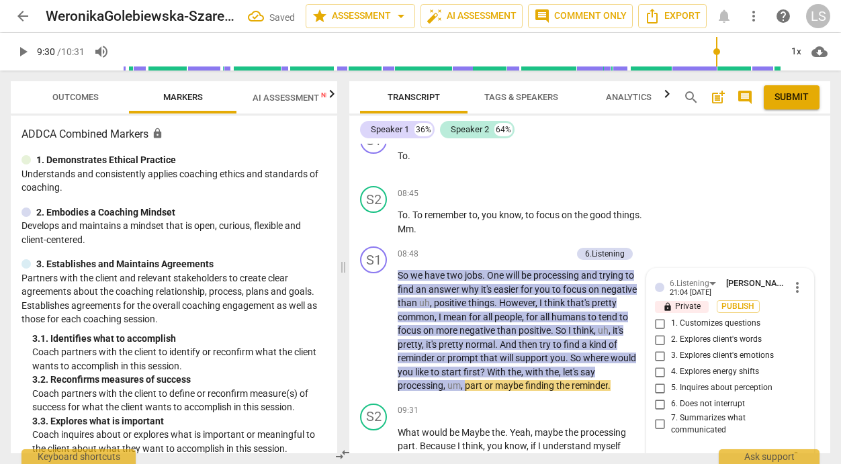
scroll to position [2871, 0]
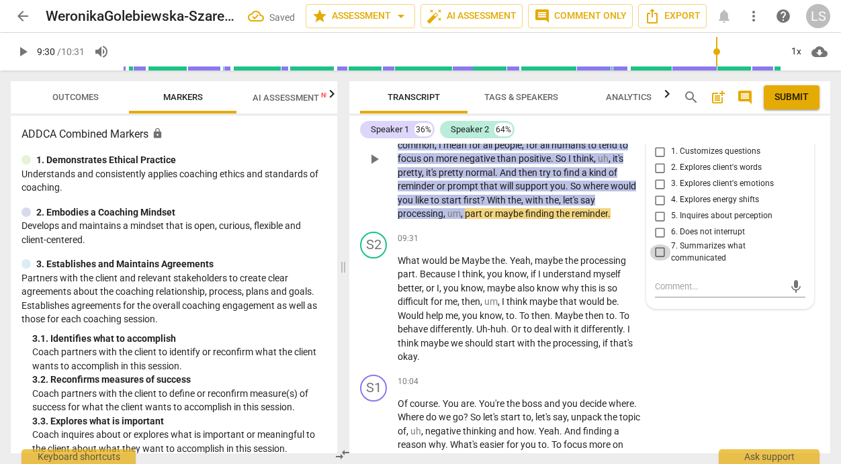
click at [655, 259] on input "7. Summarizes what communicated" at bounding box center [659, 252] width 21 height 16
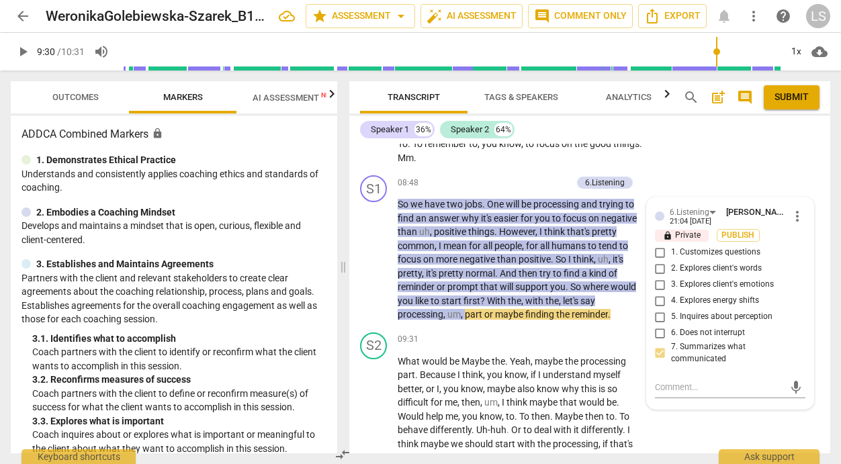
scroll to position [2774, 0]
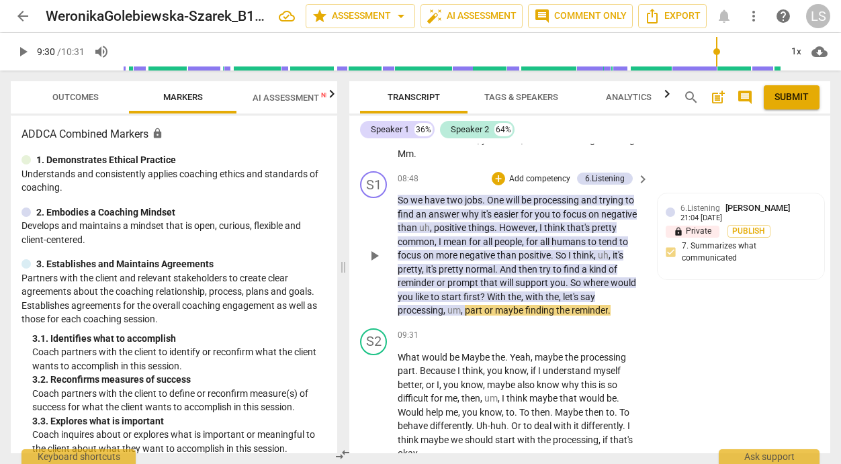
click at [557, 185] on p "Add competency" at bounding box center [540, 179] width 64 height 12
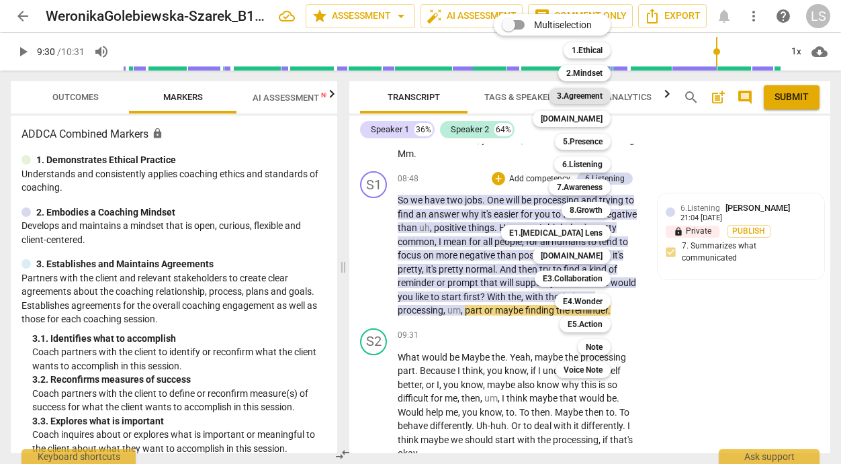
click at [588, 97] on b "3.Agreement" at bounding box center [580, 96] width 46 height 16
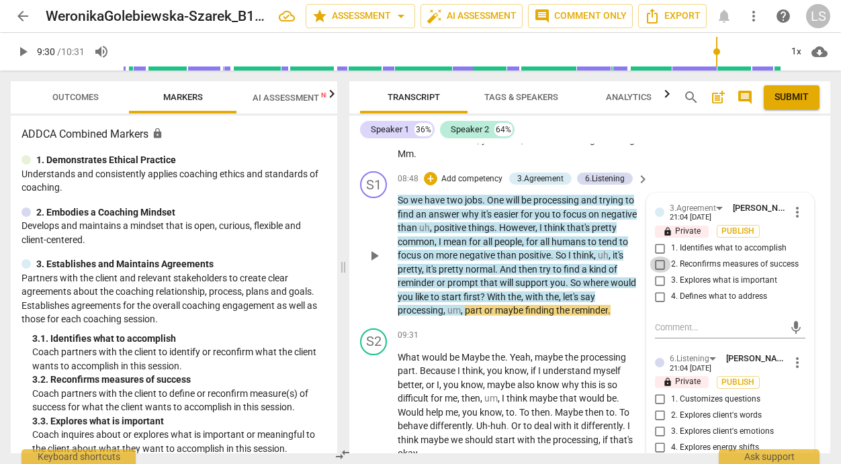
click at [657, 273] on input "2. Reconfirms measures of success" at bounding box center [659, 265] width 21 height 16
click at [663, 334] on textarea at bounding box center [719, 327] width 129 height 13
click at [702, 334] on textarea "good reflectiin that was clear." at bounding box center [719, 327] width 129 height 13
click at [788, 335] on span "send" at bounding box center [795, 327] width 15 height 15
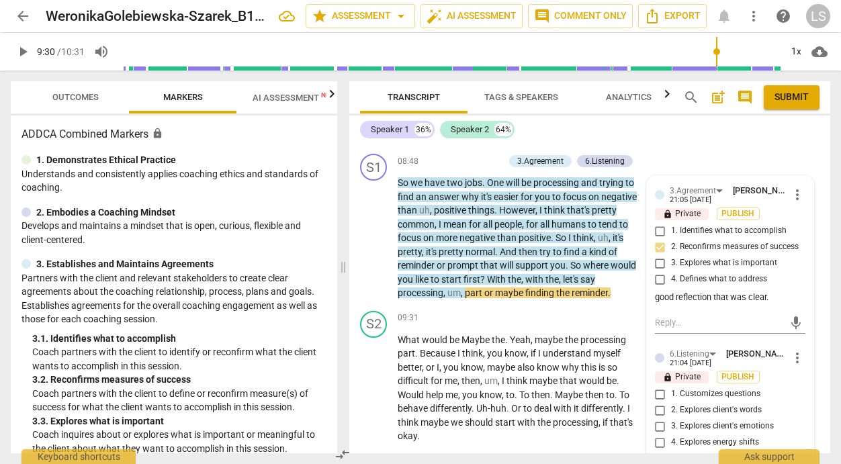
scroll to position [2788, 0]
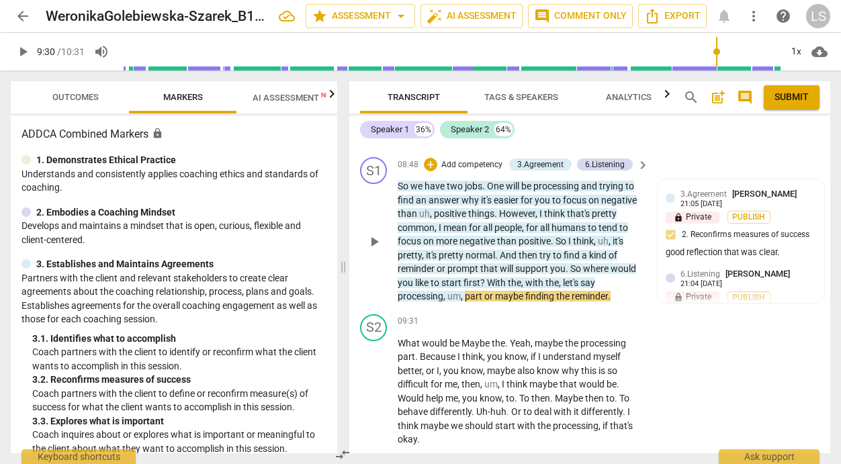
click at [479, 171] on p "Add competency" at bounding box center [472, 165] width 64 height 12
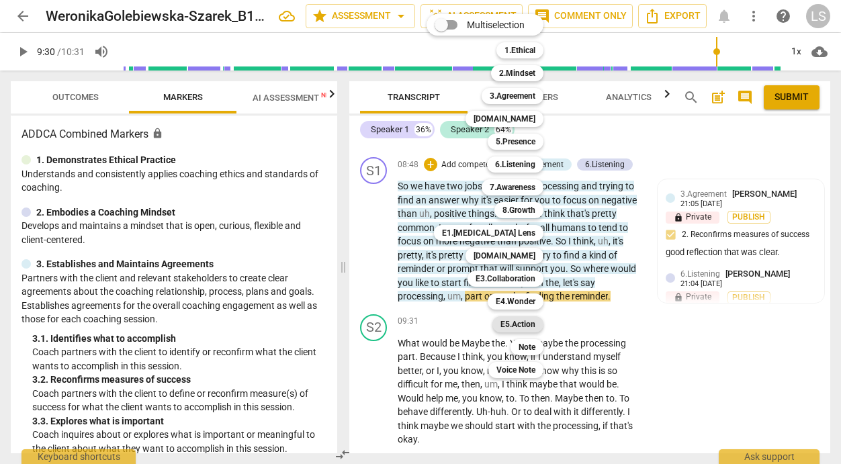
click at [522, 320] on b "E5.Action" at bounding box center [517, 324] width 35 height 16
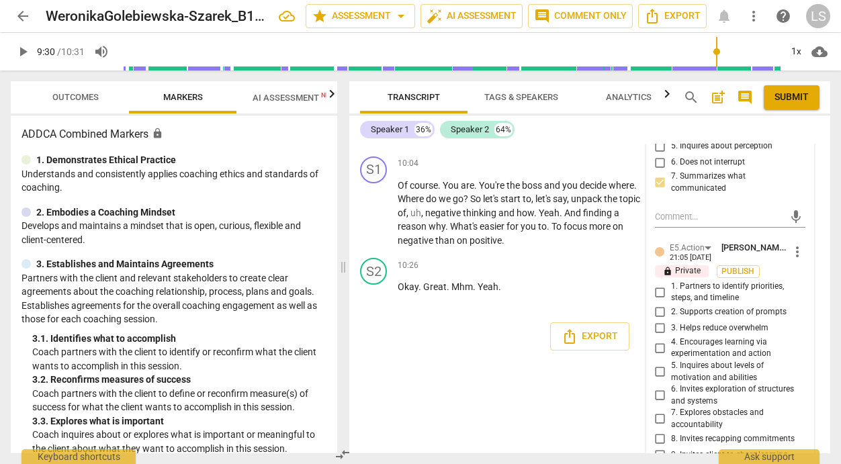
scroll to position [3171, 0]
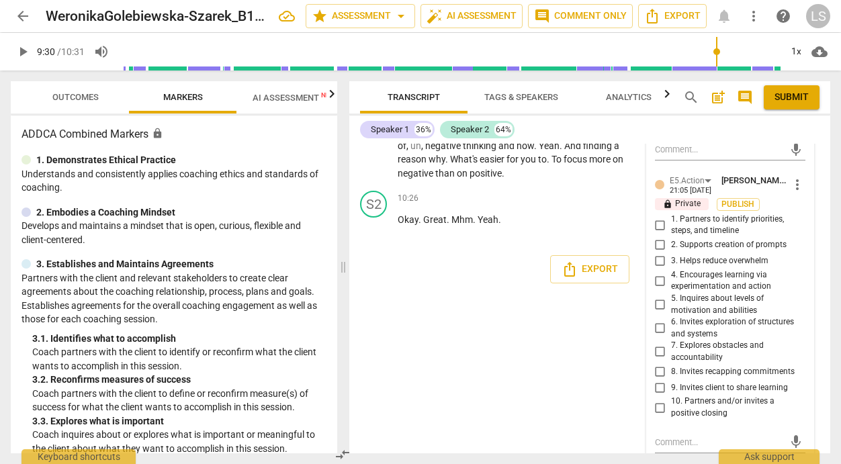
click at [657, 253] on input "2. Supports creation of prompts" at bounding box center [659, 245] width 21 height 16
click at [657, 233] on input "1. Partners to identify priorities, steps, and timeline" at bounding box center [659, 225] width 21 height 16
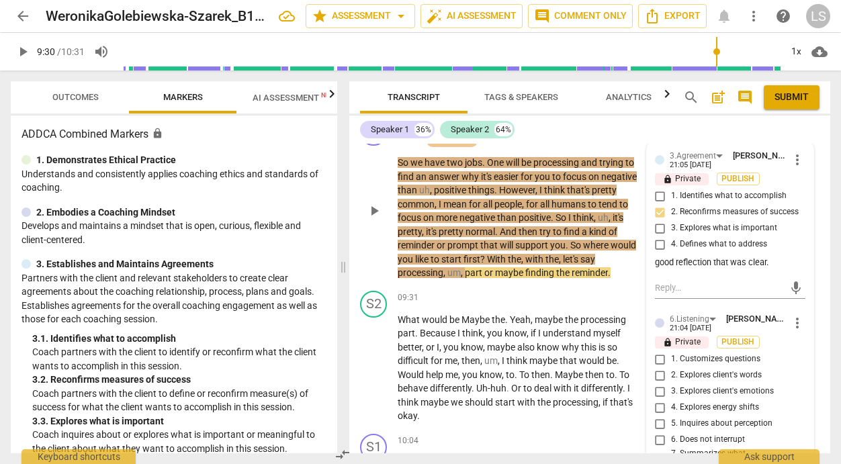
scroll to position [2788, 0]
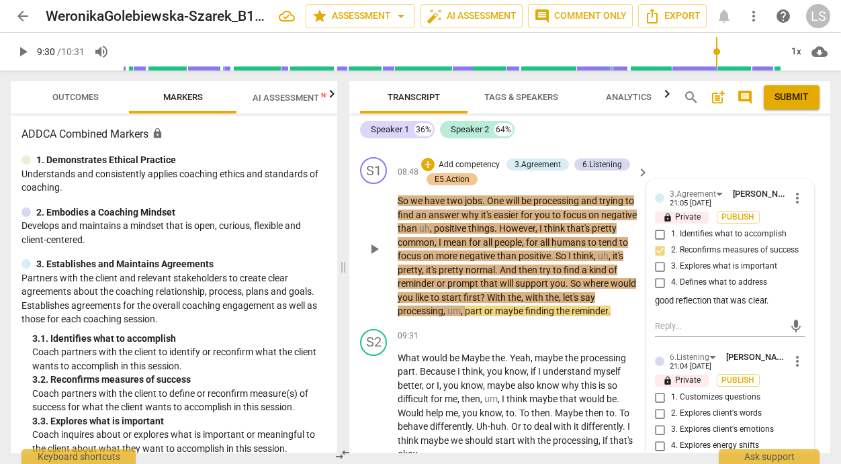
click at [486, 171] on p "Add competency" at bounding box center [469, 165] width 64 height 12
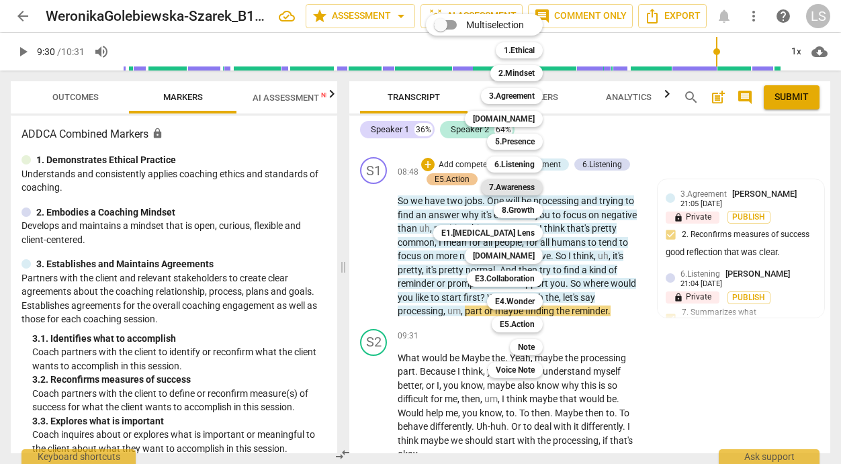
click at [512, 185] on b "7.Awareness" at bounding box center [512, 187] width 46 height 16
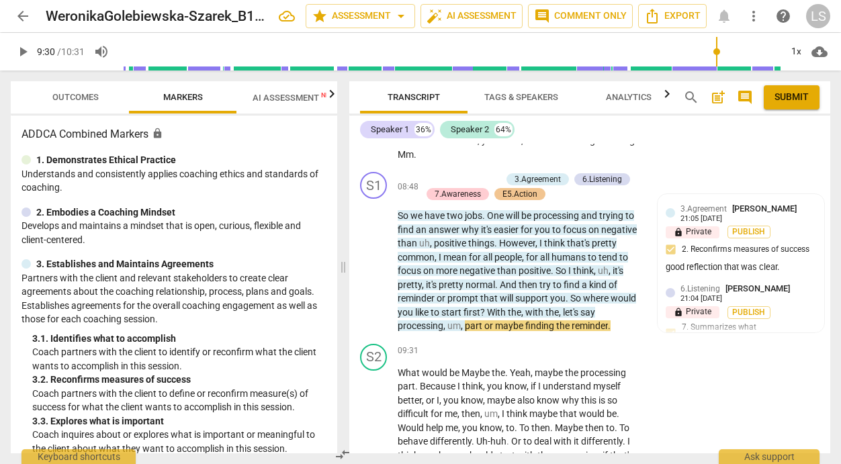
scroll to position [2758, 0]
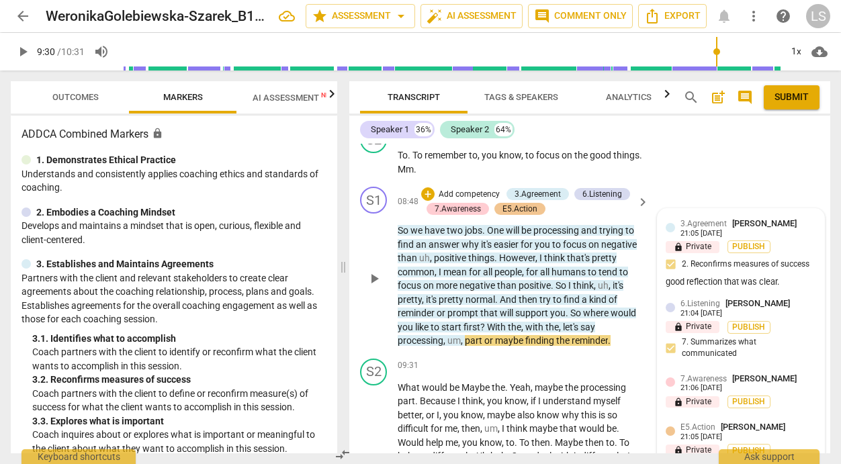
click at [757, 393] on div "7.Awareness [PERSON_NAME] 21:06 [DATE]" at bounding box center [748, 382] width 136 height 21
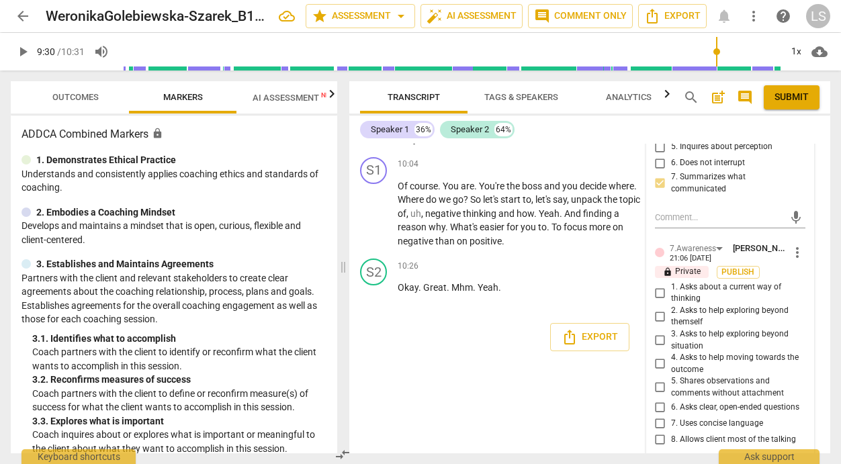
scroll to position [3141, 0]
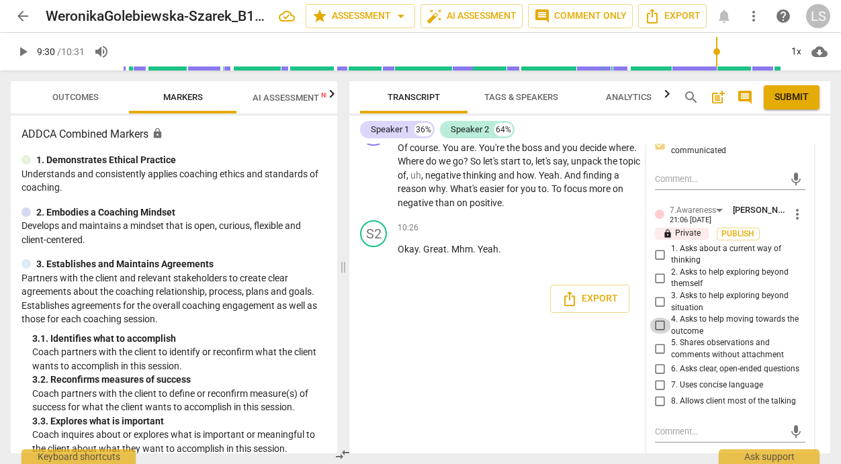
click at [653, 334] on input "4. Asks to help moving towards the outcome" at bounding box center [659, 326] width 21 height 16
click at [656, 377] on input "6. Asks clear, open-ended questions" at bounding box center [659, 369] width 21 height 16
click at [660, 409] on input "8. Allows client most of the talking" at bounding box center [659, 401] width 21 height 16
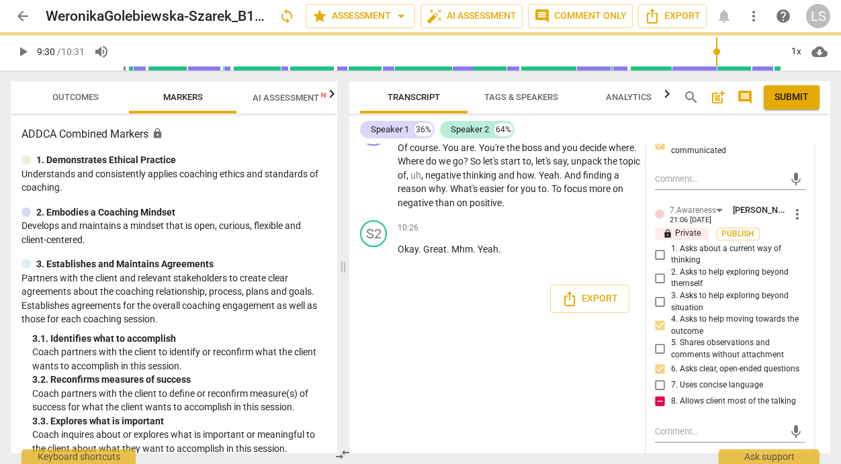
click at [672, 445] on div "mic" at bounding box center [730, 431] width 150 height 30
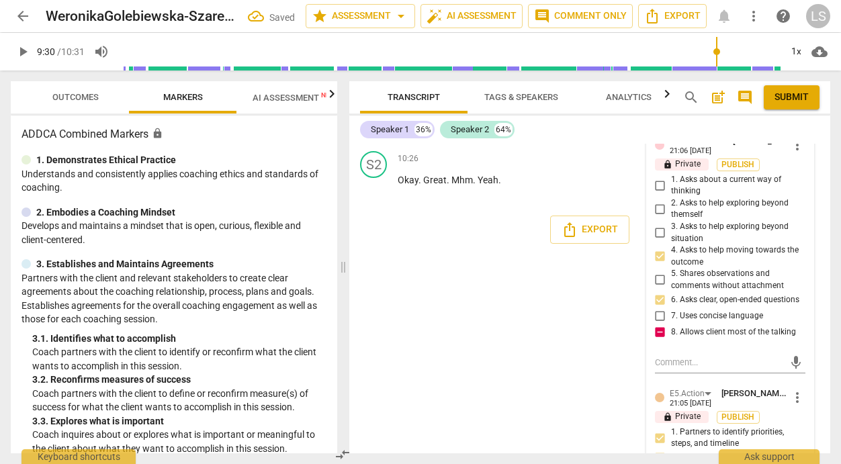
scroll to position [3218, 0]
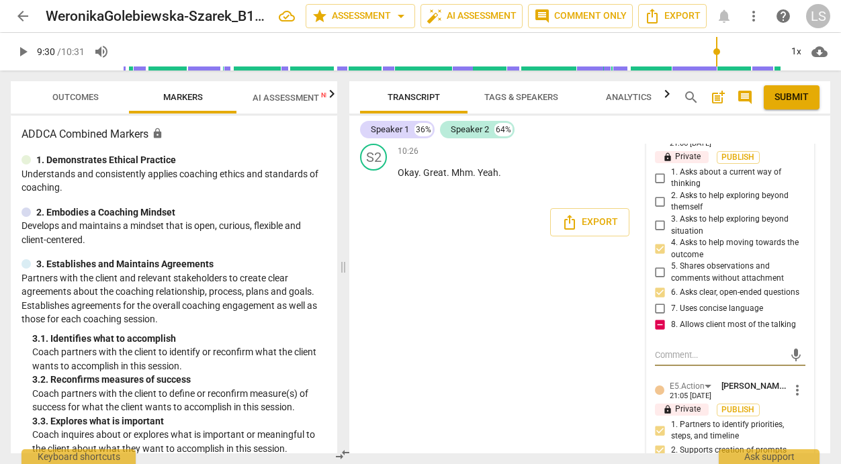
click at [678, 361] on textarea at bounding box center [719, 355] width 129 height 13
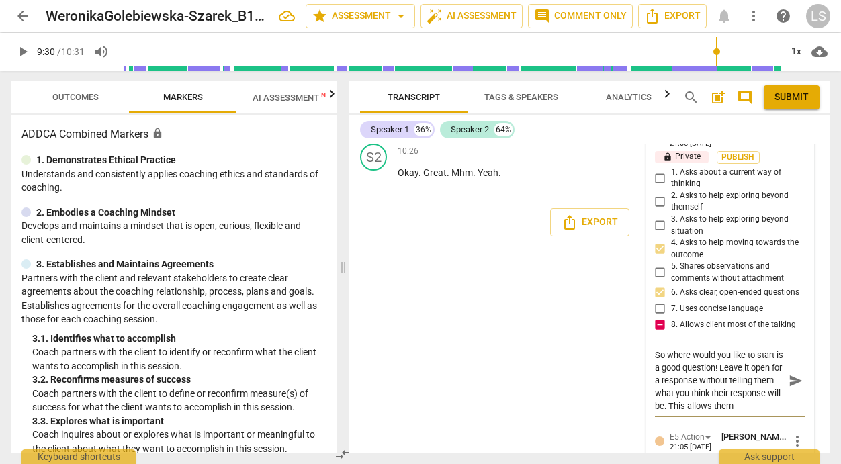
scroll to position [11, 0]
click at [788, 388] on span "send" at bounding box center [795, 380] width 15 height 15
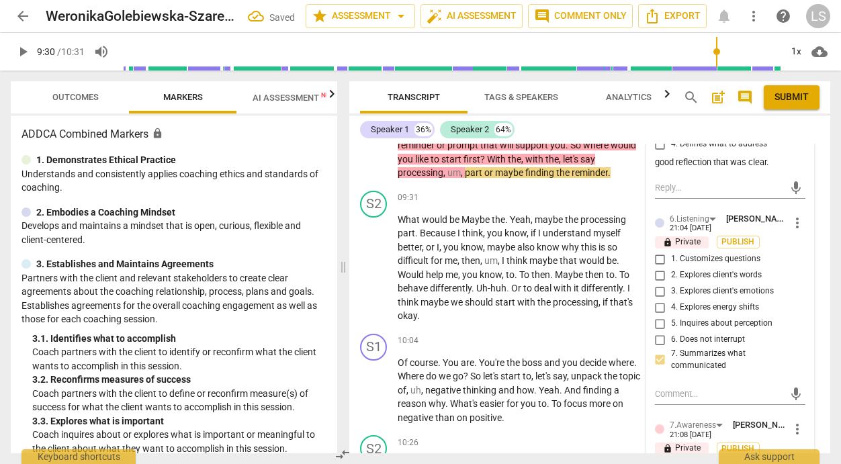
scroll to position [2918, 0]
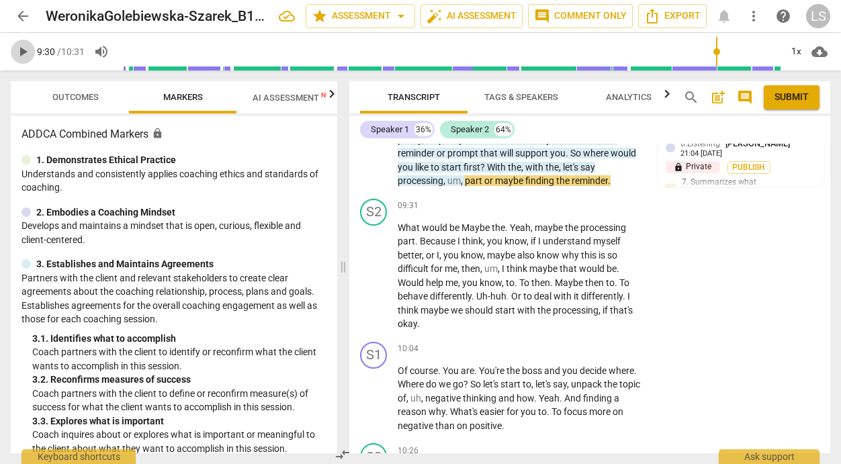
click at [21, 51] on span "play_arrow" at bounding box center [23, 52] width 16 height 16
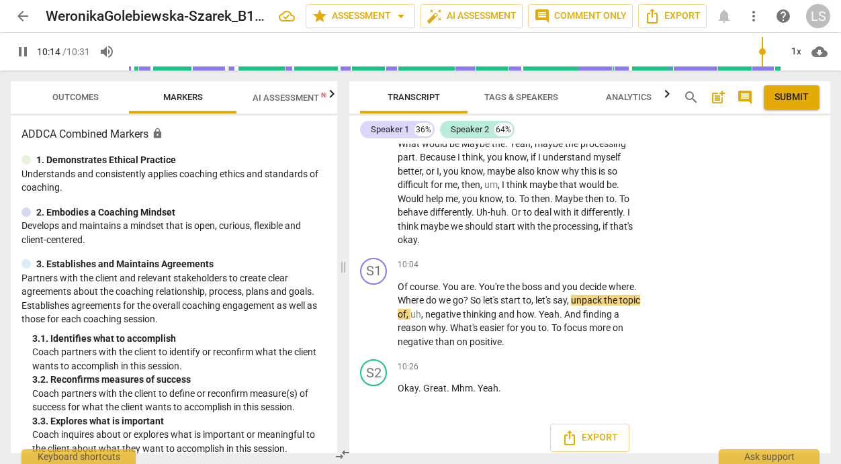
scroll to position [3024, 0]
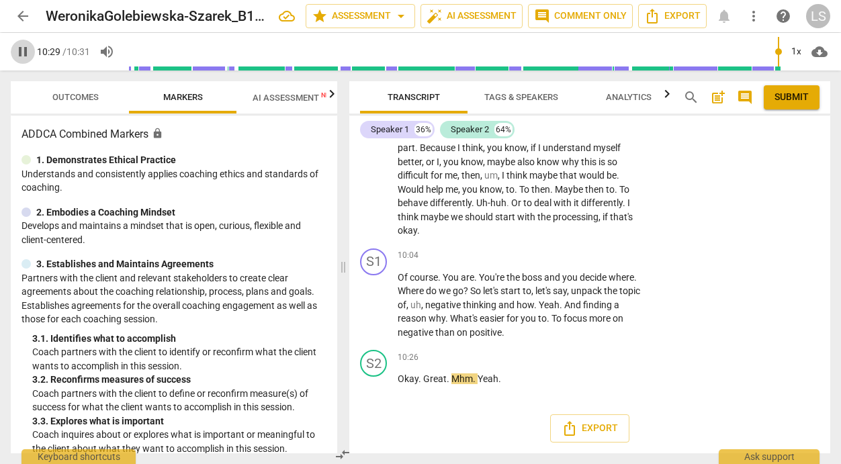
click at [28, 51] on span "pause" at bounding box center [23, 52] width 16 height 16
click at [558, 258] on div "+" at bounding box center [559, 255] width 13 height 13
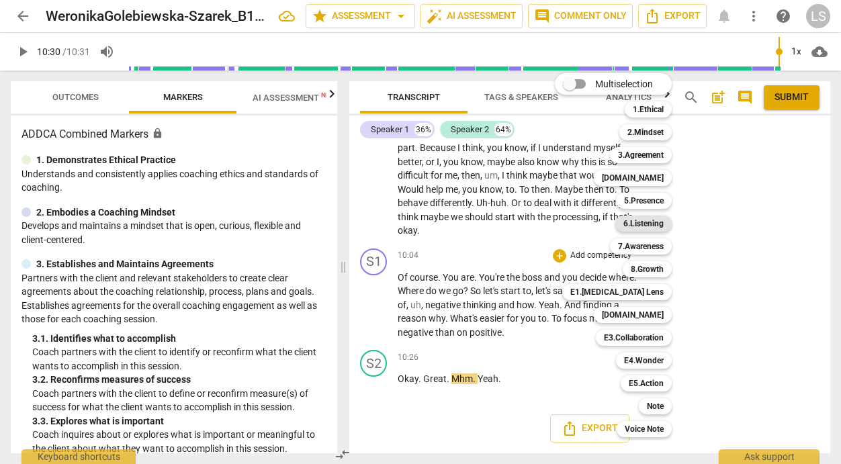
click at [641, 224] on b "6.Listening" at bounding box center [643, 224] width 40 height 16
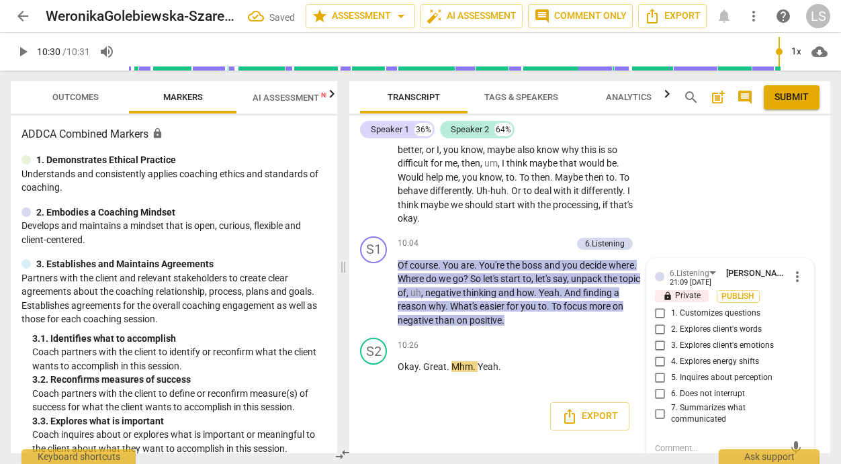
scroll to position [3053, 0]
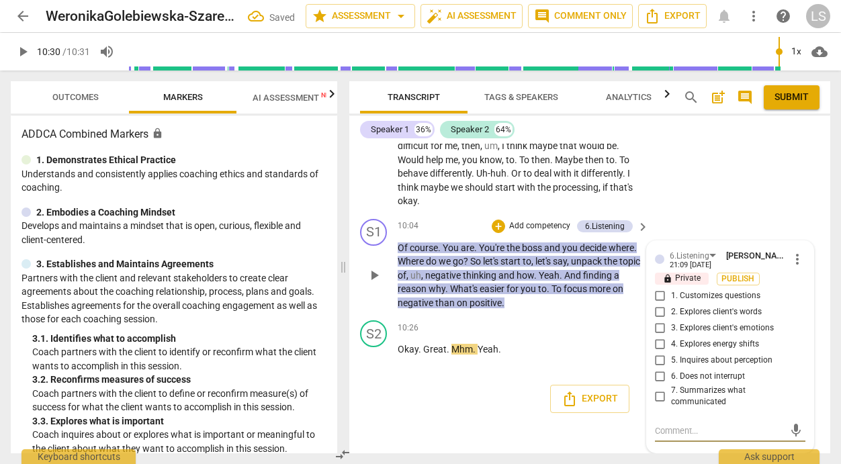
click at [656, 393] on input "7. Summarizes what communicated" at bounding box center [659, 396] width 21 height 16
click at [557, 226] on p "Add competency" at bounding box center [540, 226] width 64 height 12
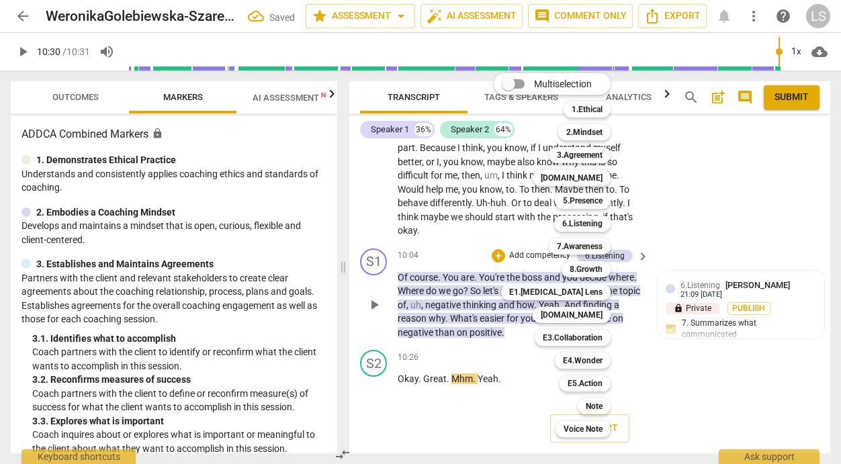
scroll to position [3024, 0]
click at [588, 316] on b "[DOMAIN_NAME]" at bounding box center [572, 315] width 62 height 16
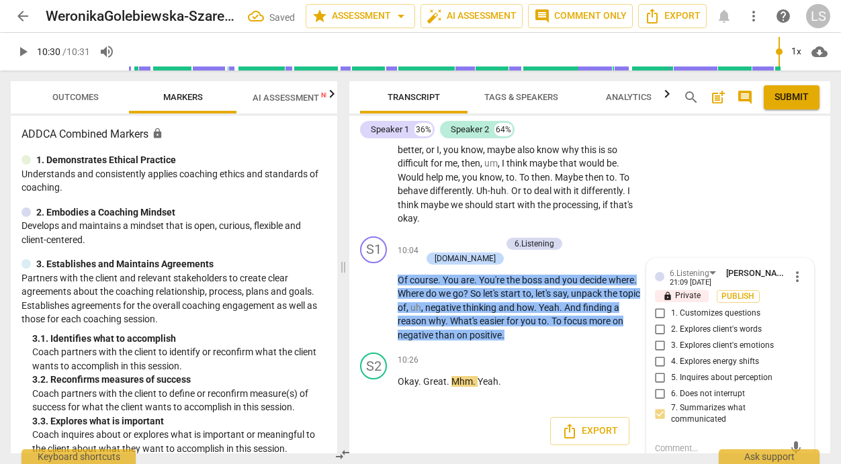
scroll to position [3185, 0]
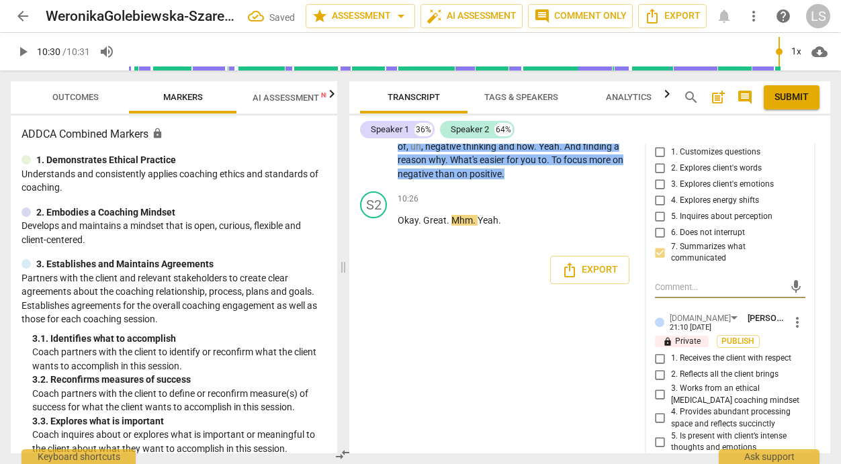
click at [658, 367] on input "1. Receives the client with respect" at bounding box center [659, 359] width 21 height 16
click at [655, 383] on input "2. Reflects all the client brings" at bounding box center [659, 375] width 21 height 16
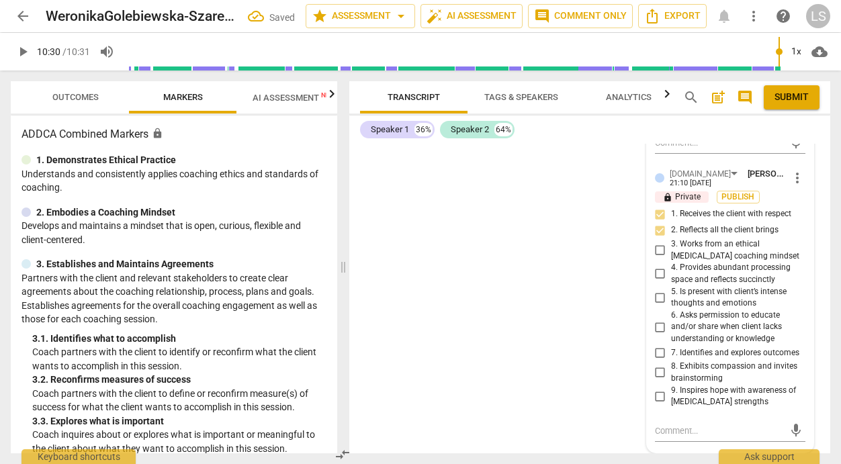
scroll to position [3348, 0]
click at [657, 267] on input "4. Provides abundant processing space and reflects succinctly" at bounding box center [659, 274] width 21 height 16
click at [657, 349] on input "7. Identifies and explores outcomes" at bounding box center [659, 352] width 21 height 16
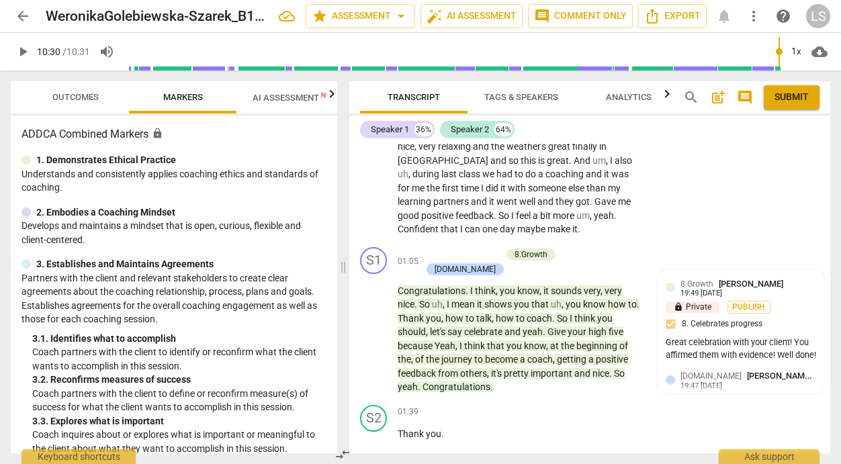
scroll to position [0, 0]
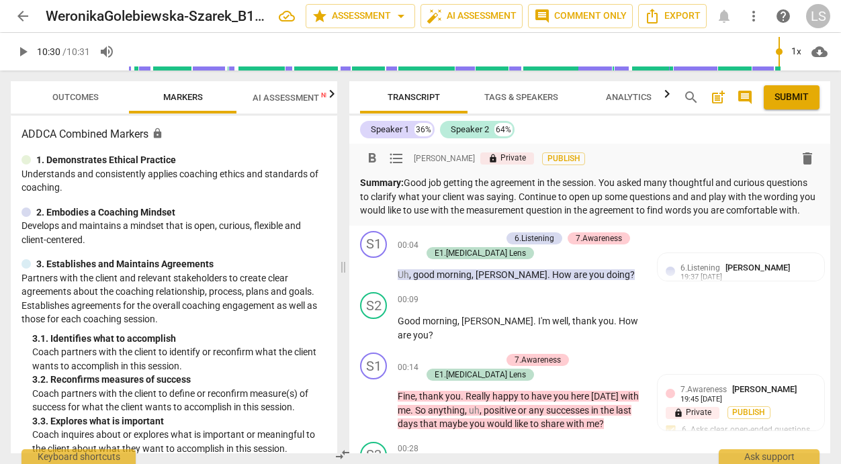
click at [449, 218] on p "Summary: Good job getting the agreement in the session. You asked many thoughtf…" at bounding box center [589, 197] width 459 height 42
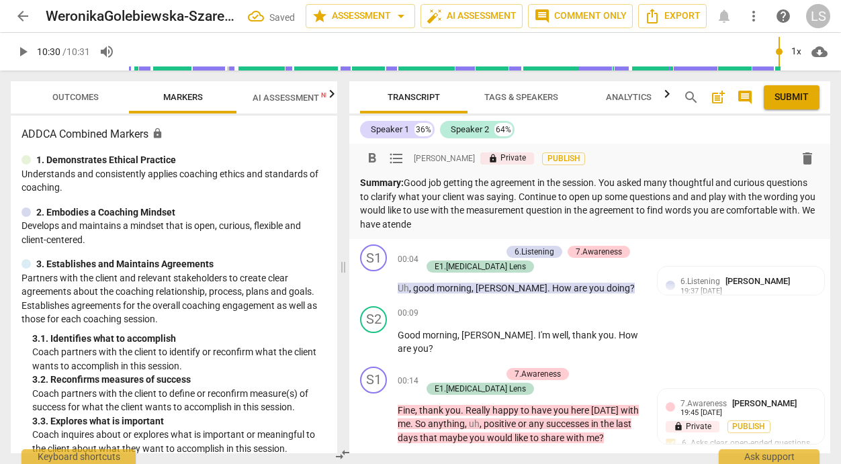
click at [479, 228] on p "Summary: Good job getting the agreement in the session. You asked many thoughtf…" at bounding box center [589, 203] width 459 height 55
click at [513, 227] on p "Summary: Good job getting the agreement in the session. You asked many thoughtf…" at bounding box center [589, 203] width 459 height 55
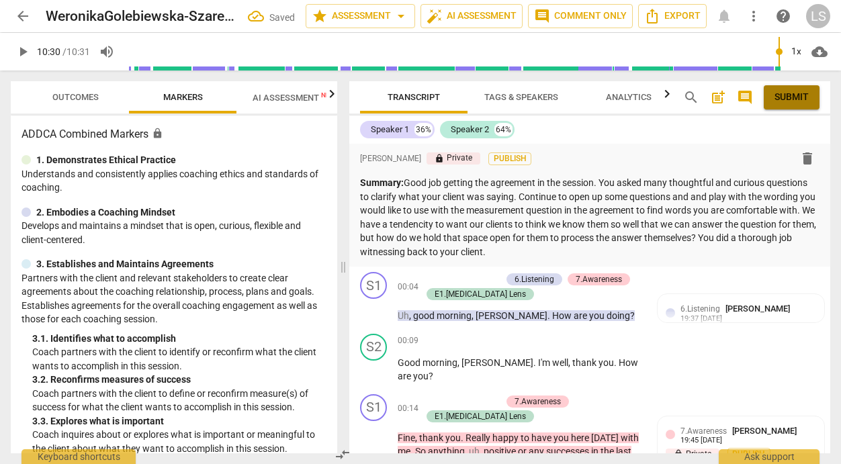
click at [776, 93] on span "Submit" at bounding box center [791, 97] width 34 height 13
click at [23, 15] on span "arrow_back" at bounding box center [23, 16] width 16 height 16
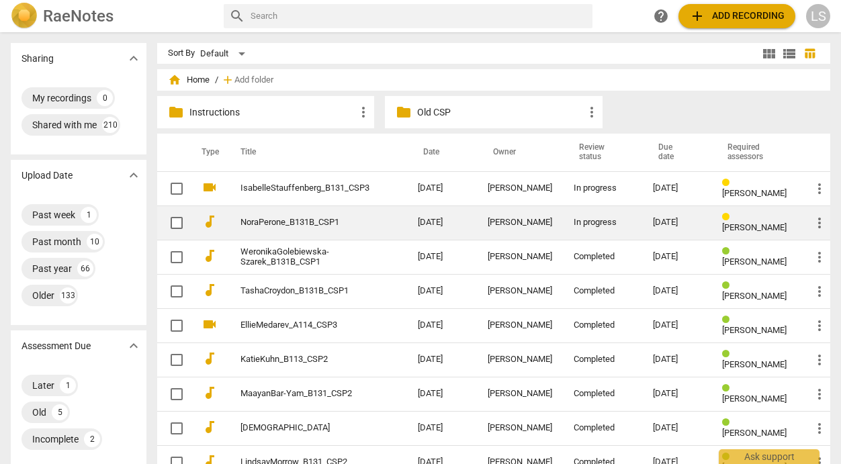
click at [573, 219] on div "In progress" at bounding box center [602, 223] width 58 height 10
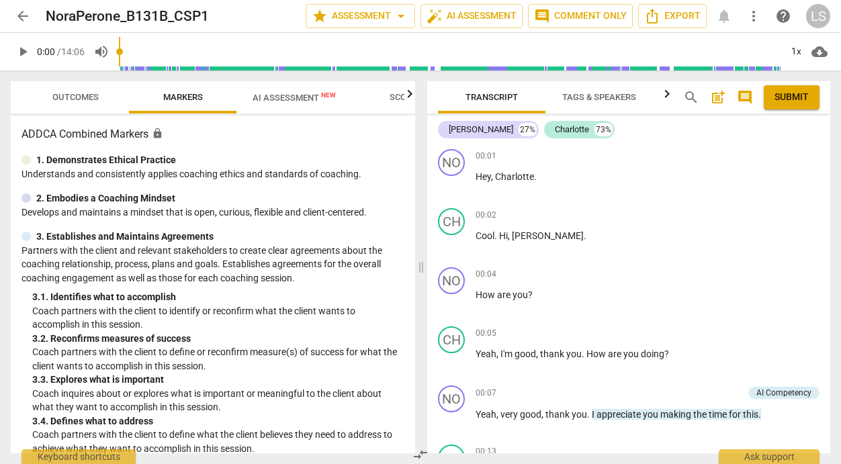
click at [26, 48] on span "play_arrow" at bounding box center [23, 52] width 16 height 16
click at [19, 52] on span "pause" at bounding box center [23, 52] width 16 height 16
click at [739, 273] on div "+" at bounding box center [745, 273] width 13 height 13
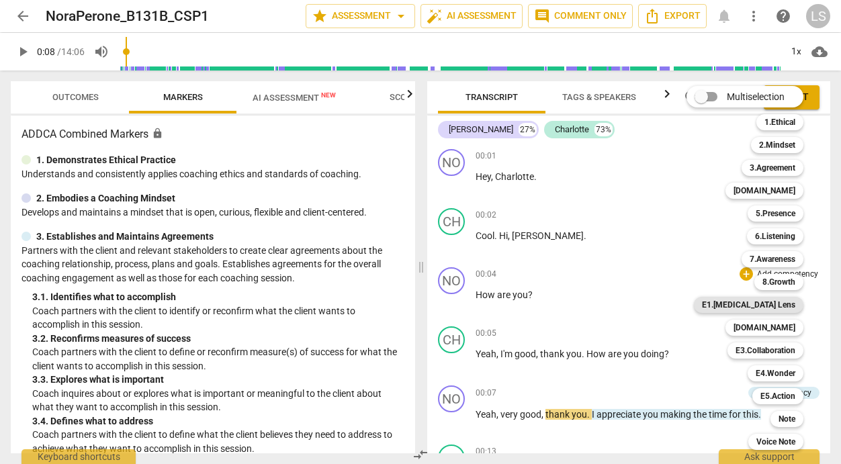
click at [753, 308] on b "E1.[MEDICAL_DATA] Lens" at bounding box center [748, 305] width 93 height 16
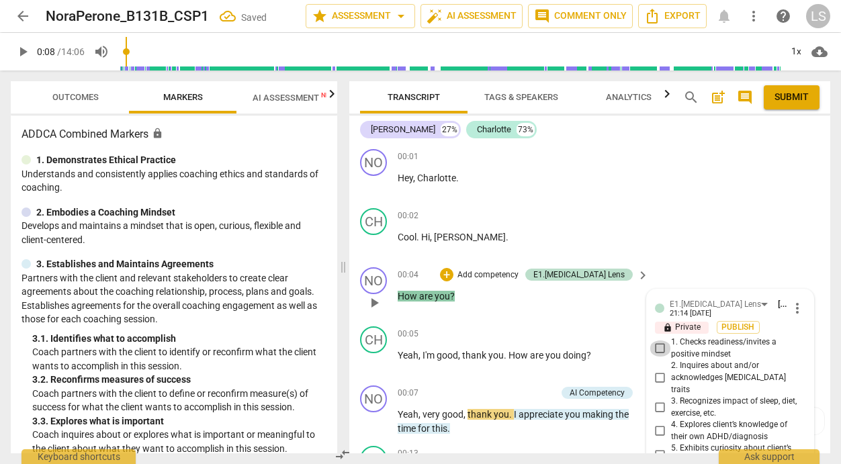
click at [655, 349] on input "1. Checks readiness/invites a positive mindset" at bounding box center [659, 348] width 21 height 16
click at [522, 393] on p "Add competency" at bounding box center [524, 393] width 64 height 12
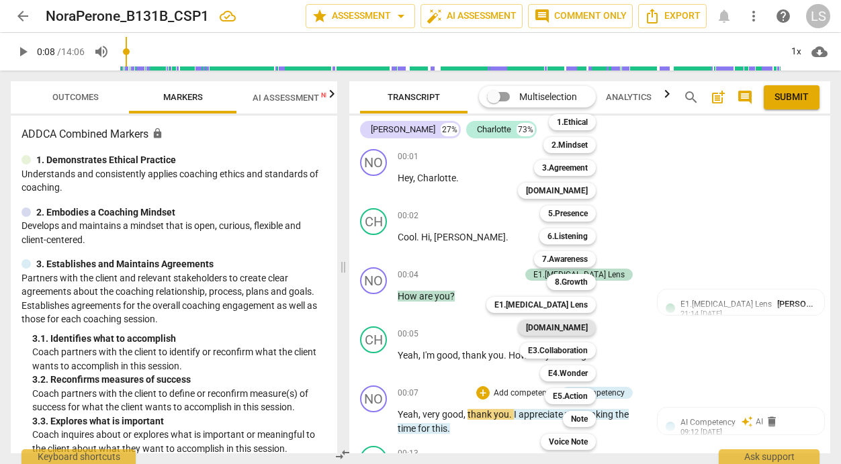
click at [579, 326] on b "[DOMAIN_NAME]" at bounding box center [557, 328] width 62 height 16
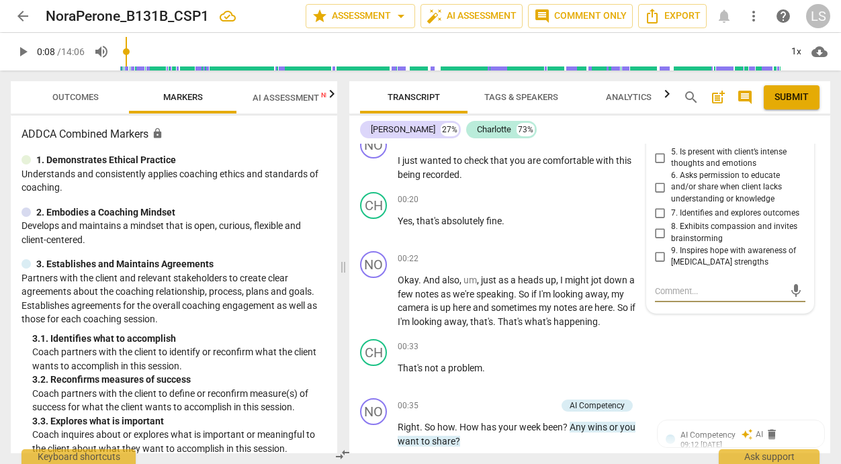
scroll to position [389, 0]
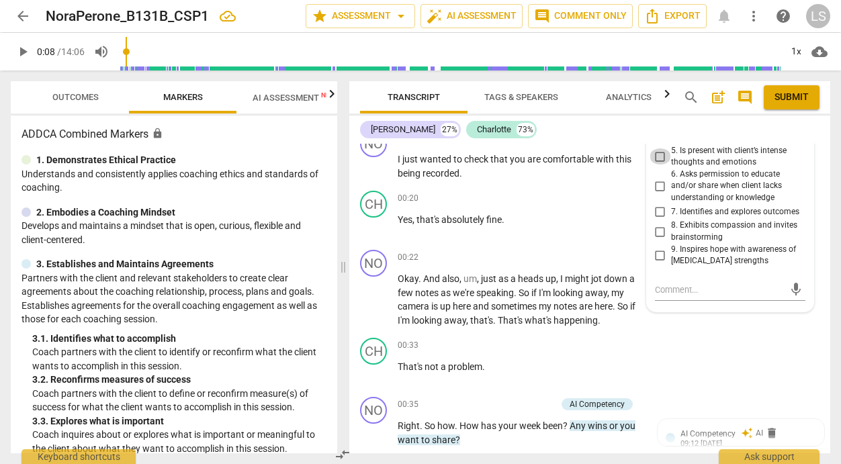
click at [656, 156] on input "5. Is present with client’s intense thoughts and emotions" at bounding box center [659, 156] width 21 height 16
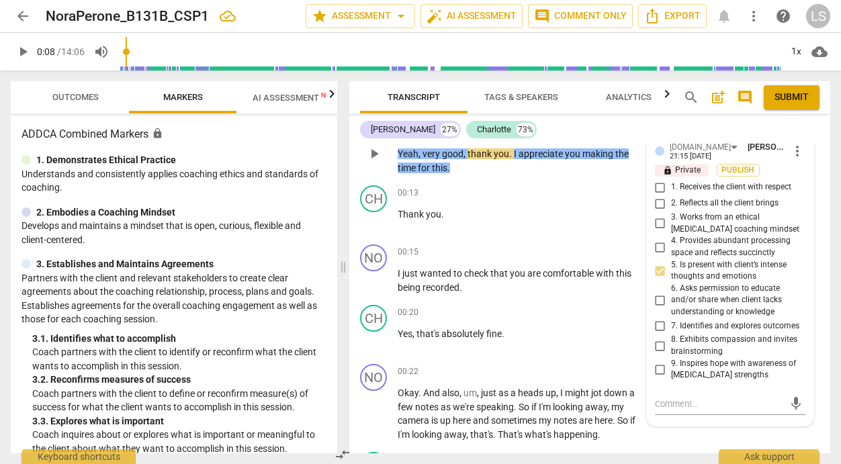
scroll to position [275, 0]
click at [657, 187] on input "1. Receives the client with respect" at bounding box center [659, 188] width 21 height 16
click at [658, 271] on input "5. Is present with client’s intense thoughts and emotions" at bounding box center [659, 271] width 21 height 16
click at [555, 251] on div "+" at bounding box center [559, 252] width 13 height 13
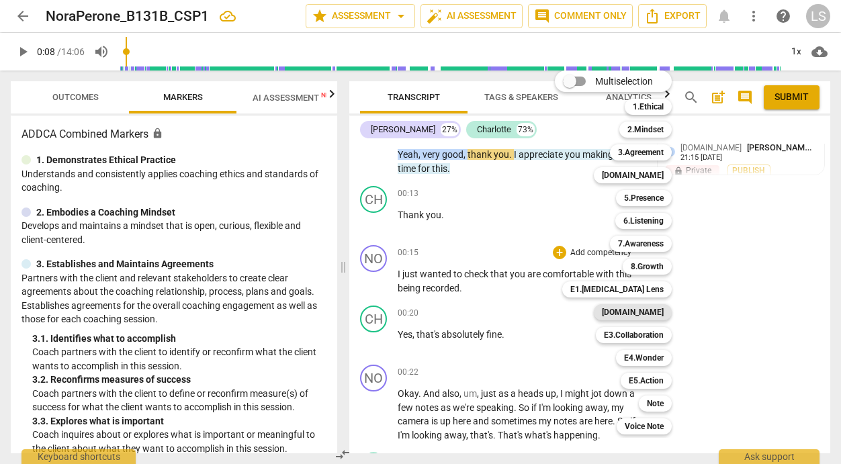
click at [636, 310] on b "[DOMAIN_NAME]" at bounding box center [633, 312] width 62 height 16
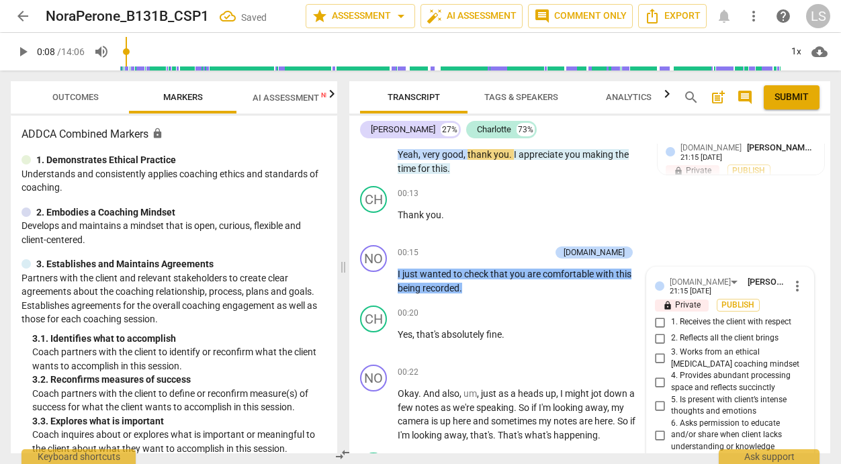
scroll to position [522, 0]
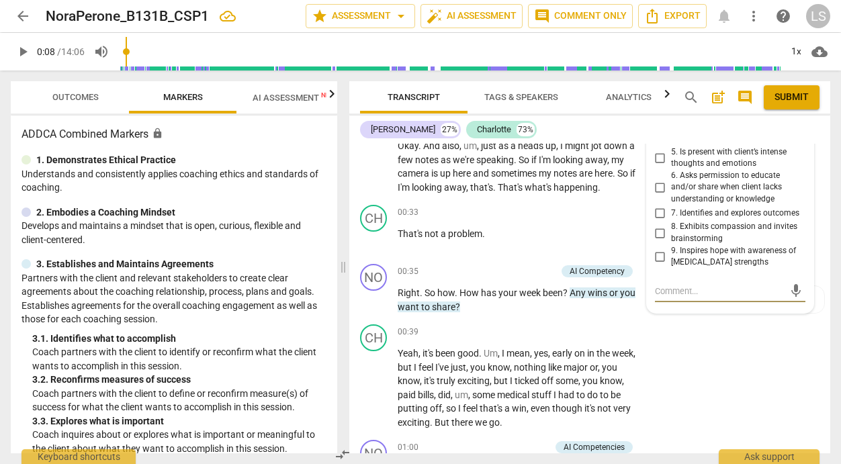
click at [663, 297] on textarea at bounding box center [719, 291] width 129 height 13
click at [788, 295] on span "send" at bounding box center [795, 290] width 15 height 15
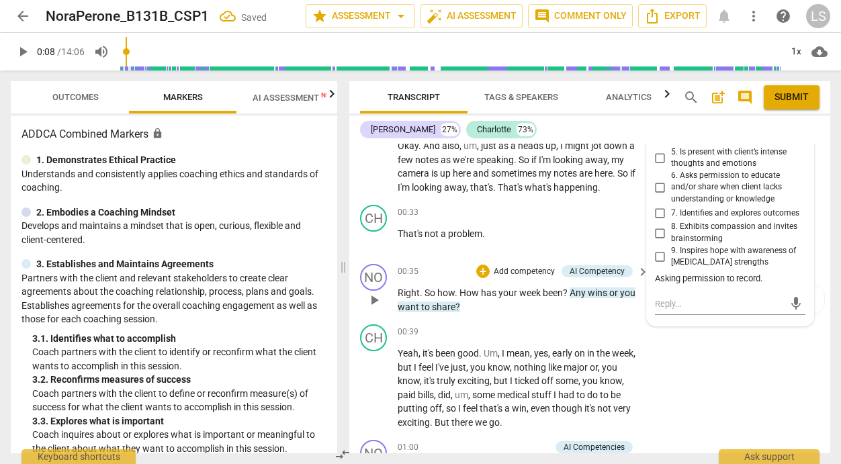
click at [537, 271] on p "Add competency" at bounding box center [524, 272] width 64 height 12
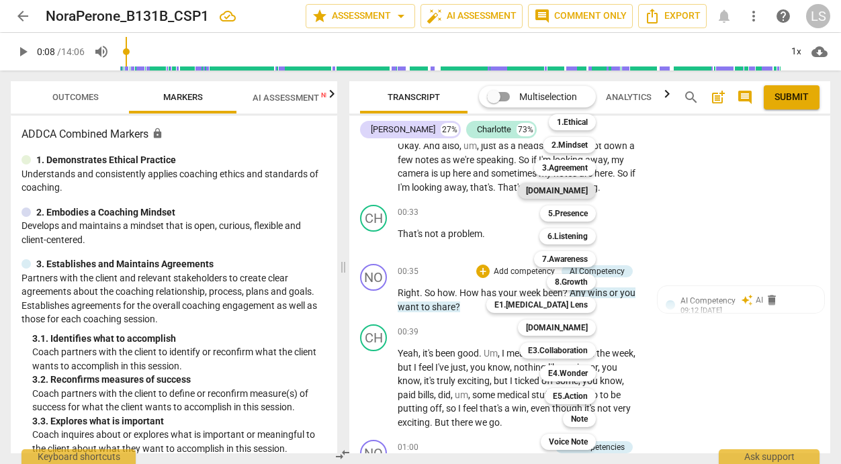
click at [575, 190] on b "[DOMAIN_NAME]" at bounding box center [557, 191] width 62 height 16
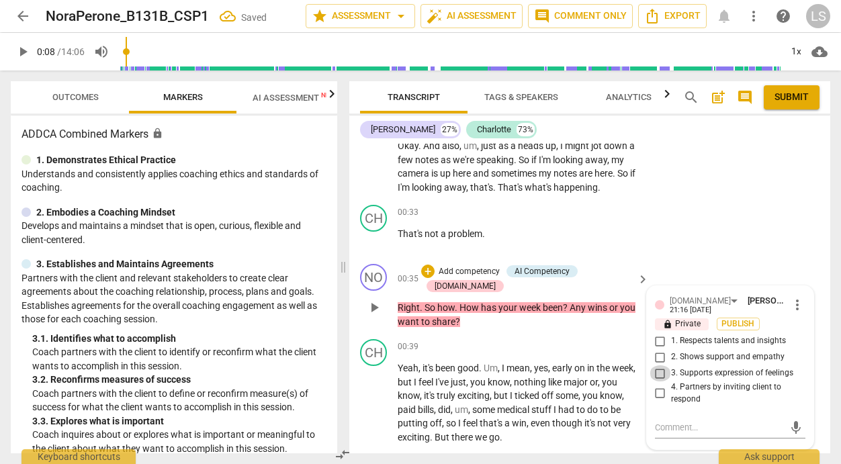
click at [653, 371] on input "3. Supports expression of feelings" at bounding box center [659, 373] width 21 height 16
click at [657, 392] on input "4. Partners by inviting client to respond" at bounding box center [659, 393] width 21 height 16
click at [494, 271] on p "Add competency" at bounding box center [469, 272] width 64 height 12
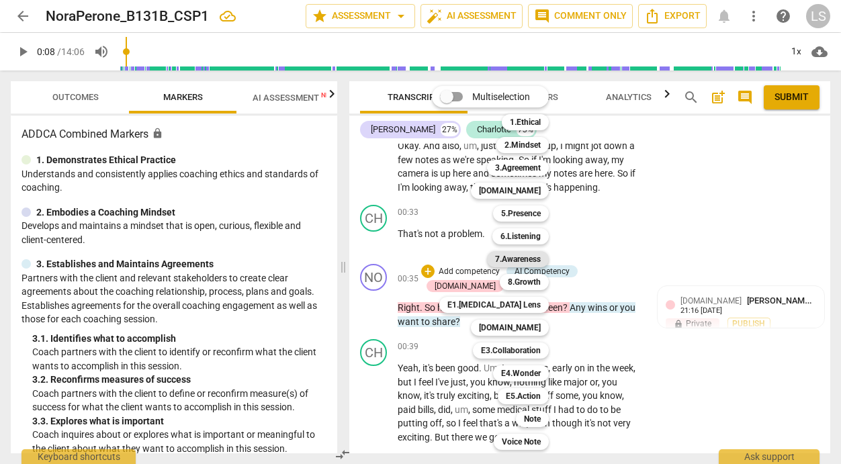
click at [526, 257] on b "7.Awareness" at bounding box center [518, 259] width 46 height 16
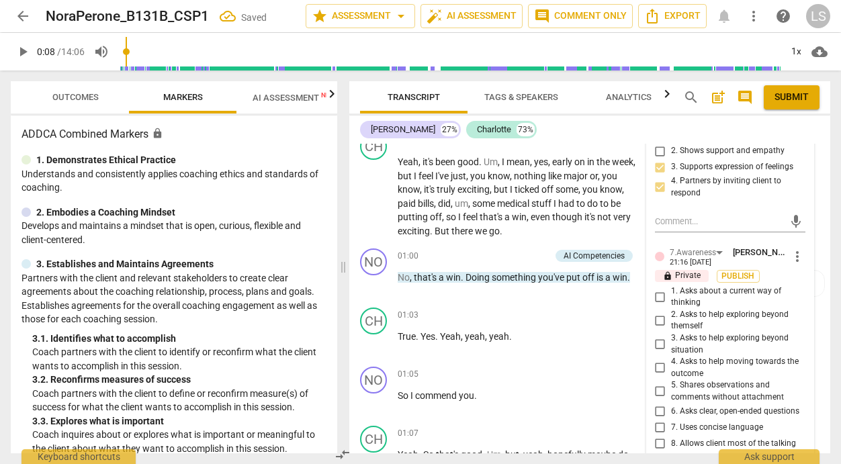
scroll to position [752, 0]
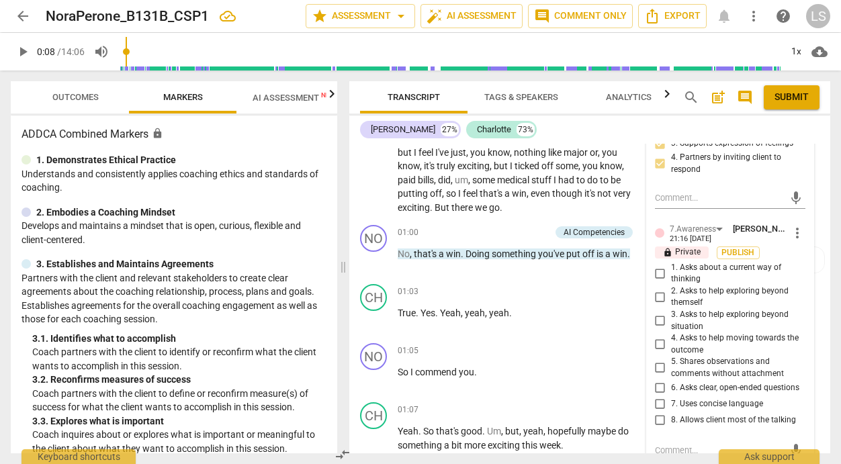
click at [658, 391] on input "6. Asks clear, open-ended questions" at bounding box center [659, 387] width 21 height 16
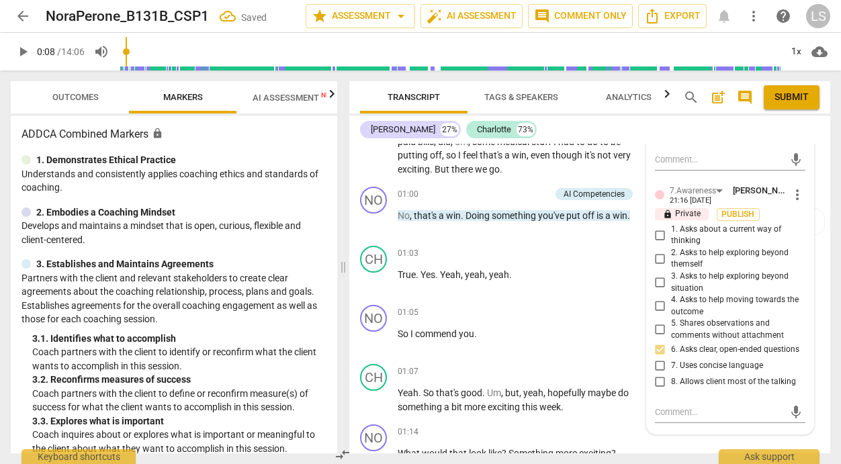
scroll to position [829, 0]
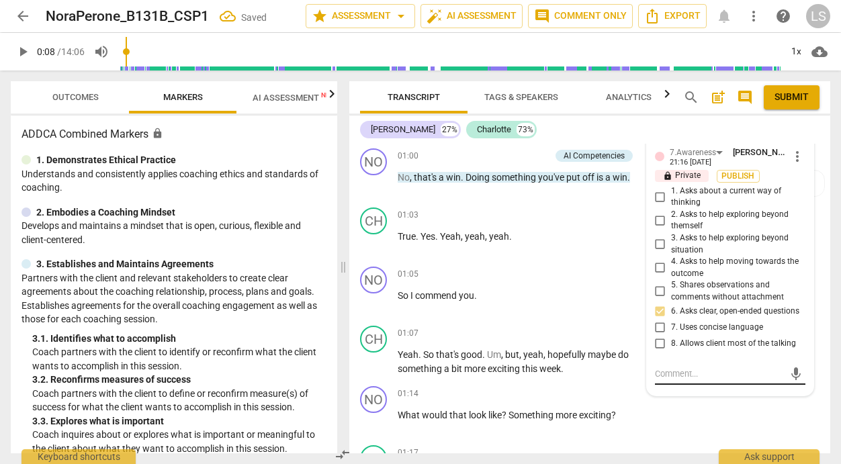
click at [662, 380] on textarea at bounding box center [719, 373] width 129 height 13
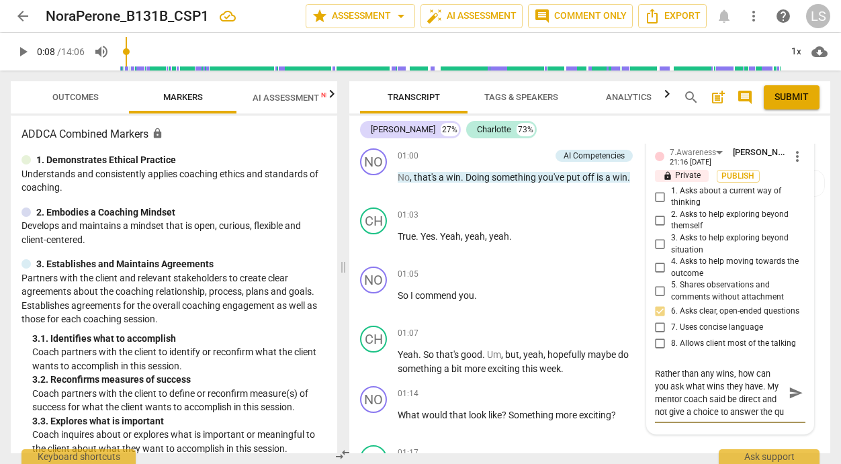
scroll to position [11, 0]
click at [788, 396] on span "send" at bounding box center [795, 393] width 15 height 15
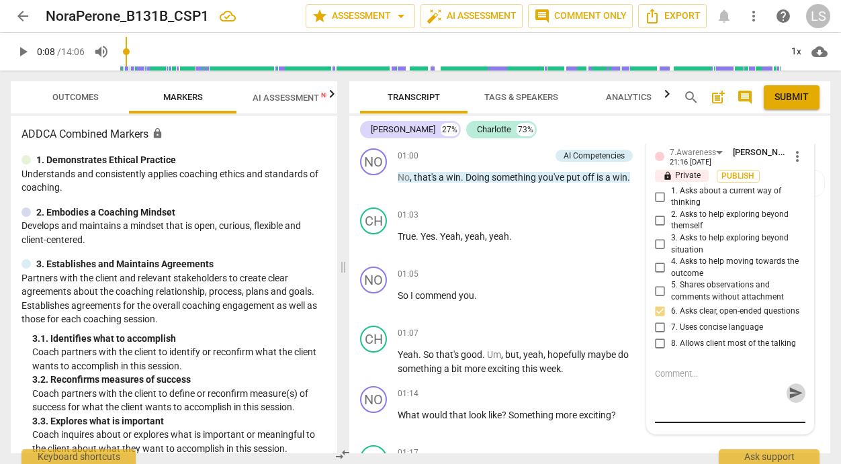
scroll to position [0, 0]
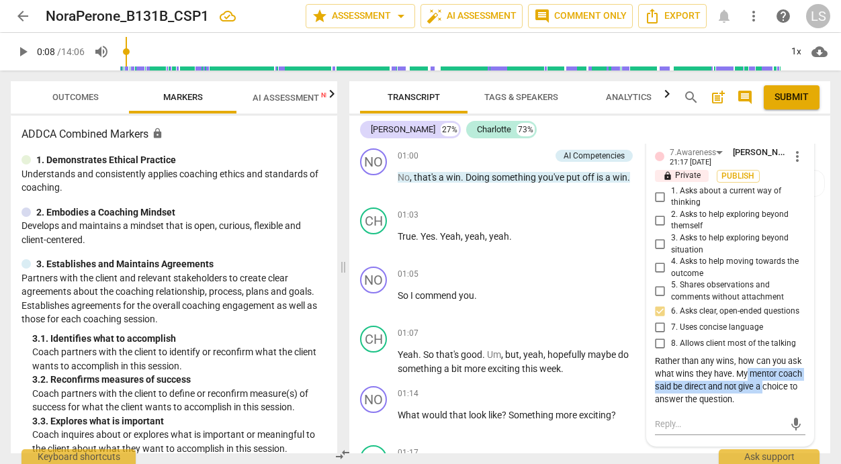
drag, startPoint x: 788, startPoint y: 396, endPoint x: 660, endPoint y: 414, distance: 128.9
click at [660, 408] on div "7.Awareness [PERSON_NAME] 21:17 [DATE] more_vert lock Private Publish 1. Asks a…" at bounding box center [730, 277] width 150 height 263
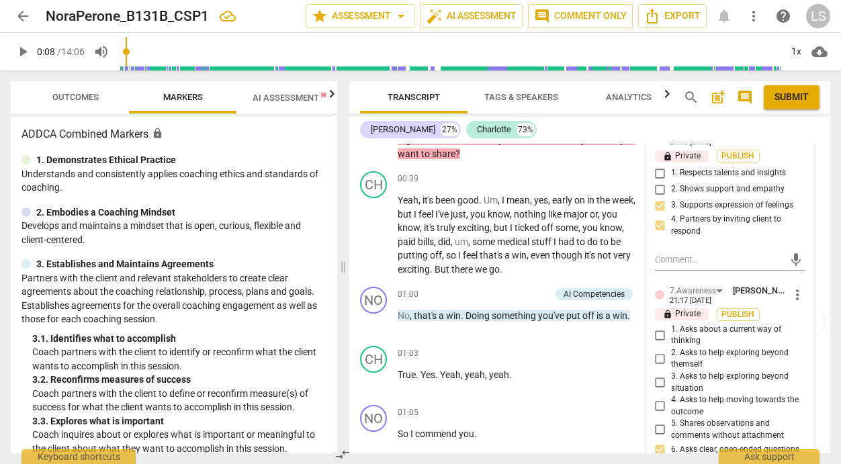
scroll to position [665, 0]
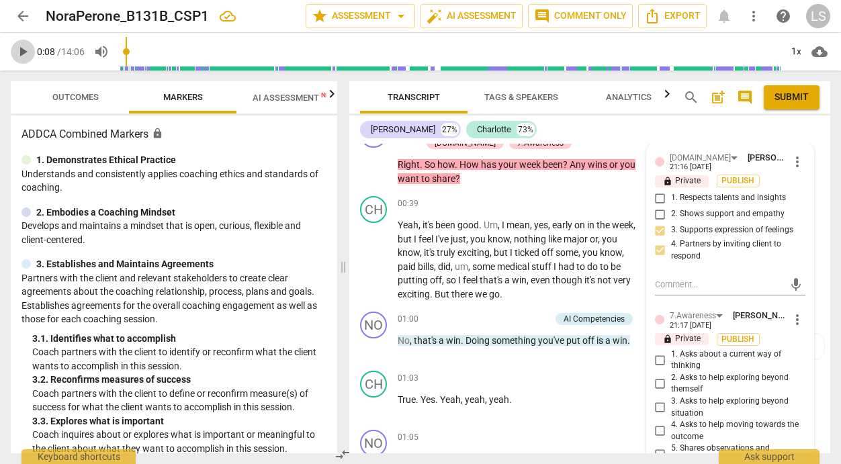
click at [24, 48] on span "play_arrow" at bounding box center [23, 52] width 16 height 16
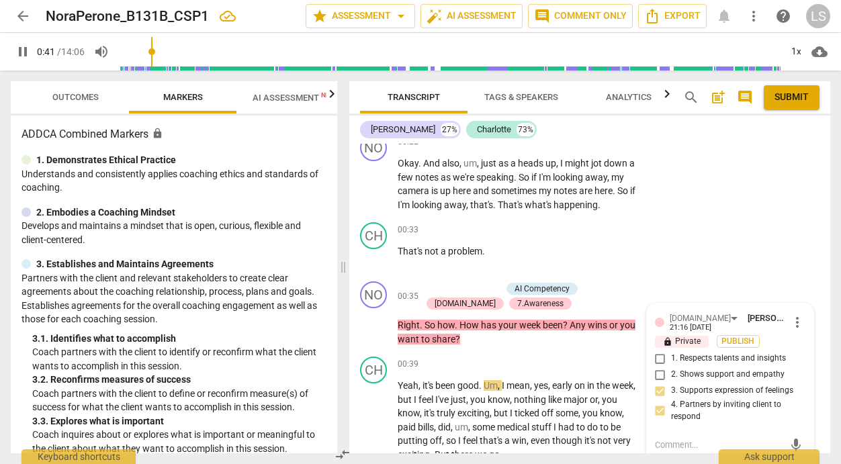
scroll to position [487, 0]
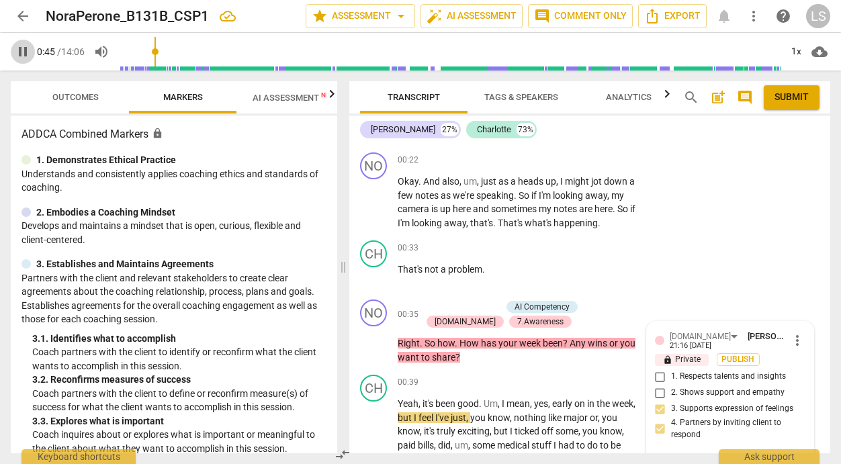
click at [28, 46] on span "pause" at bounding box center [23, 52] width 16 height 16
click at [494, 179] on span "just" at bounding box center [489, 181] width 17 height 11
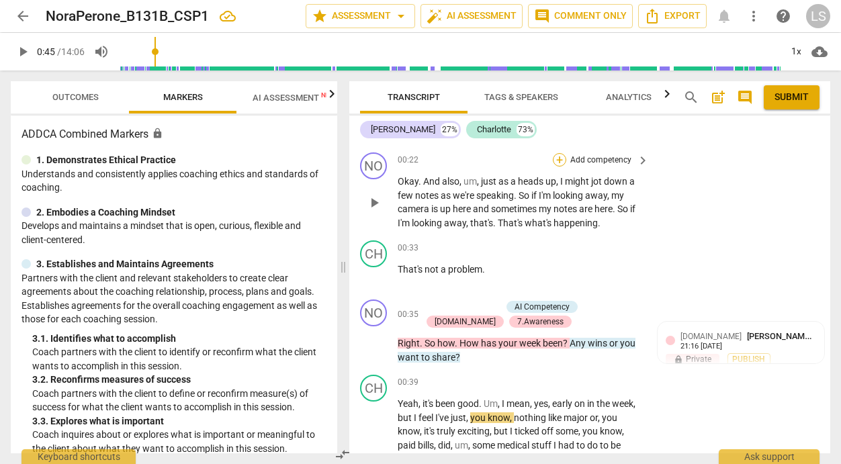
click at [559, 156] on div "+" at bounding box center [559, 159] width 13 height 13
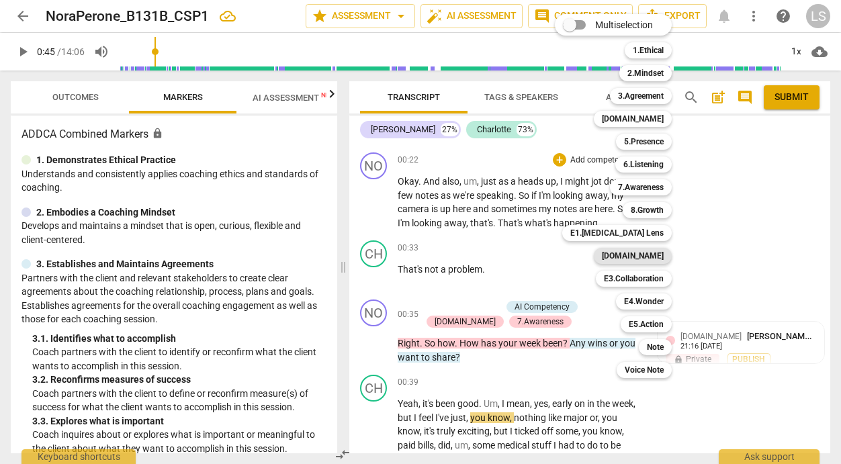
click at [641, 256] on b "[DOMAIN_NAME]" at bounding box center [633, 256] width 62 height 16
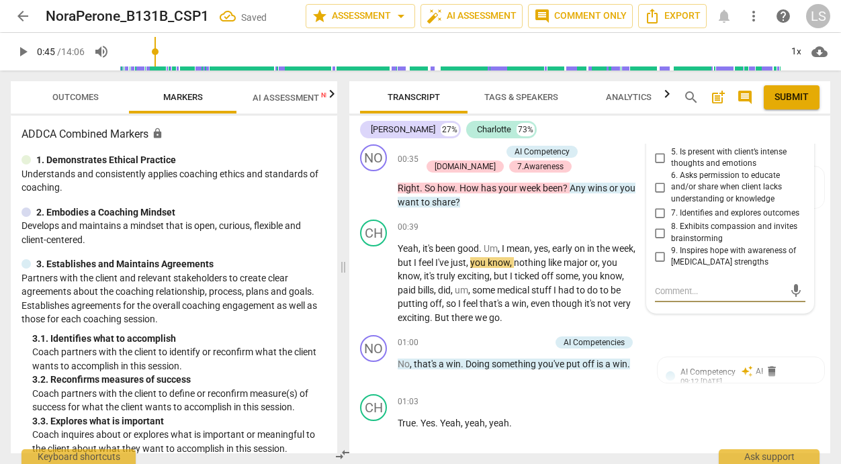
scroll to position [643, 0]
click at [678, 295] on textarea at bounding box center [719, 290] width 129 height 13
click at [657, 158] on input "5. Is present with client’s intense thoughts and emotions" at bounding box center [659, 157] width 21 height 16
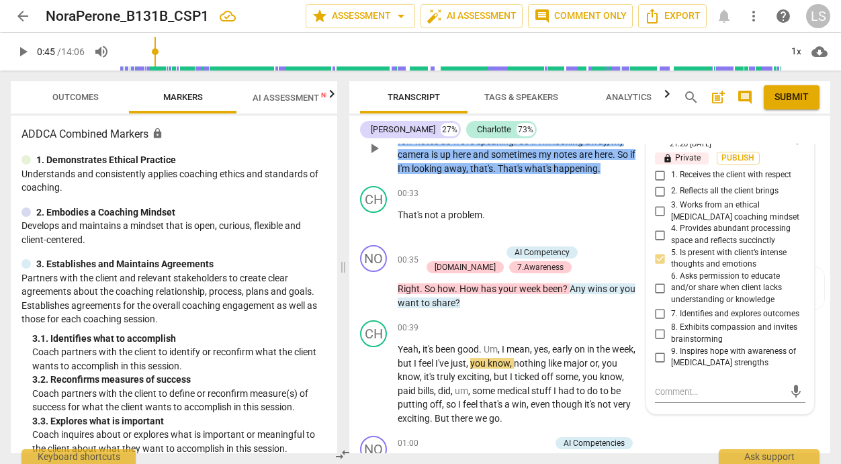
scroll to position [528, 0]
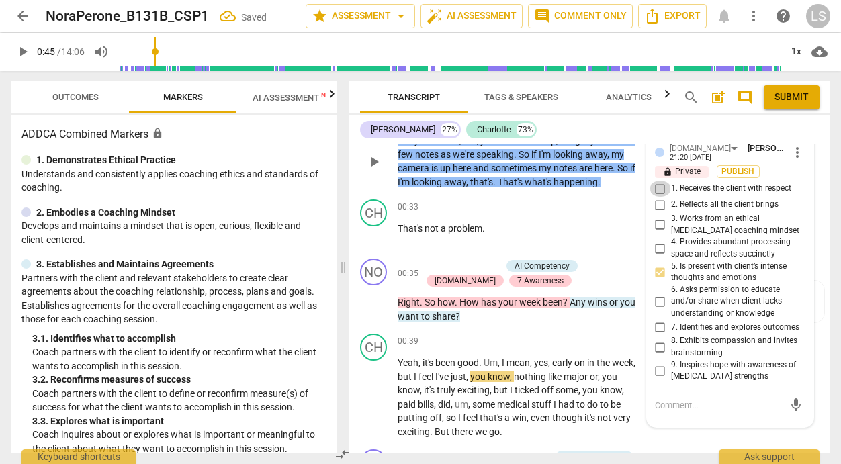
click at [660, 185] on input "1. Receives the client with respect" at bounding box center [659, 189] width 21 height 16
click at [656, 270] on input "5. Is present with client’s intense thoughts and emotions" at bounding box center [659, 272] width 21 height 16
click at [655, 221] on input "3. Works from an ethical [MEDICAL_DATA] coaching mindset" at bounding box center [659, 225] width 21 height 16
click at [675, 412] on textarea at bounding box center [719, 405] width 129 height 13
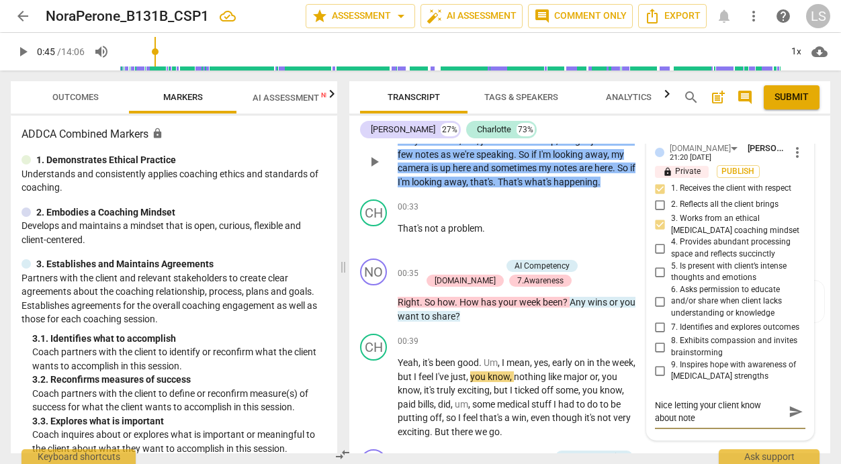
scroll to position [0, 0]
click at [788, 417] on span "send" at bounding box center [795, 411] width 15 height 15
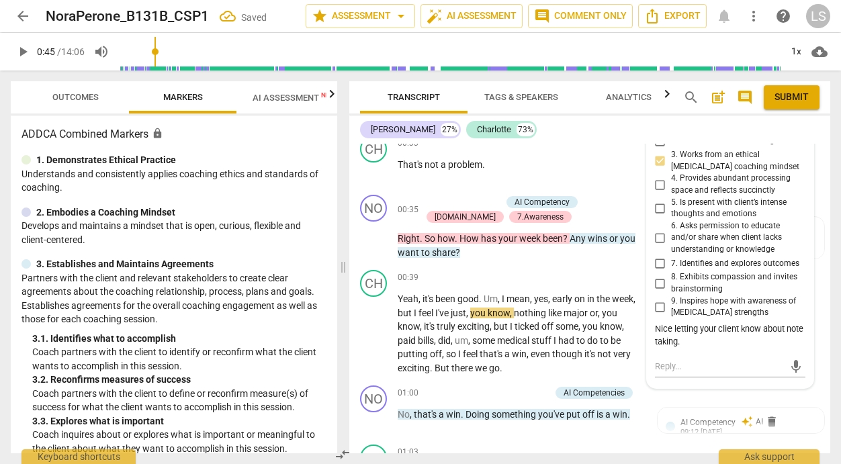
scroll to position [604, 0]
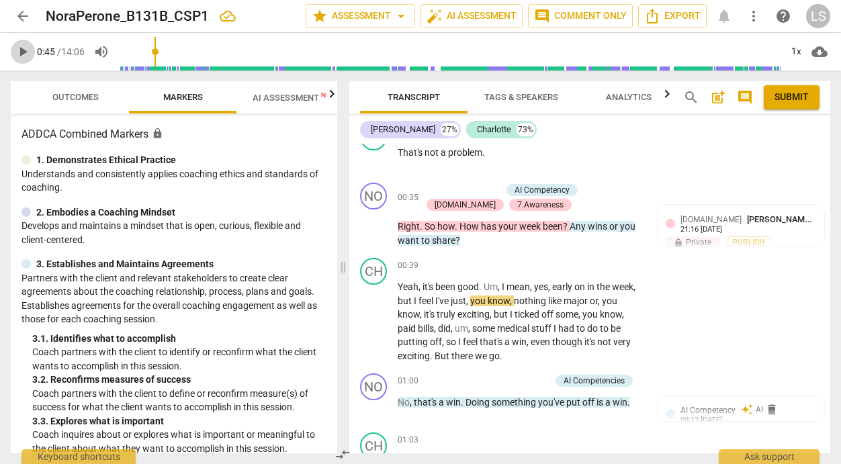
click at [24, 50] on span "play_arrow" at bounding box center [23, 52] width 16 height 16
click at [25, 51] on span "pause" at bounding box center [23, 52] width 16 height 16
click at [539, 379] on p "Add competency" at bounding box center [518, 381] width 64 height 12
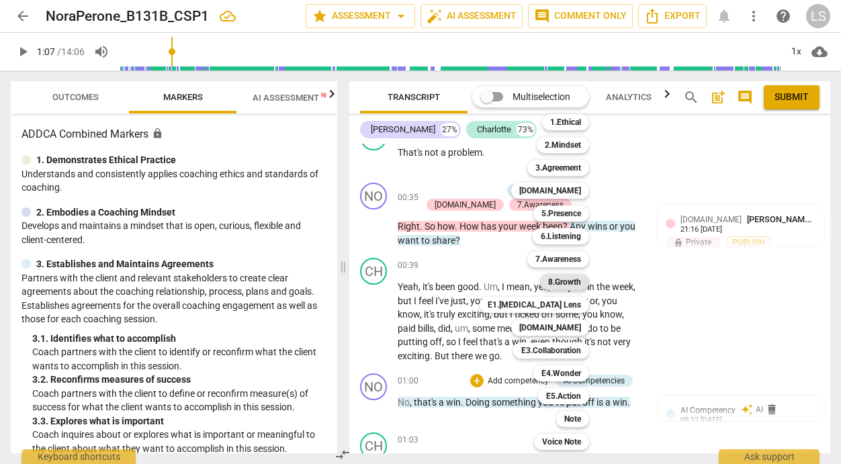
click at [571, 278] on b "8.Growth" at bounding box center [564, 282] width 33 height 16
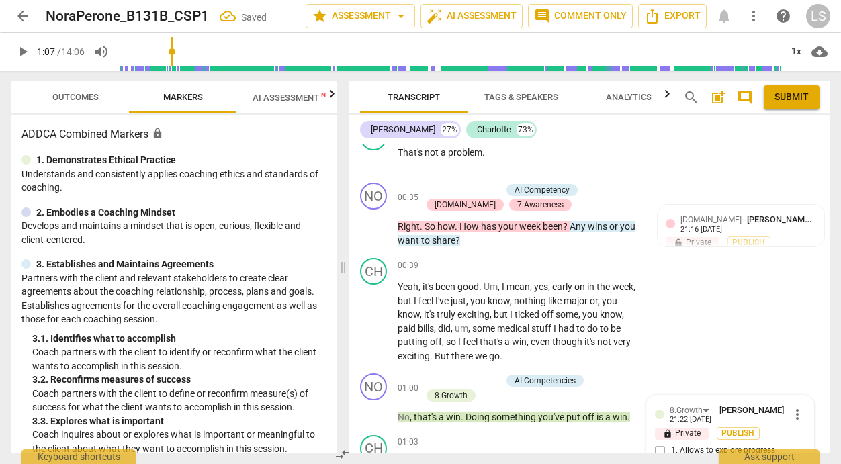
scroll to position [953, 0]
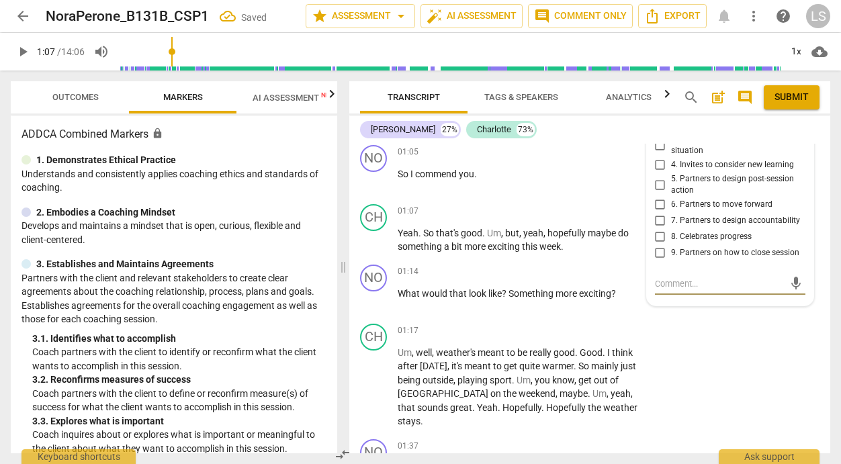
click at [659, 242] on input "8. Celebrates progress" at bounding box center [659, 237] width 21 height 16
click at [661, 290] on textarea at bounding box center [719, 283] width 129 height 13
click at [788, 291] on span "send" at bounding box center [795, 283] width 15 height 15
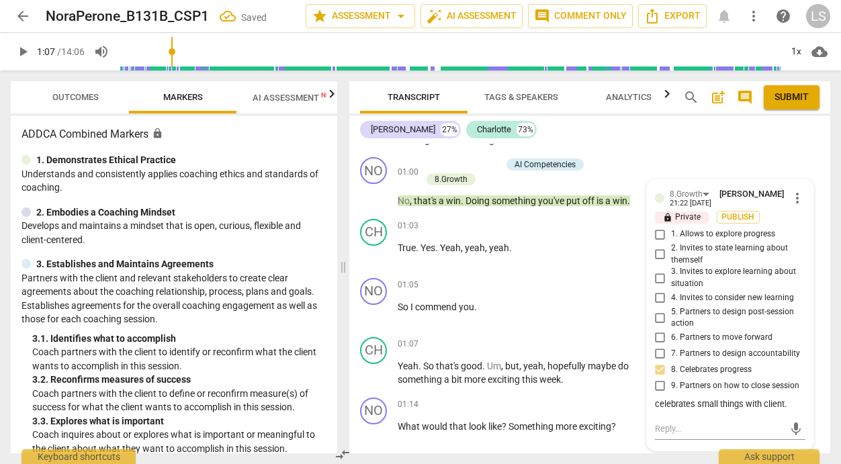
scroll to position [808, 0]
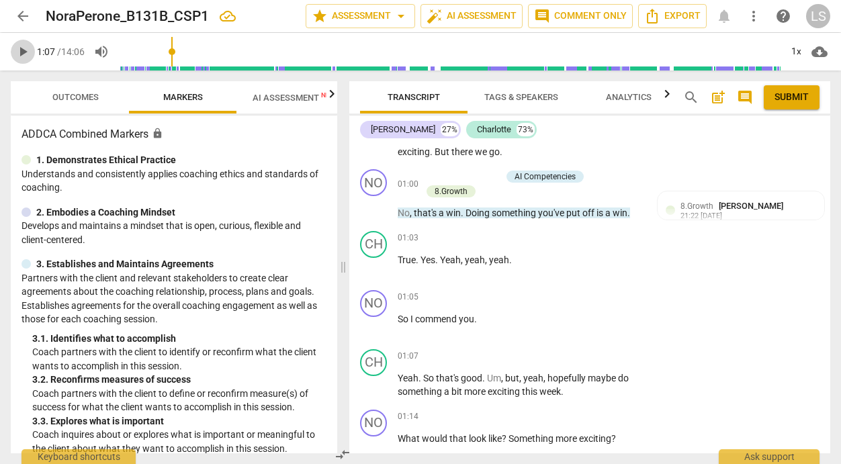
click at [24, 50] on span "play_arrow" at bounding box center [23, 52] width 16 height 16
click at [22, 44] on span "pause" at bounding box center [23, 52] width 16 height 16
click at [569, 416] on p "Add competency" at bounding box center [601, 417] width 64 height 12
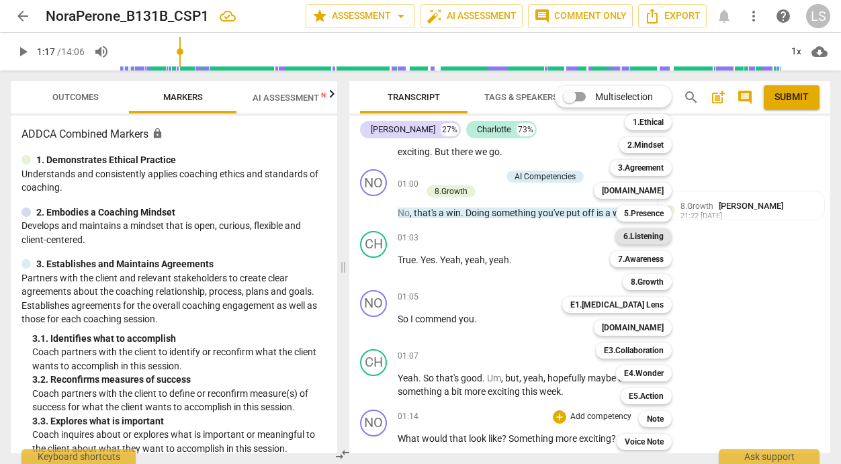
click at [634, 231] on b "6.Listening" at bounding box center [643, 236] width 40 height 16
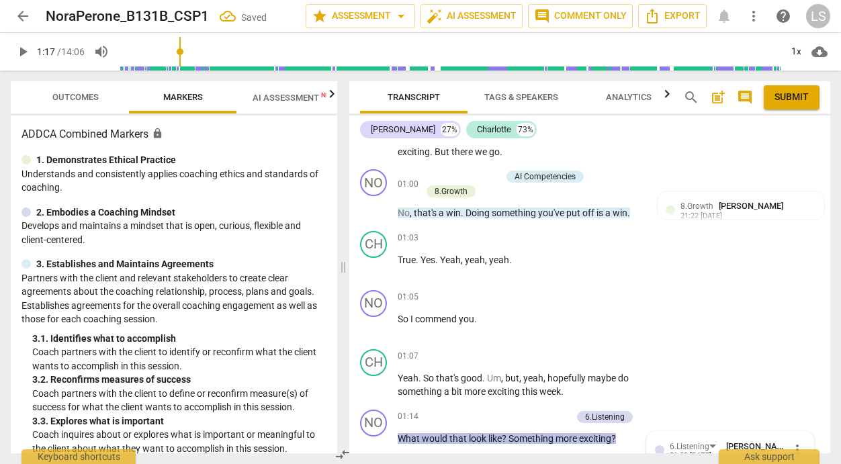
scroll to position [1131, 0]
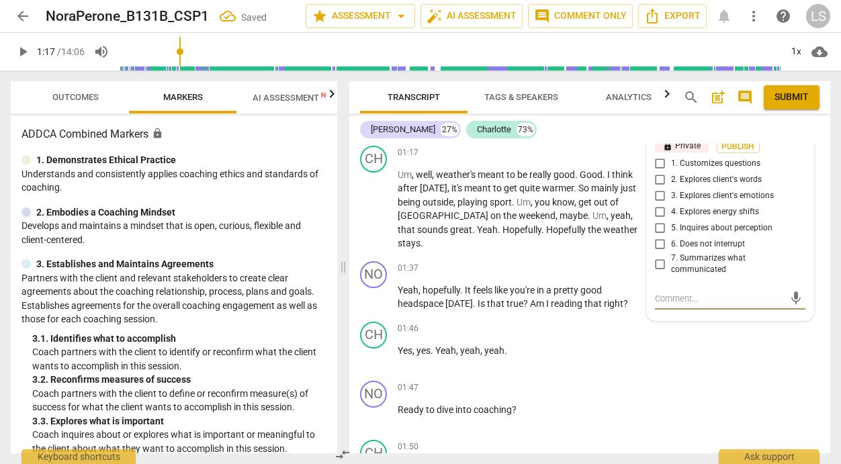
click at [658, 181] on input "2. Explores client's words" at bounding box center [659, 180] width 21 height 16
click at [24, 50] on span "play_arrow" at bounding box center [23, 52] width 16 height 16
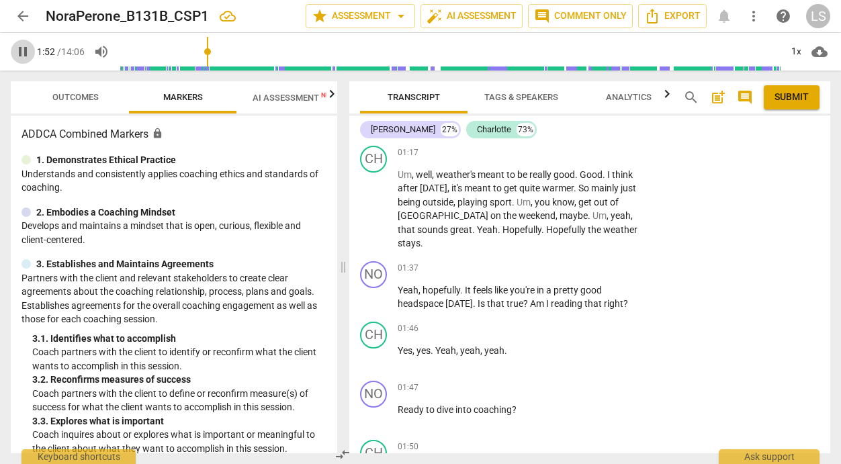
click at [24, 54] on span "pause" at bounding box center [23, 52] width 16 height 16
click at [557, 262] on div "+" at bounding box center [559, 268] width 13 height 13
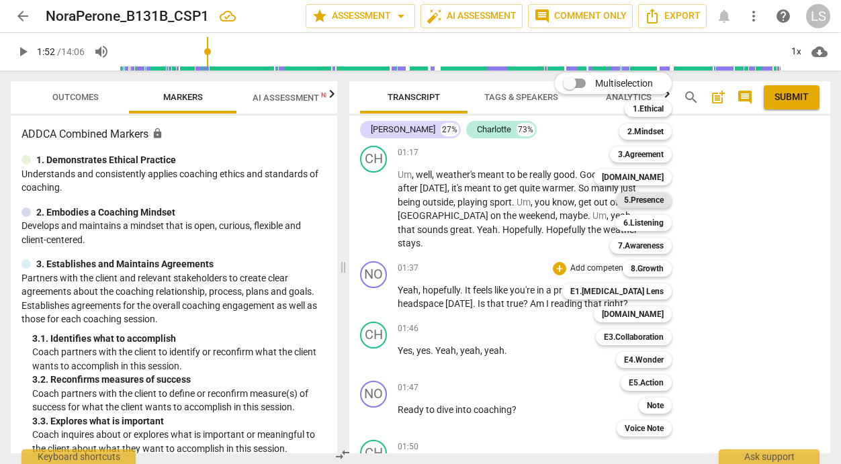
click at [640, 201] on b "5.Presence" at bounding box center [644, 200] width 40 height 16
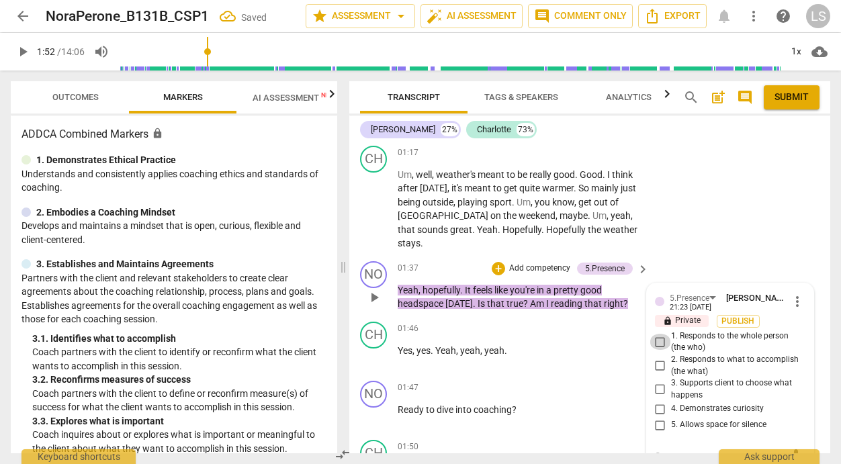
click at [659, 334] on input "1. Responds to the whole person (the who)" at bounding box center [659, 342] width 21 height 16
click at [549, 263] on p "Add competency" at bounding box center [540, 269] width 64 height 12
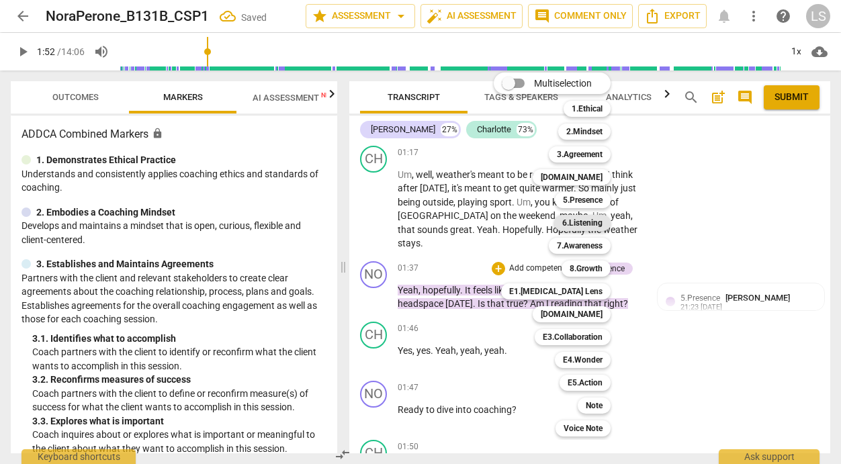
click at [588, 220] on b "6.Listening" at bounding box center [582, 223] width 40 height 16
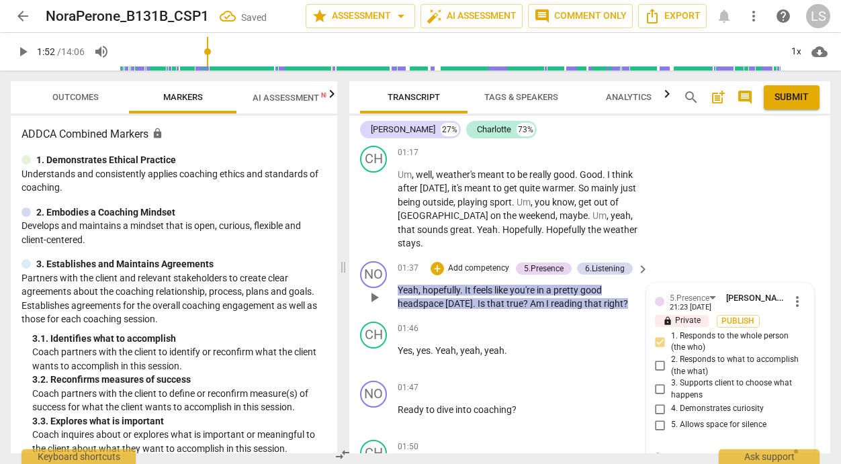
click at [659, 449] on textarea at bounding box center [719, 455] width 129 height 13
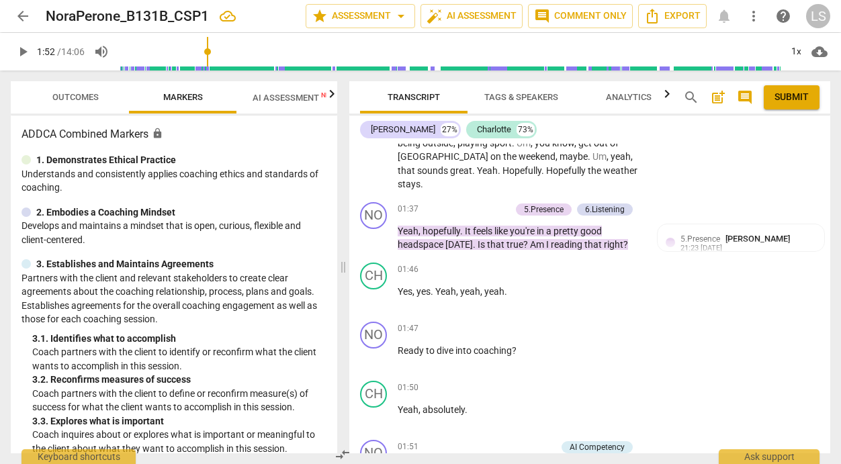
scroll to position [1165, 0]
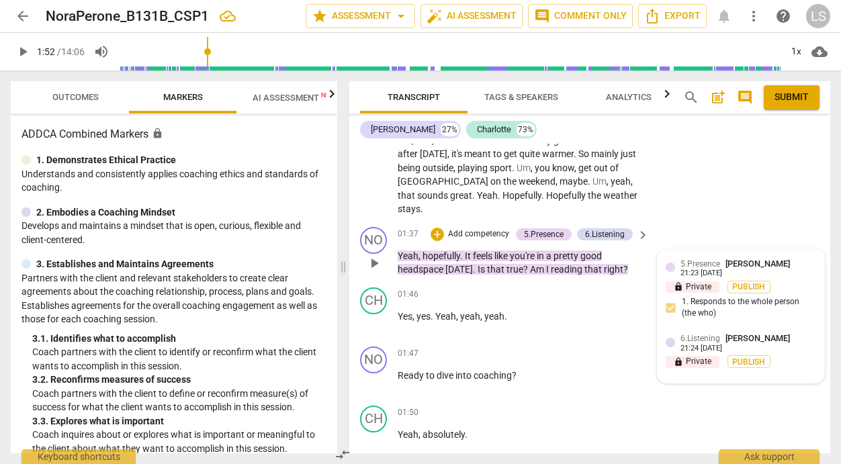
click at [747, 333] on span "[PERSON_NAME]" at bounding box center [757, 338] width 64 height 10
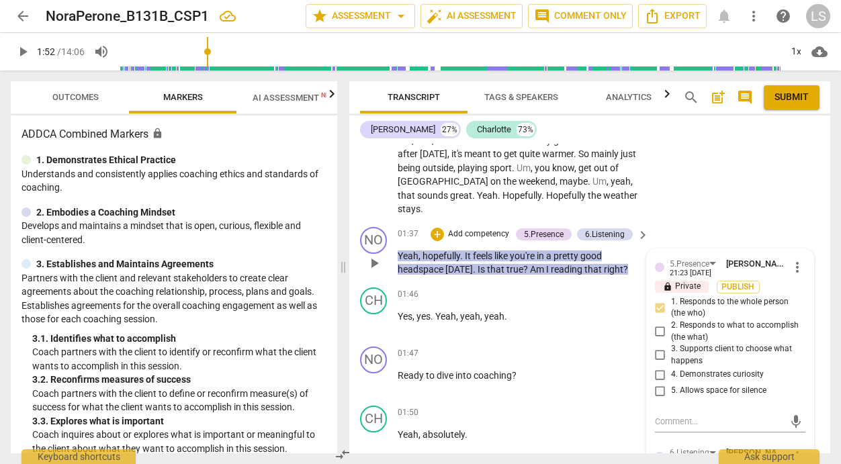
click at [698, 422] on div "5.Presence [PERSON_NAME] 21:23 [DATE] more_vert lock Private Publish 1. Respond…" at bounding box center [730, 449] width 167 height 401
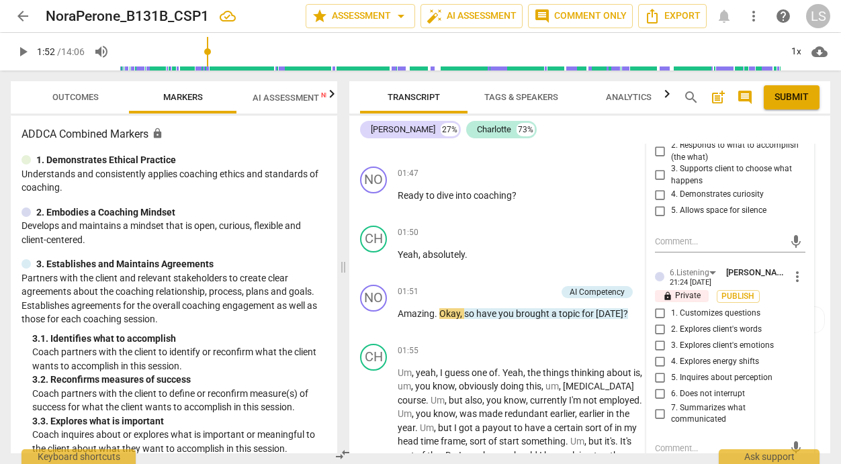
scroll to position [1356, 0]
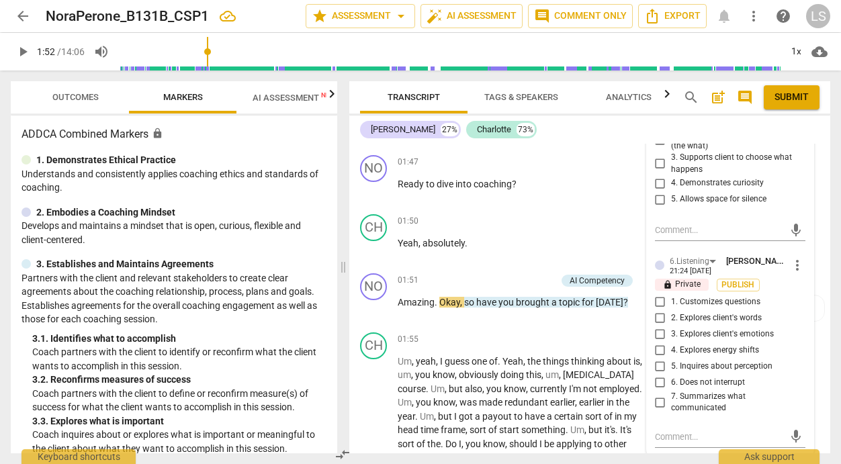
click at [657, 326] on input "3. Explores client's emotions" at bounding box center [659, 334] width 21 height 16
click at [669, 430] on textarea at bounding box center [719, 436] width 129 height 13
click at [24, 49] on span "play_arrow" at bounding box center [23, 52] width 16 height 16
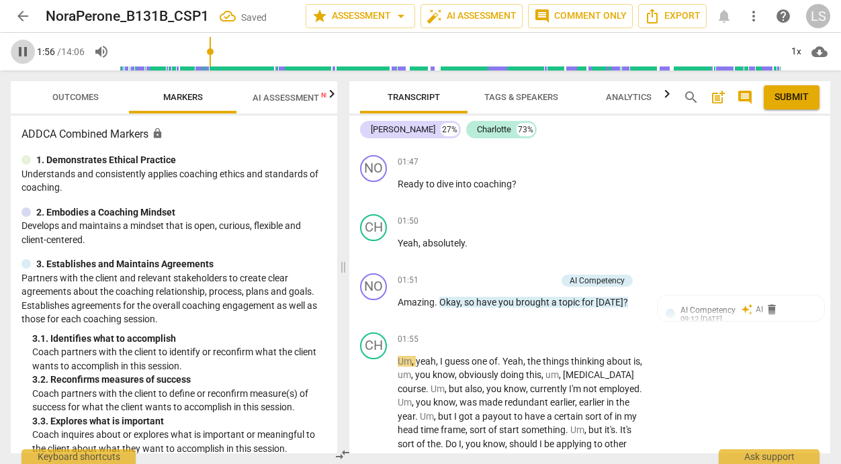
click at [24, 49] on span "pause" at bounding box center [23, 52] width 16 height 16
click at [527, 275] on p "Add competency" at bounding box center [524, 281] width 64 height 12
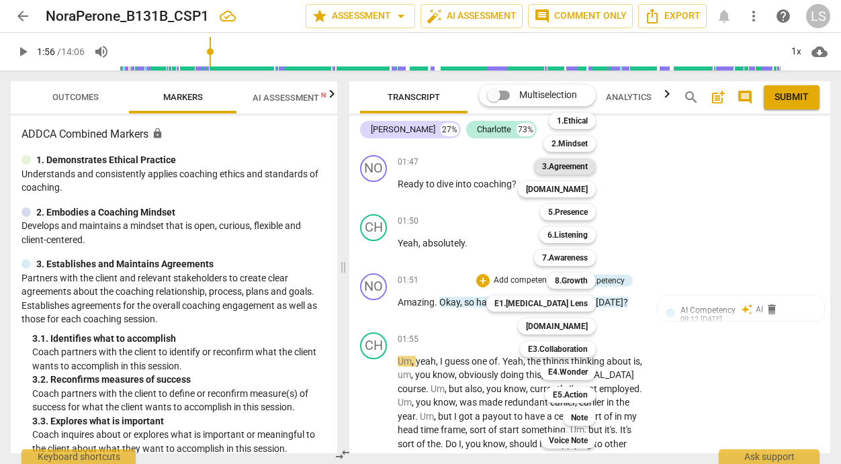
click at [576, 167] on b "3.Agreement" at bounding box center [565, 166] width 46 height 16
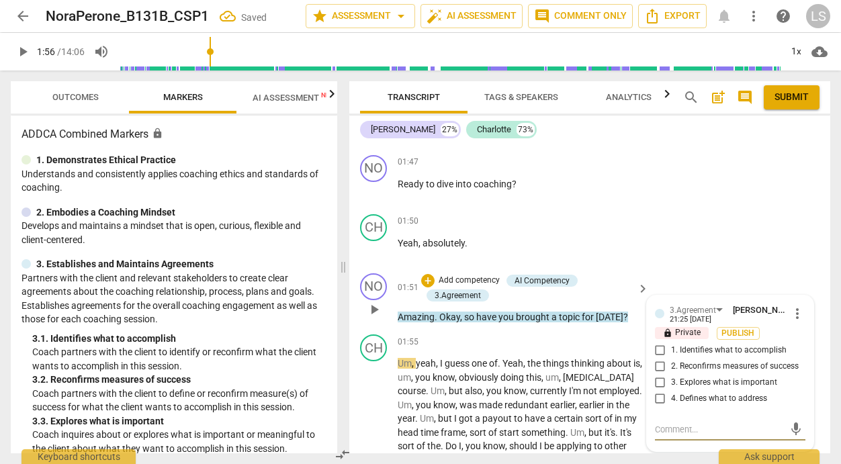
click at [658, 342] on input "1. Identifies what to accomplish" at bounding box center [659, 350] width 21 height 16
click at [635, 281] on span "keyboard_arrow_right" at bounding box center [643, 289] width 16 height 16
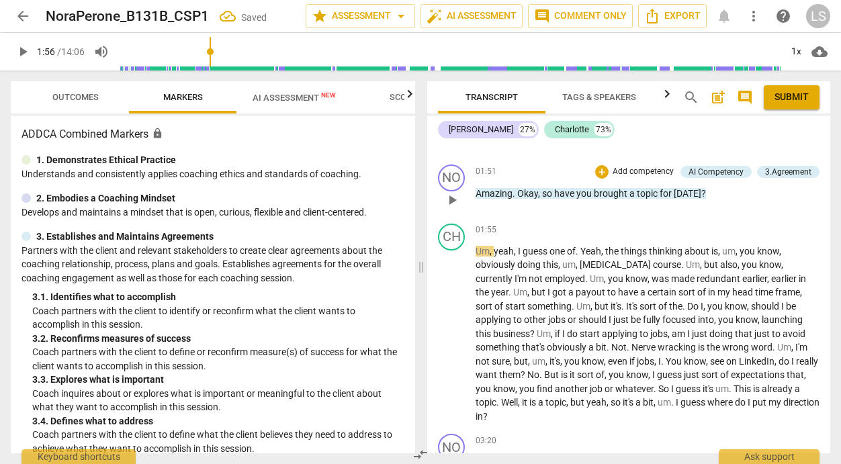
scroll to position [1262, 0]
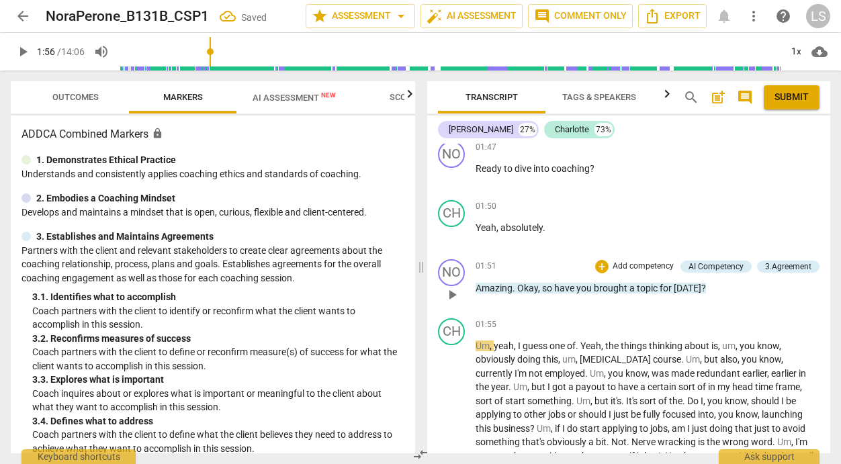
click at [618, 263] on p "Add competency" at bounding box center [643, 267] width 64 height 12
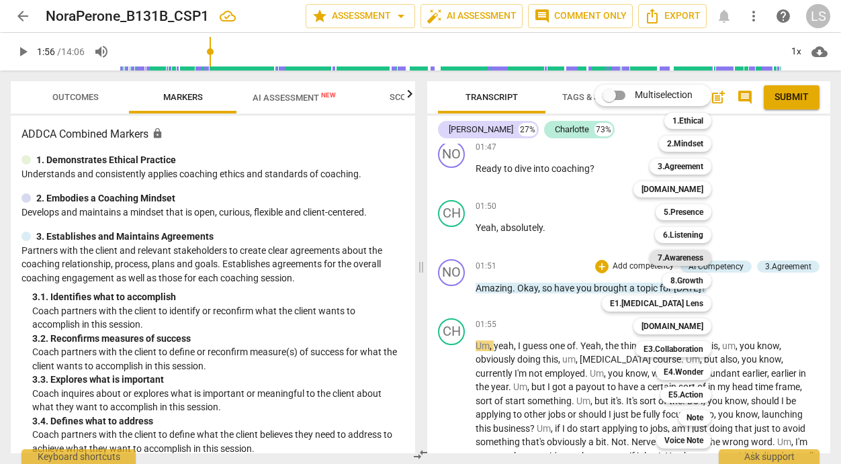
click at [689, 258] on b "7.Awareness" at bounding box center [680, 258] width 46 height 16
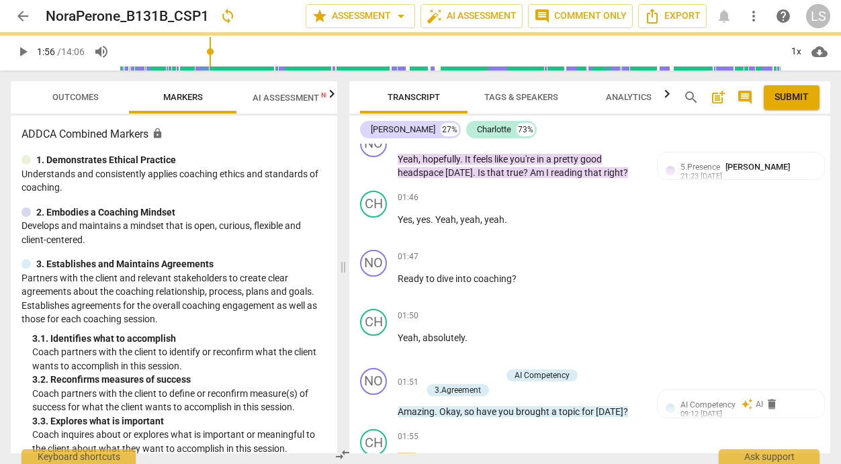
scroll to position [1356, 0]
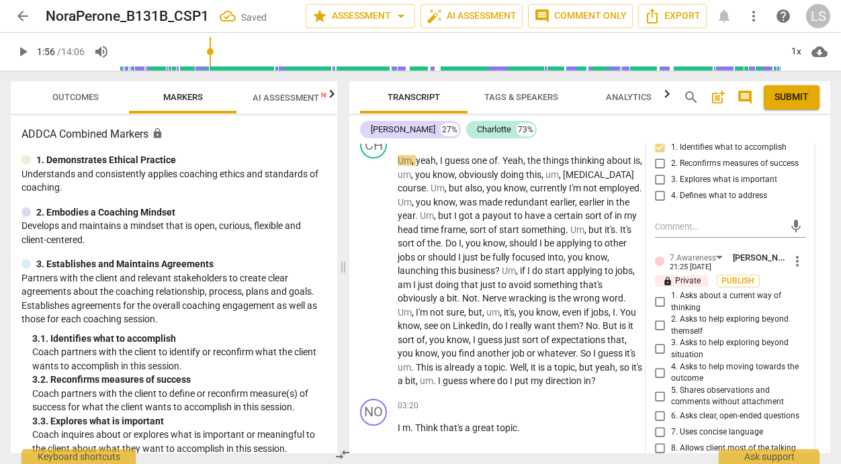
scroll to position [1586, 0]
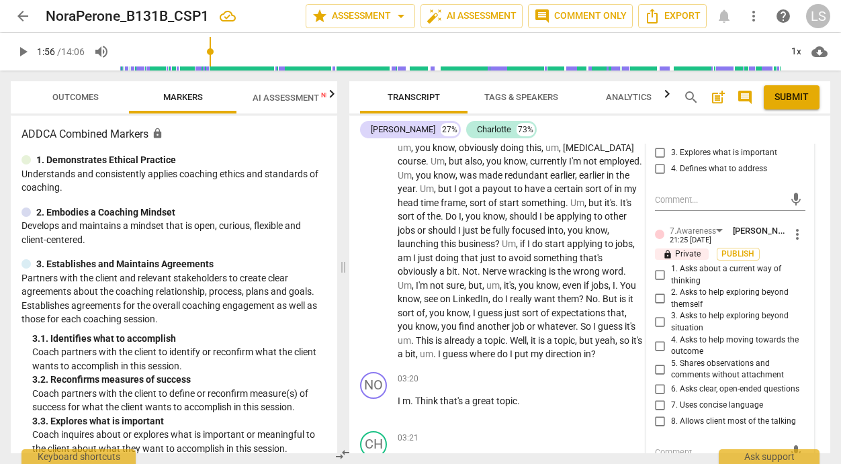
click at [655, 385] on input "6. Asks clear, open-ended questions" at bounding box center [659, 389] width 21 height 16
click at [665, 445] on div "mic" at bounding box center [730, 452] width 150 height 21
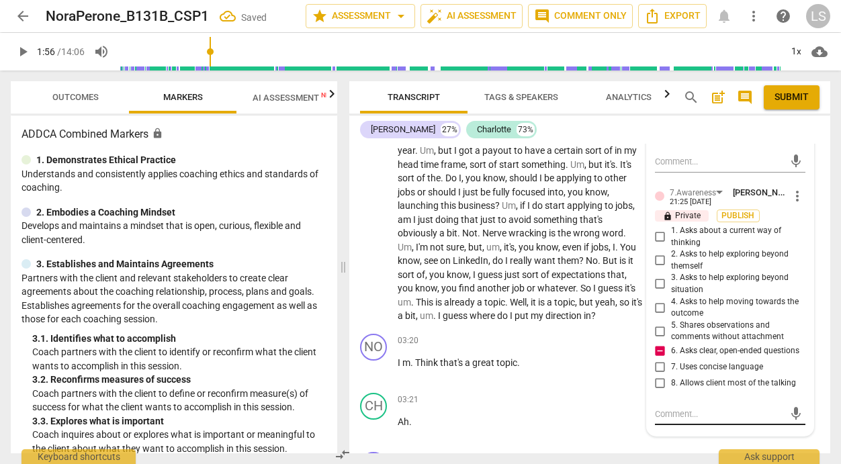
scroll to position [1663, 0]
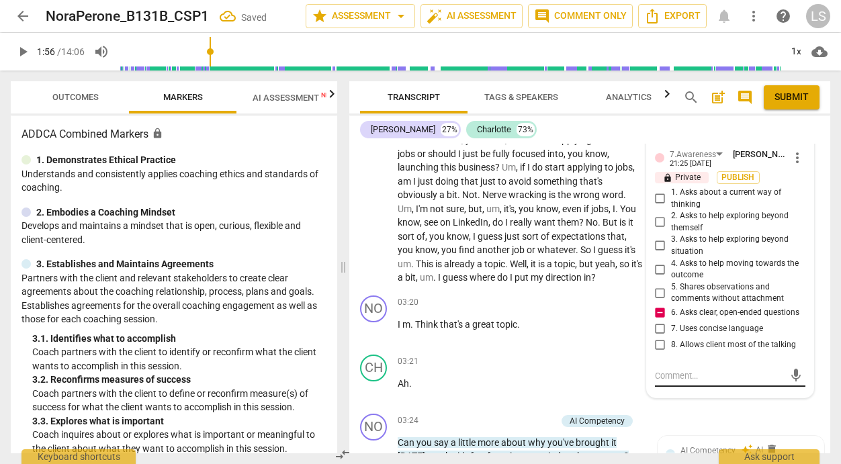
click at [681, 378] on textarea at bounding box center [719, 375] width 129 height 13
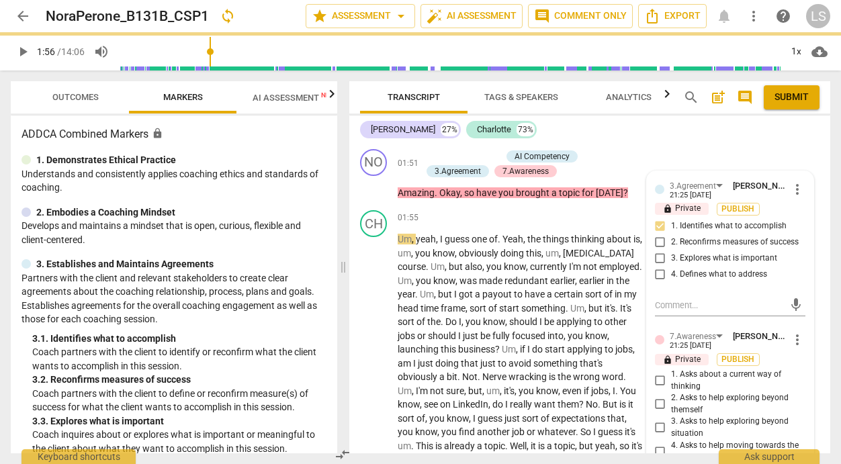
scroll to position [0, 0]
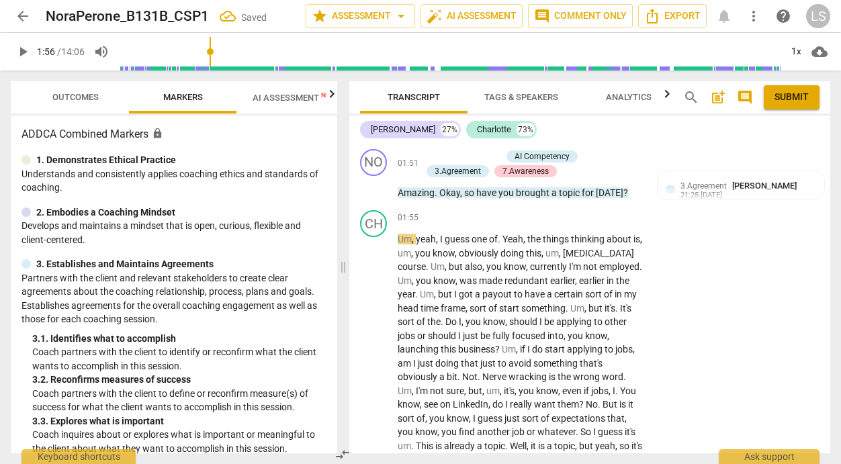
click at [21, 50] on span "play_arrow" at bounding box center [23, 52] width 16 height 16
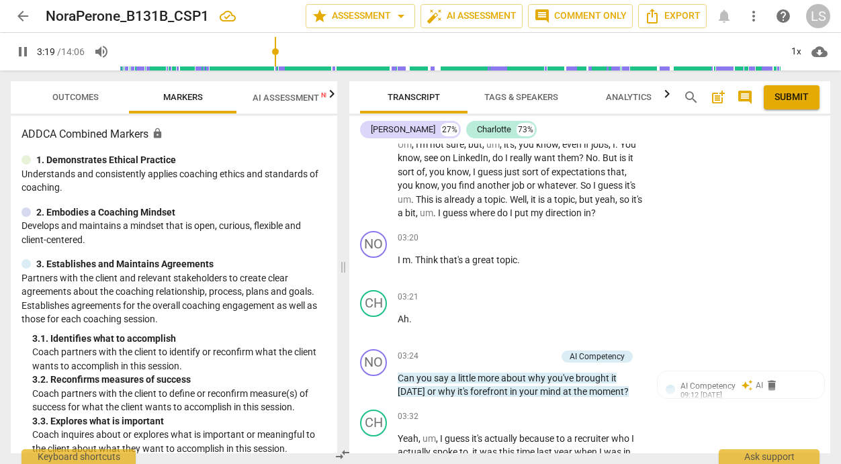
scroll to position [1733, 0]
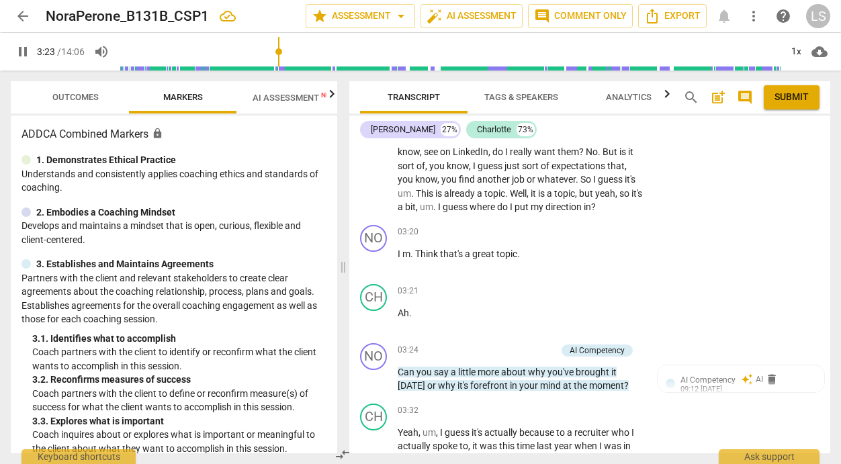
click at [23, 54] on span "pause" at bounding box center [23, 52] width 16 height 16
click at [555, 226] on div "+" at bounding box center [559, 232] width 13 height 13
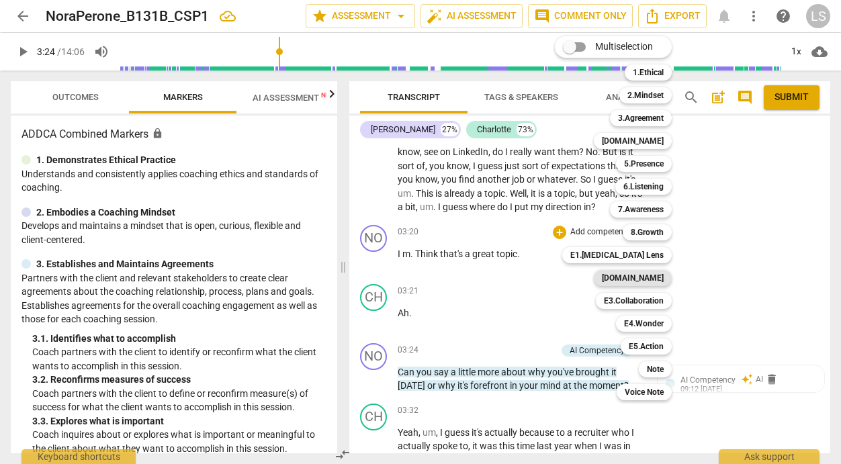
click at [646, 279] on b "[DOMAIN_NAME]" at bounding box center [633, 278] width 62 height 16
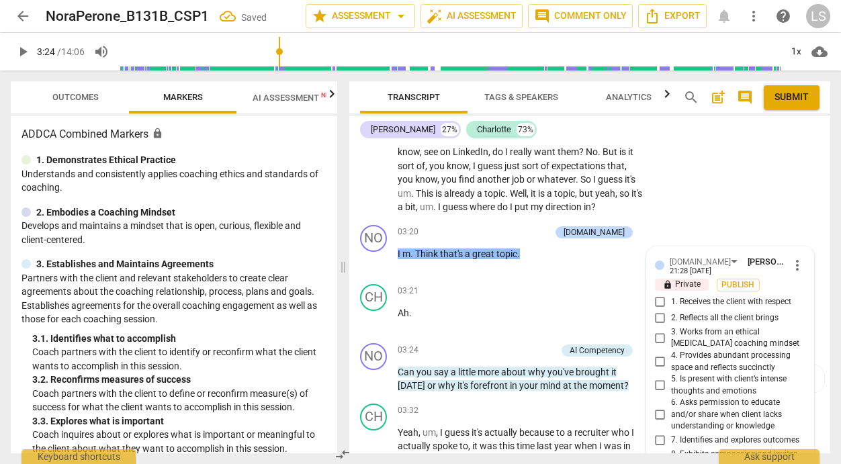
scroll to position [1947, 0]
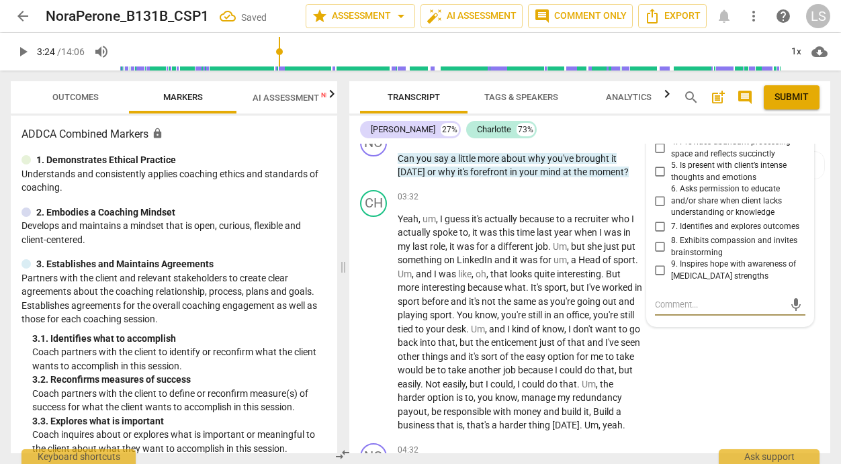
click at [652, 239] on input "8. Exhibits compassion and invites brainstorming" at bounding box center [659, 247] width 21 height 16
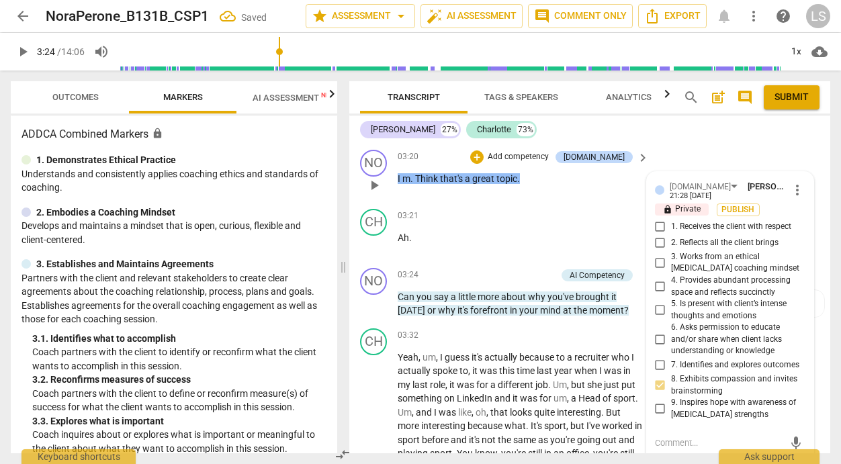
scroll to position [1794, 0]
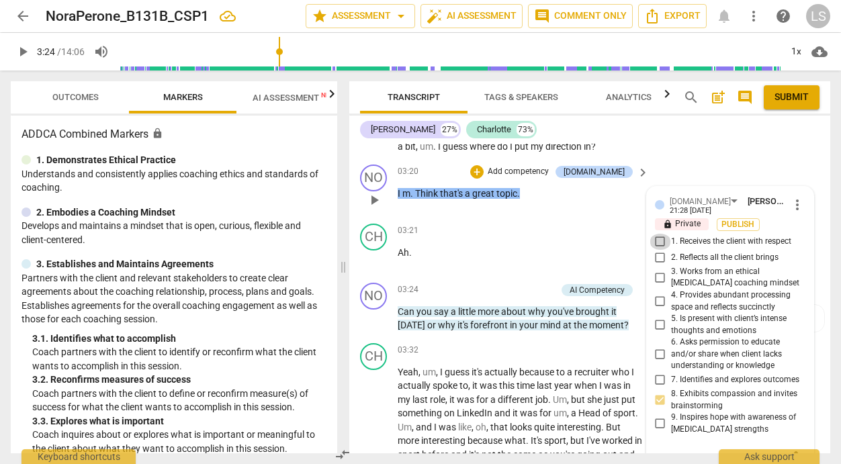
click at [655, 234] on input "1. Receives the client with respect" at bounding box center [659, 242] width 21 height 16
click at [21, 54] on span "play_arrow" at bounding box center [23, 52] width 16 height 16
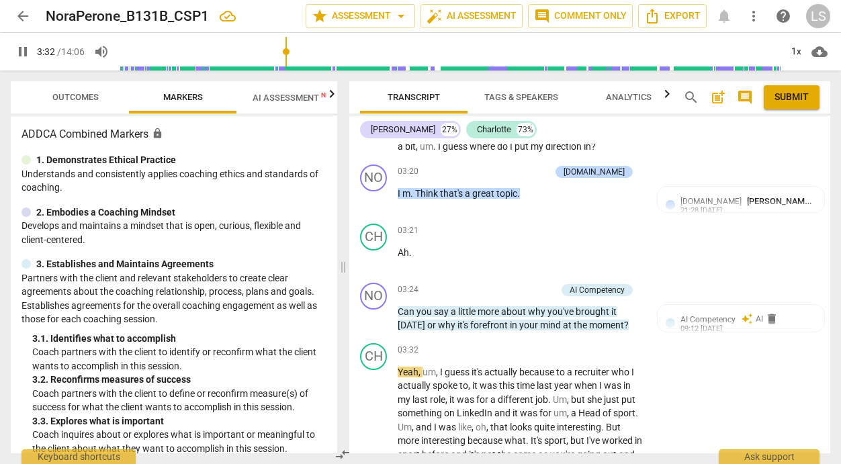
click at [21, 54] on span "pause" at bounding box center [23, 52] width 16 height 16
click at [549, 284] on p "Add competency" at bounding box center [524, 290] width 64 height 12
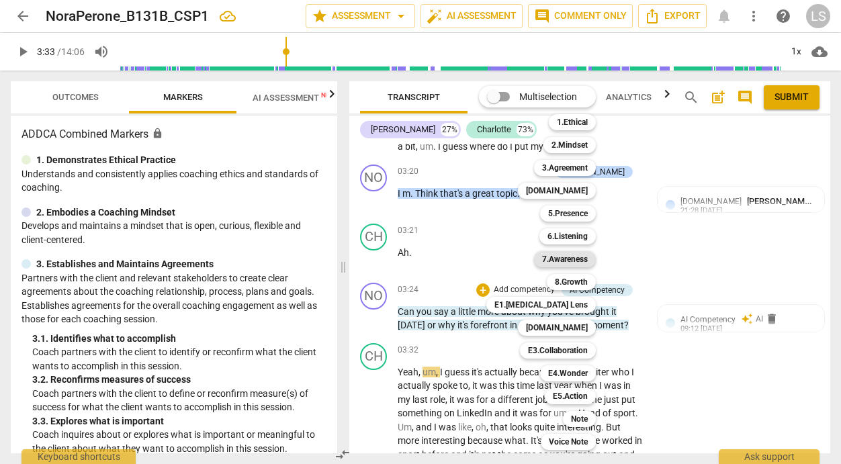
click at [576, 258] on b "7.Awareness" at bounding box center [565, 259] width 46 height 16
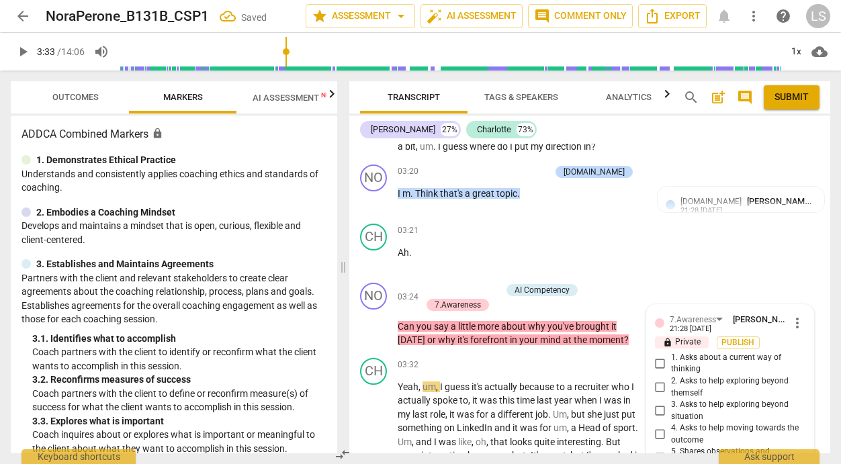
scroll to position [2029, 0]
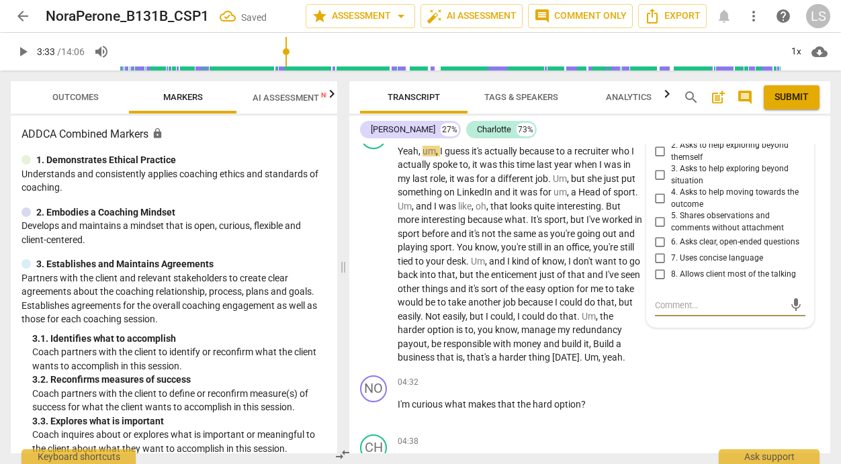
click at [659, 234] on input "6. Asks clear, open-ended questions" at bounding box center [659, 242] width 21 height 16
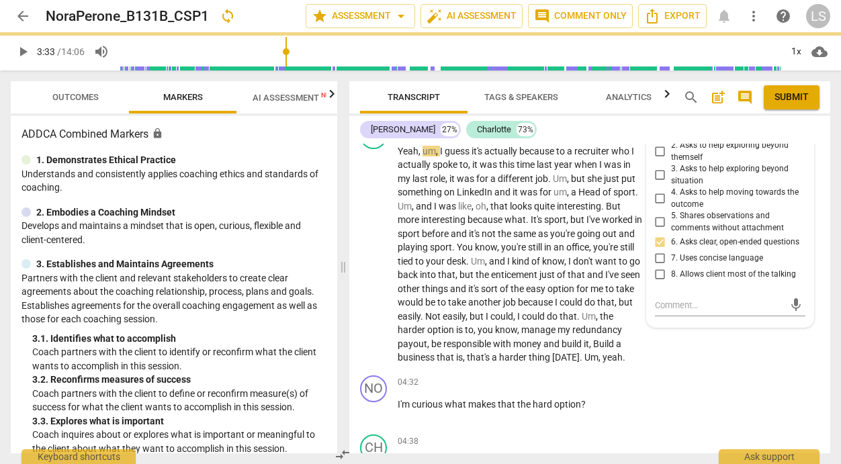
click at [581, 131] on div "[PERSON_NAME] 27% [PERSON_NAME] 73%" at bounding box center [589, 129] width 459 height 23
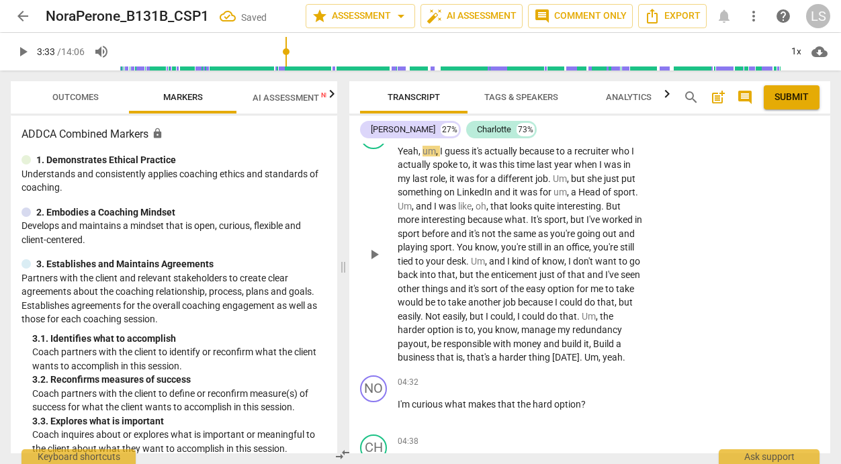
click at [383, 169] on div "play_arrow pause" at bounding box center [380, 255] width 34 height 212
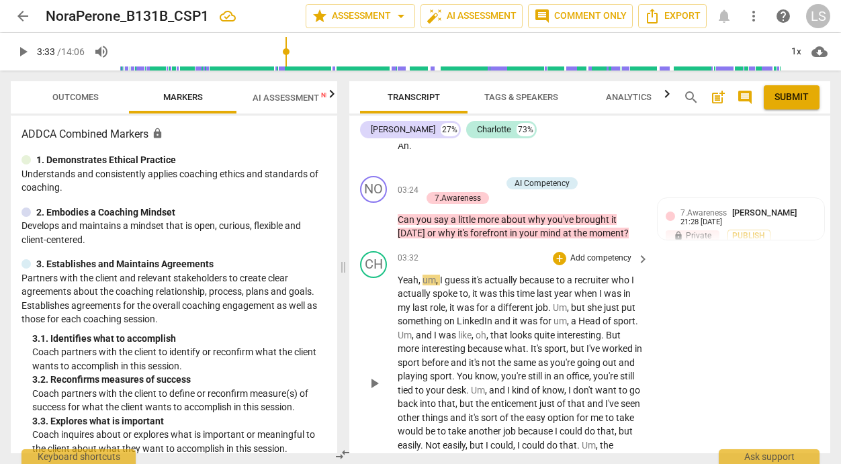
scroll to position [1838, 0]
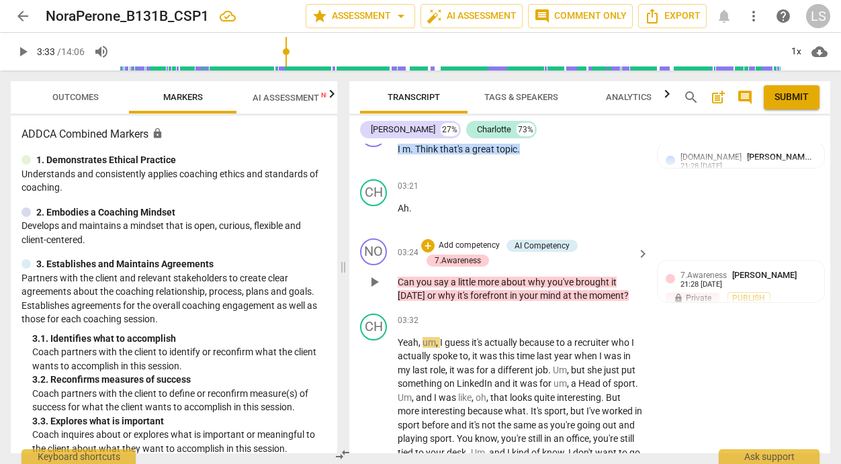
click at [485, 240] on p "Add competency" at bounding box center [469, 246] width 64 height 12
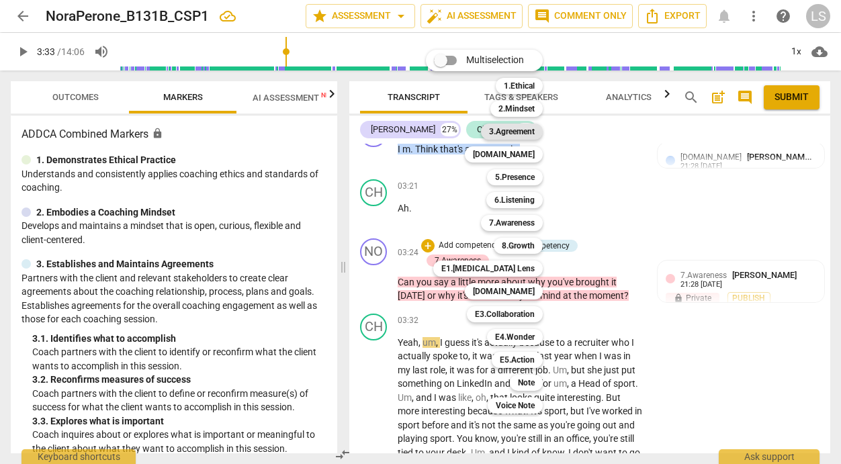
click at [524, 131] on b "3.Agreement" at bounding box center [512, 132] width 46 height 16
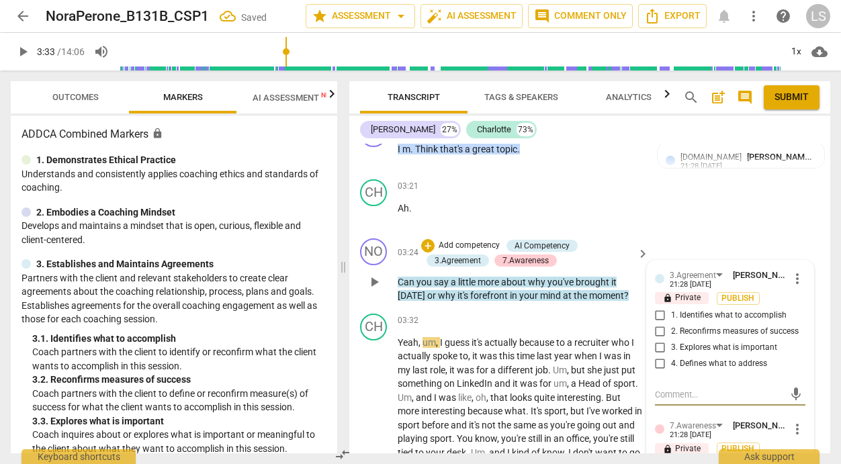
click at [656, 340] on input "3. Explores what is important" at bounding box center [659, 348] width 21 height 16
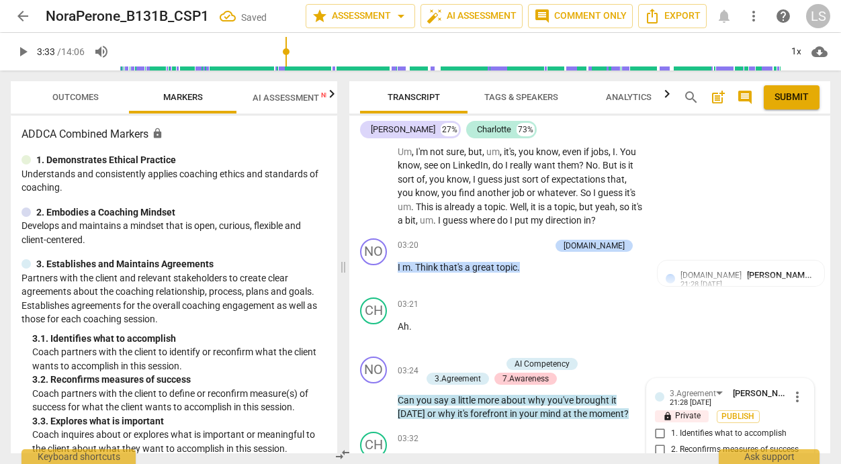
scroll to position [1714, 0]
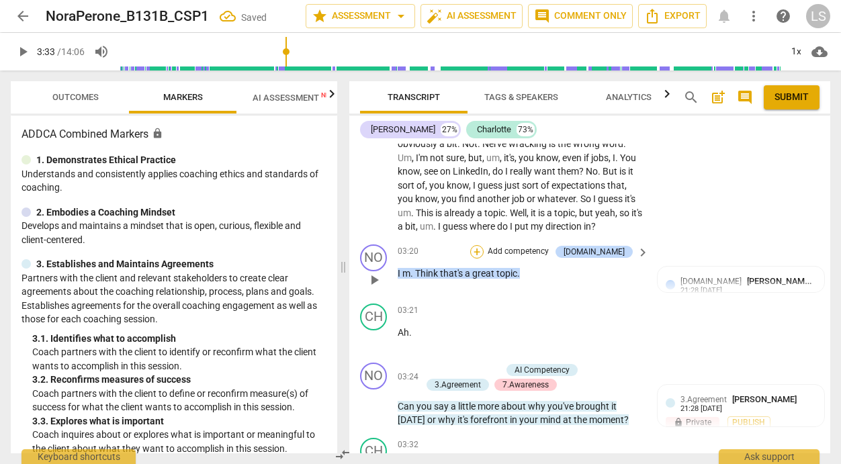
click at [483, 245] on div "+" at bounding box center [476, 251] width 13 height 13
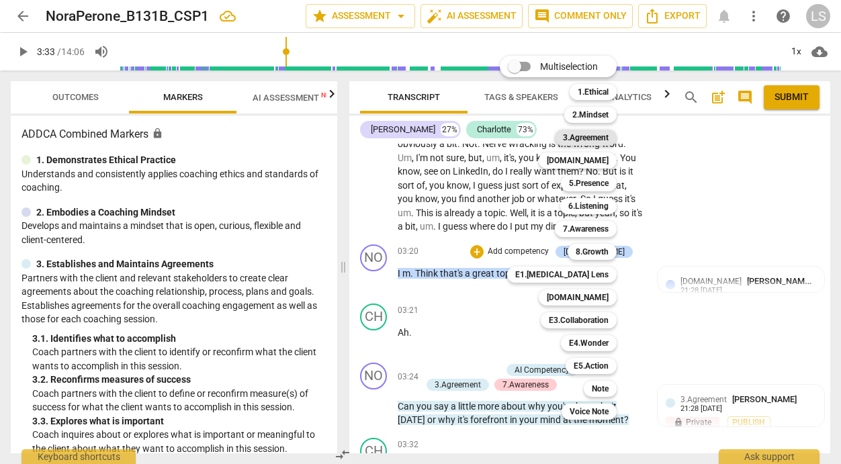
click at [599, 138] on b "3.Agreement" at bounding box center [586, 138] width 46 height 16
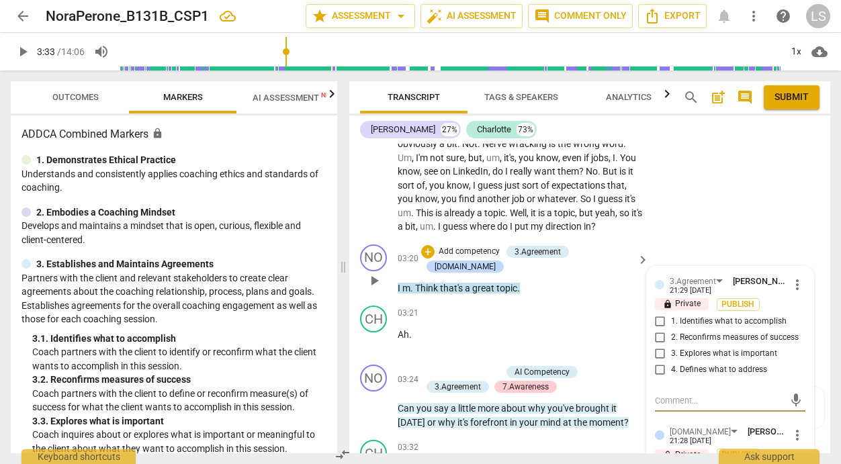
click at [657, 314] on input "1. Identifies what to accomplish" at bounding box center [659, 322] width 21 height 16
click at [673, 394] on textarea at bounding box center [719, 400] width 129 height 13
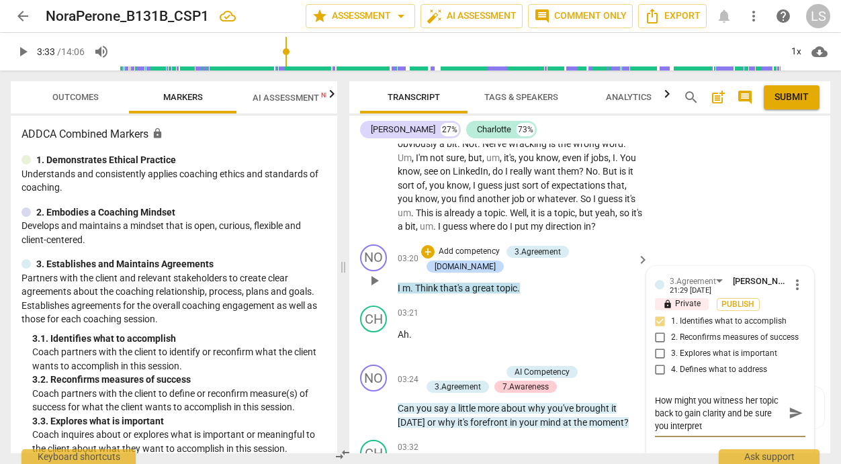
scroll to position [0, 0]
click at [788, 406] on span "send" at bounding box center [795, 413] width 15 height 15
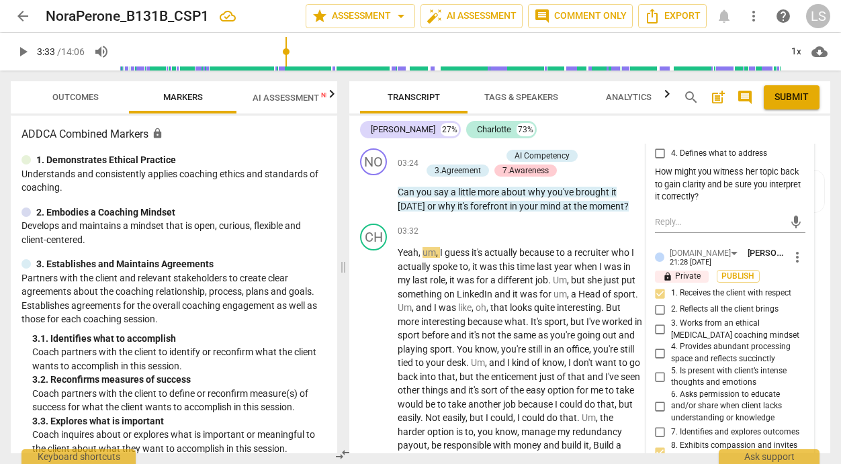
scroll to position [1936, 0]
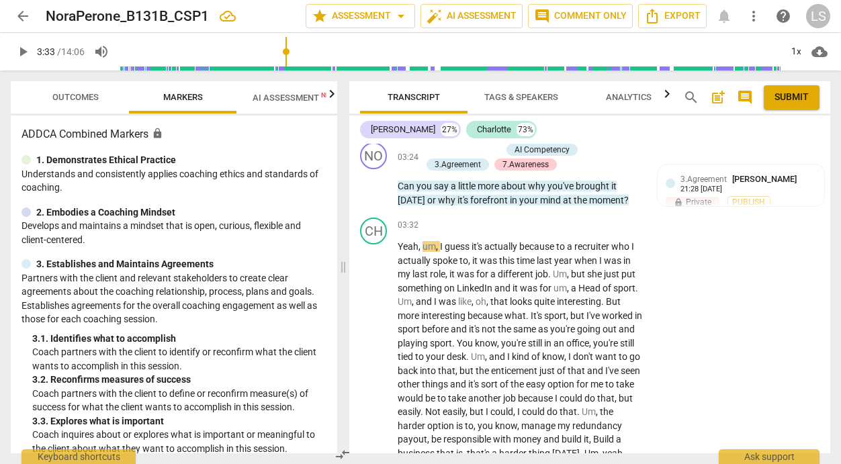
click at [26, 48] on span "play_arrow" at bounding box center [23, 52] width 16 height 16
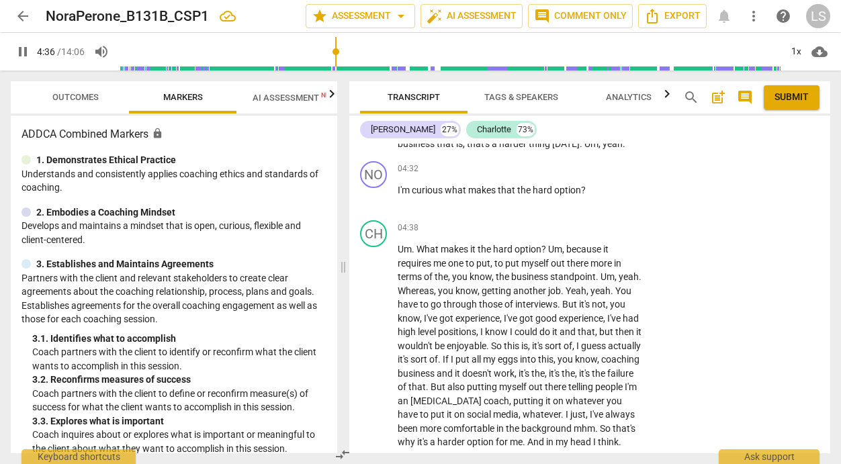
scroll to position [2227, 0]
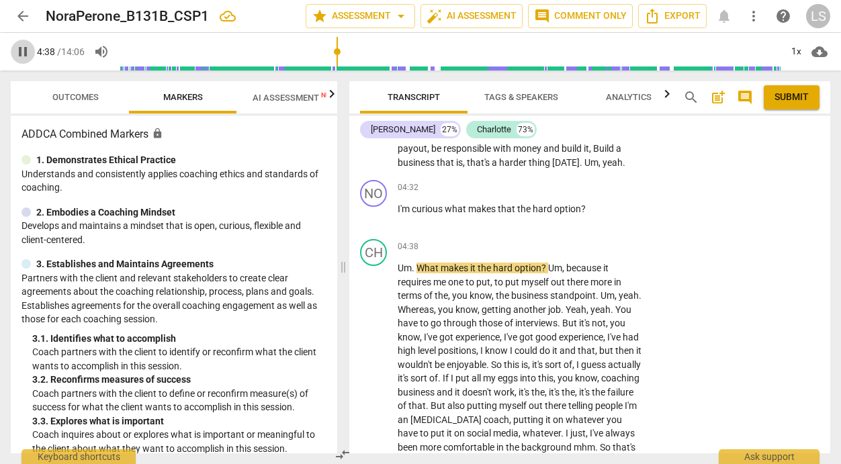
click at [26, 52] on span "pause" at bounding box center [23, 52] width 16 height 16
click at [559, 184] on div "+" at bounding box center [559, 187] width 13 height 13
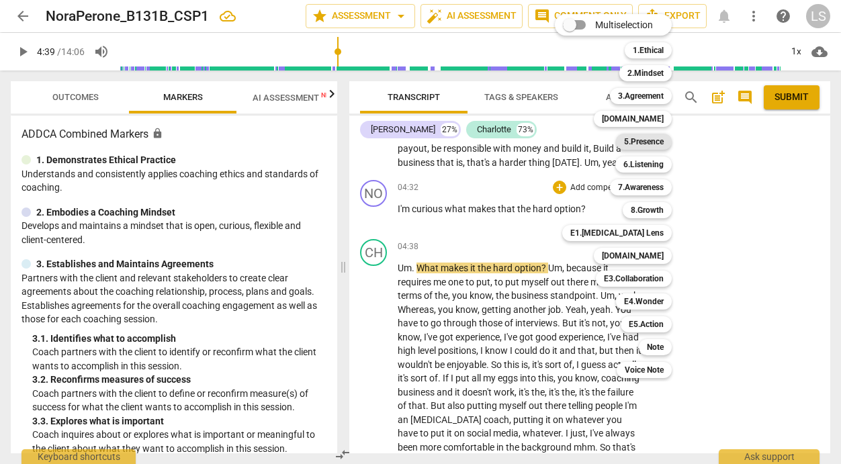
click at [641, 146] on b "5.Presence" at bounding box center [644, 142] width 40 height 16
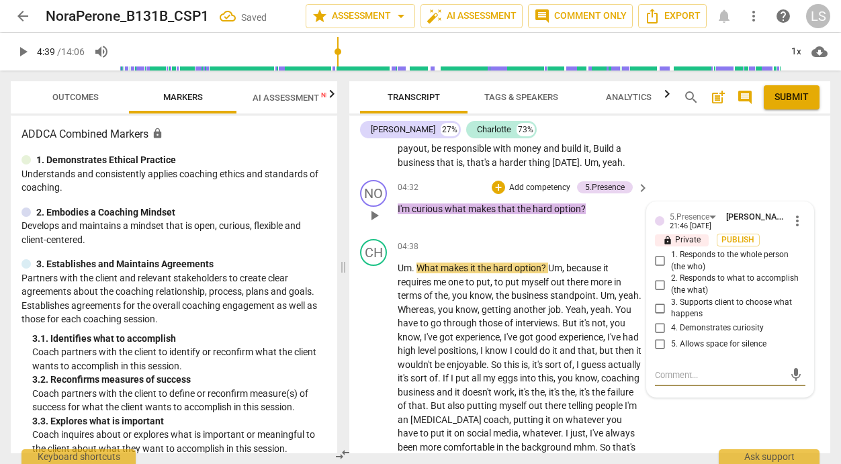
click at [654, 322] on input "4. Demonstrates curiosity" at bounding box center [659, 328] width 21 height 16
click at [545, 184] on p "Add competency" at bounding box center [540, 188] width 64 height 12
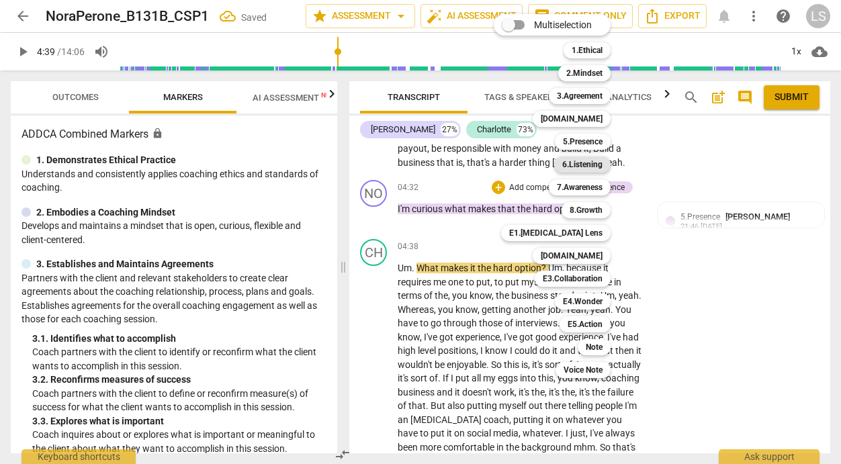
click at [586, 165] on b "6.Listening" at bounding box center [582, 164] width 40 height 16
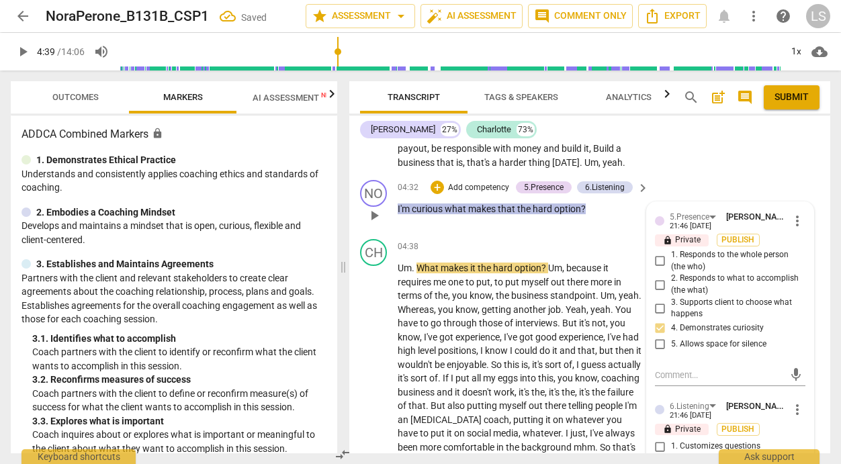
click at [674, 393] on div "5.[PERSON_NAME] 21:46 [DATE] more_vert lock Private Publish 1. Responds to the …" at bounding box center [730, 402] width 167 height 401
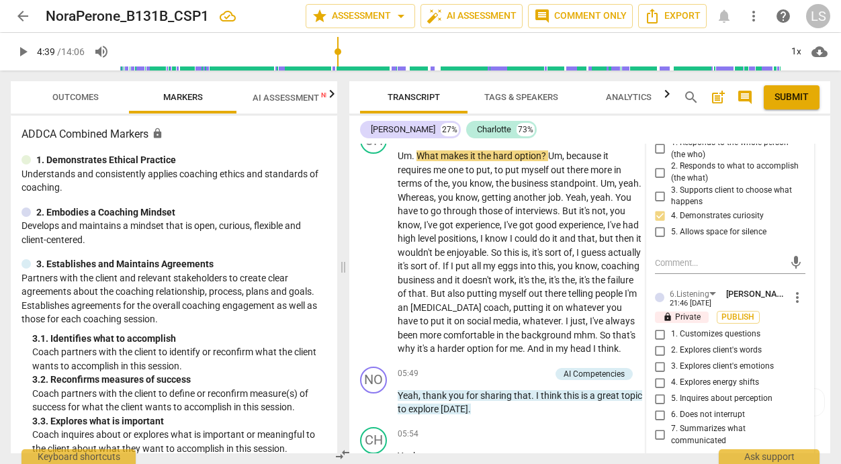
scroll to position [2380, 0]
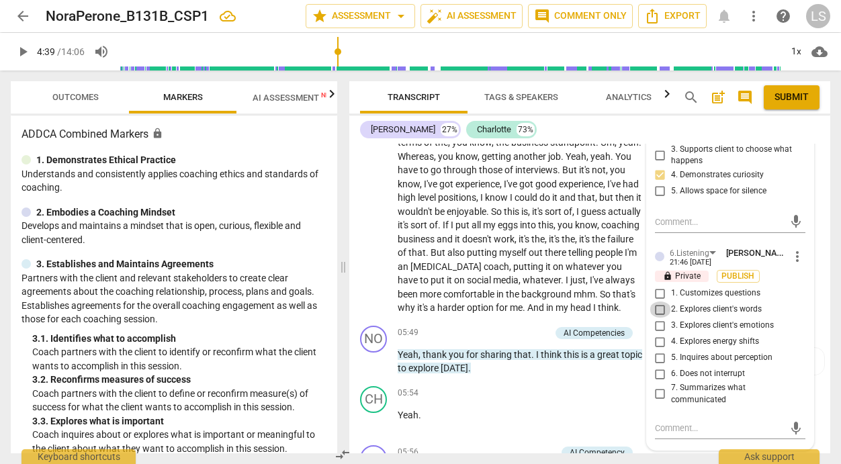
click at [658, 303] on input "2. Explores client's words" at bounding box center [659, 310] width 21 height 16
click at [657, 355] on input "5. Inquires about perception" at bounding box center [659, 358] width 21 height 16
click at [657, 371] on input "6. Does not interrupt" at bounding box center [659, 374] width 21 height 16
click at [658, 426] on textarea at bounding box center [719, 428] width 129 height 13
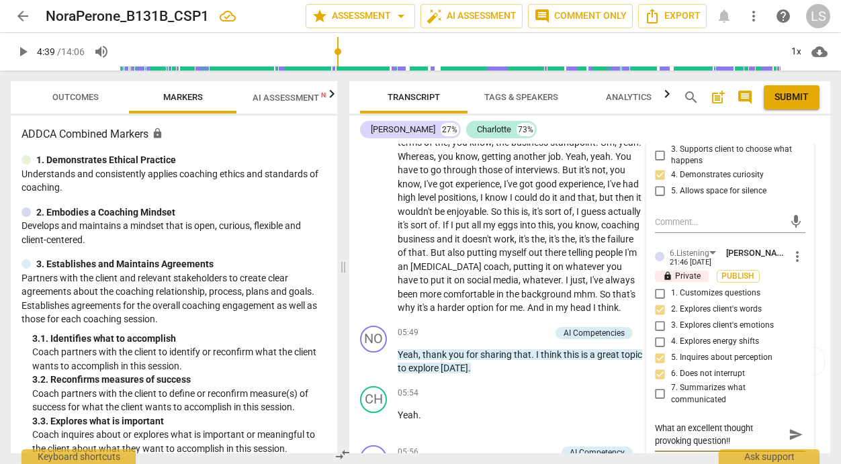
click at [788, 432] on span "send" at bounding box center [795, 434] width 15 height 15
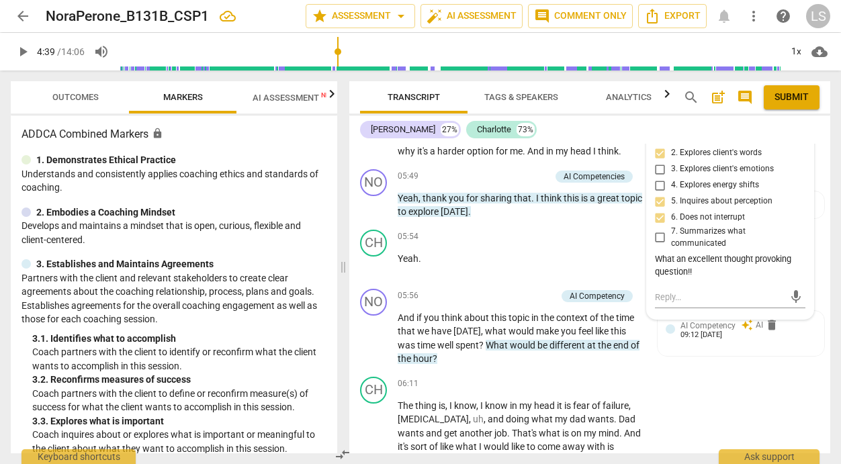
scroll to position [2555, 0]
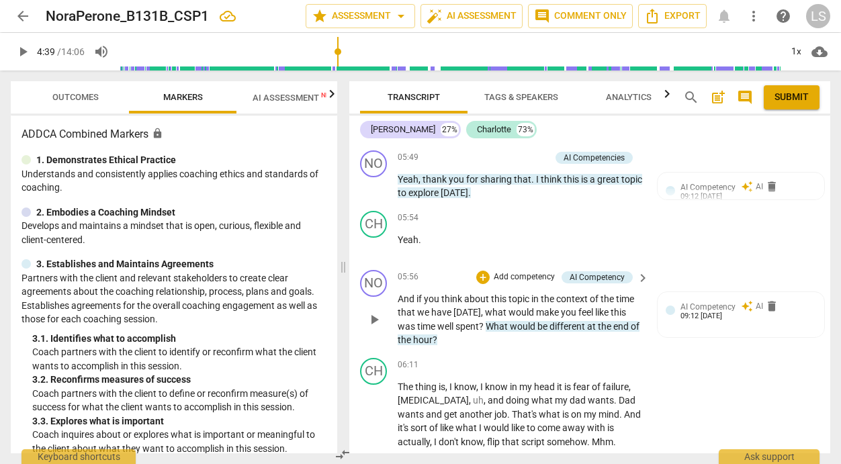
click at [526, 283] on p "Add competency" at bounding box center [524, 277] width 64 height 12
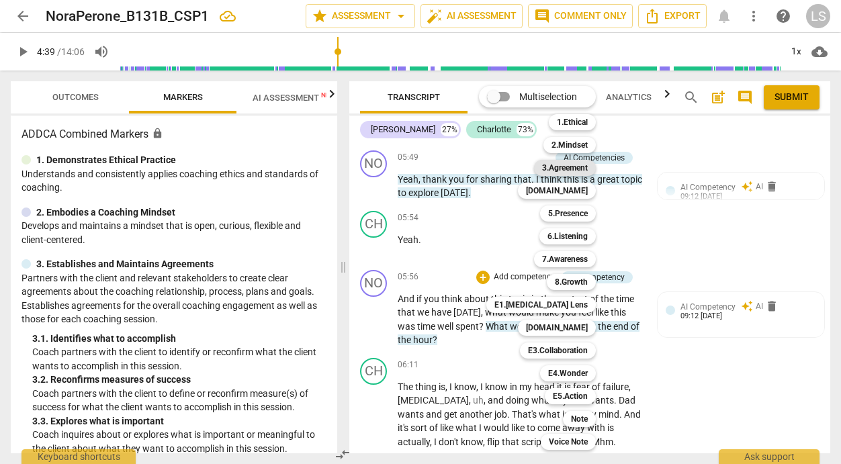
click at [573, 169] on b "3.Agreement" at bounding box center [565, 168] width 46 height 16
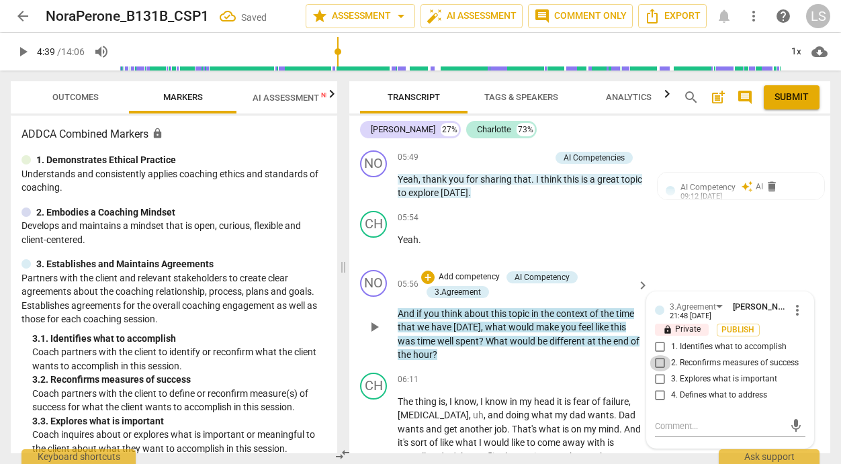
click at [658, 371] on input "2. Reconfirms measures of success" at bounding box center [659, 363] width 21 height 16
click at [674, 432] on textarea at bounding box center [719, 426] width 129 height 13
click at [673, 432] on textarea "Great question" at bounding box center [719, 426] width 129 height 13
click at [770, 432] on textarea "Great wording in your question" at bounding box center [719, 426] width 129 height 13
click at [788, 433] on span "send" at bounding box center [795, 425] width 15 height 15
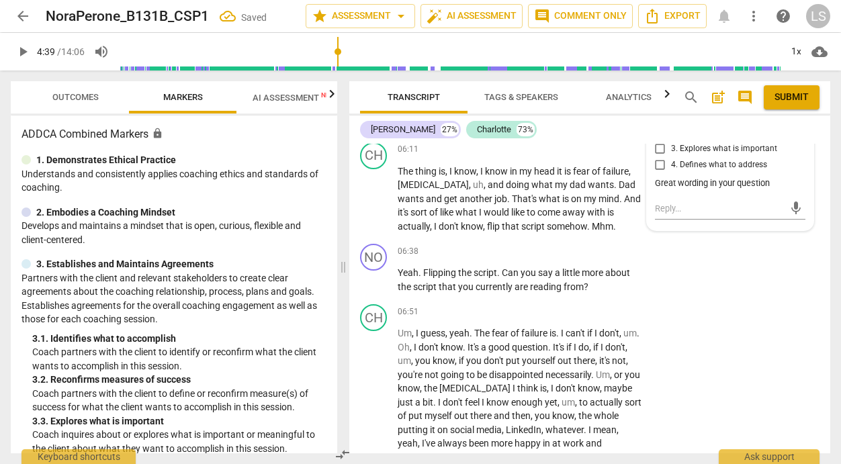
scroll to position [2803, 0]
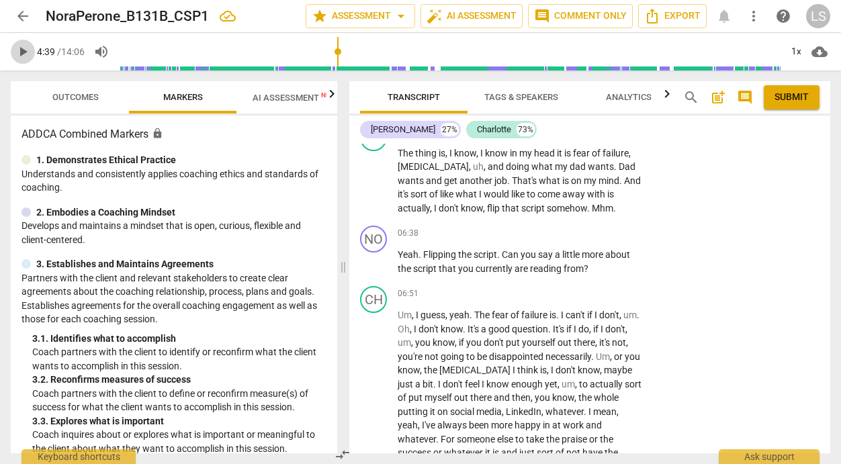
click at [23, 48] on span "play_arrow" at bounding box center [23, 52] width 16 height 16
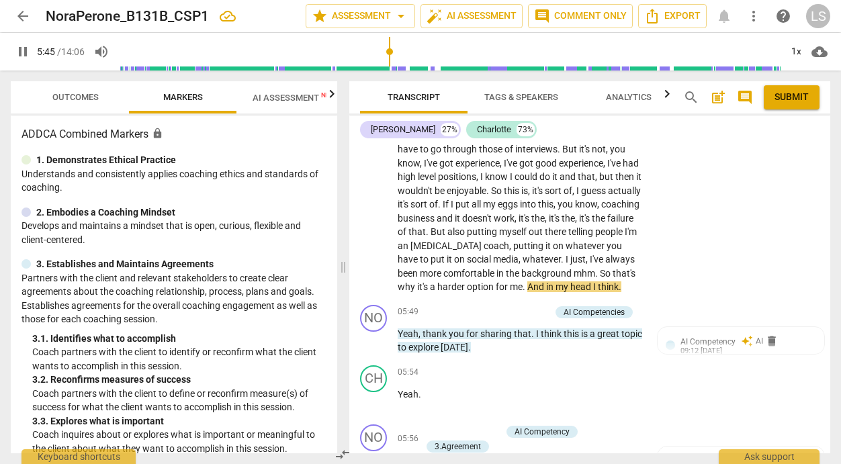
scroll to position [2413, 0]
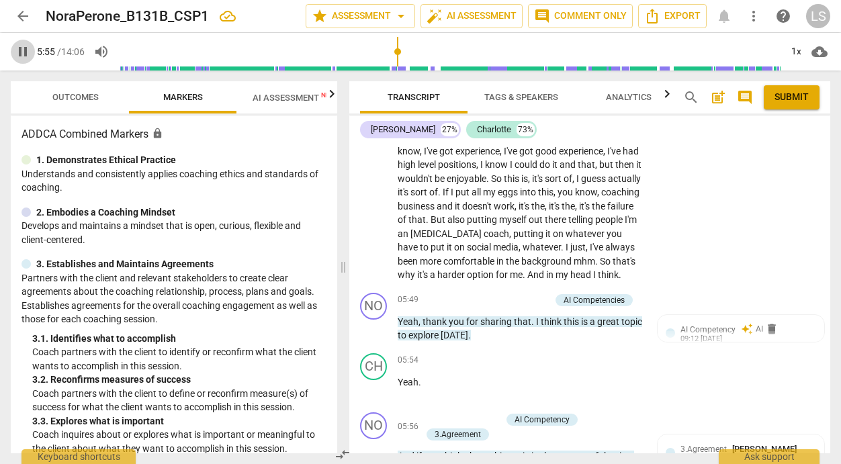
click at [24, 48] on span "pause" at bounding box center [23, 52] width 16 height 16
click at [680, 332] on div "AI Competency auto_awesome AI delete 09:12 [DATE]" at bounding box center [740, 337] width 167 height 45
click at [519, 306] on p "Add competency" at bounding box center [518, 300] width 64 height 12
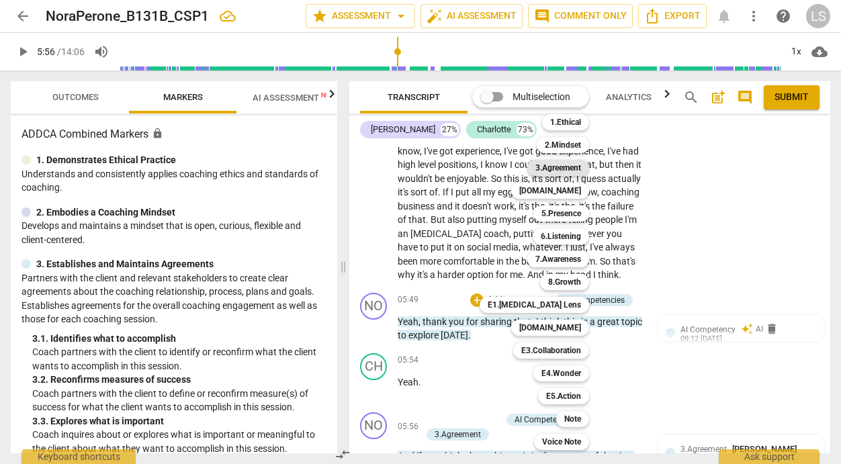
click at [564, 171] on b "3.Agreement" at bounding box center [558, 168] width 46 height 16
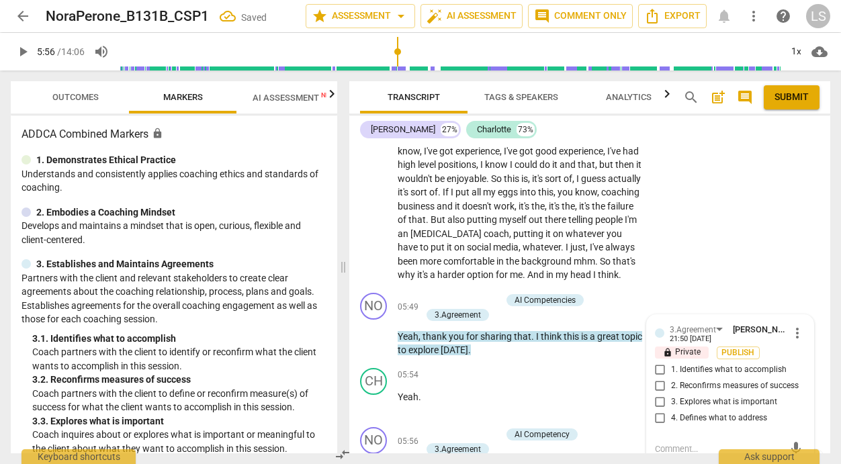
scroll to position [2582, 0]
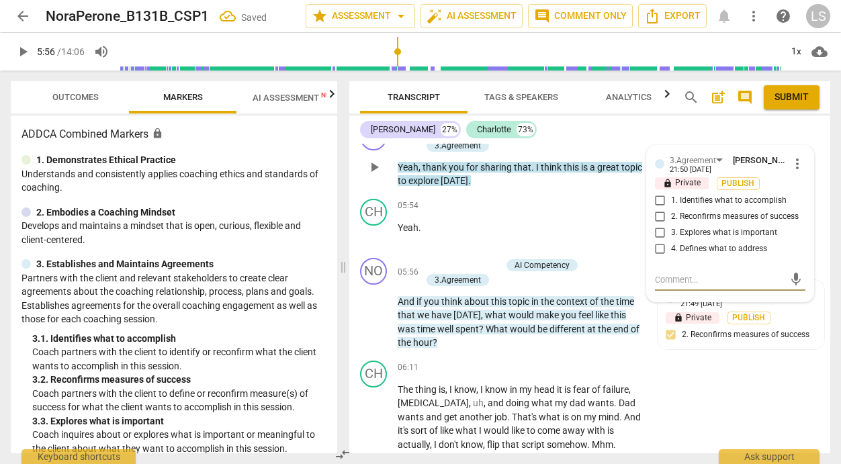
click at [659, 209] on input "1. Identifies what to accomplish" at bounding box center [659, 201] width 21 height 16
click at [668, 286] on textarea at bounding box center [719, 279] width 129 height 13
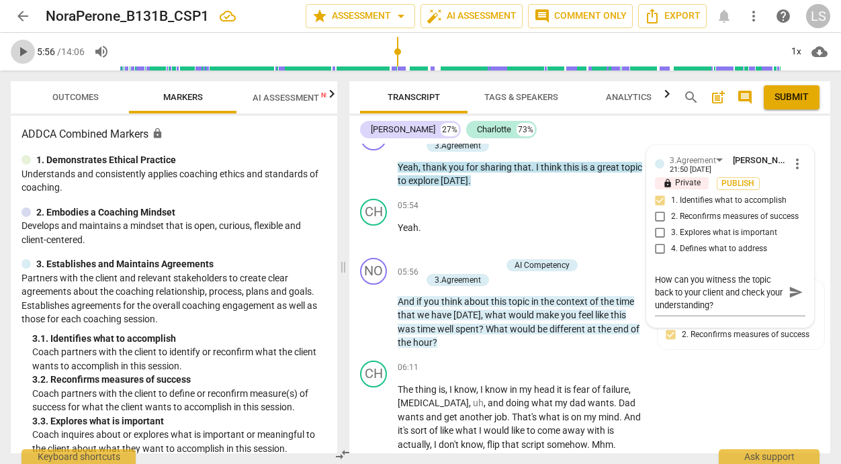
click at [25, 52] on span "play_arrow" at bounding box center [23, 52] width 16 height 16
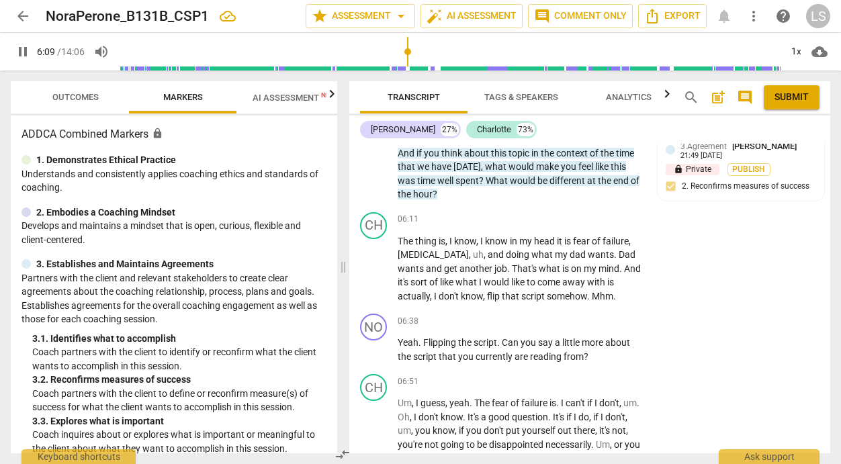
scroll to position [2737, 0]
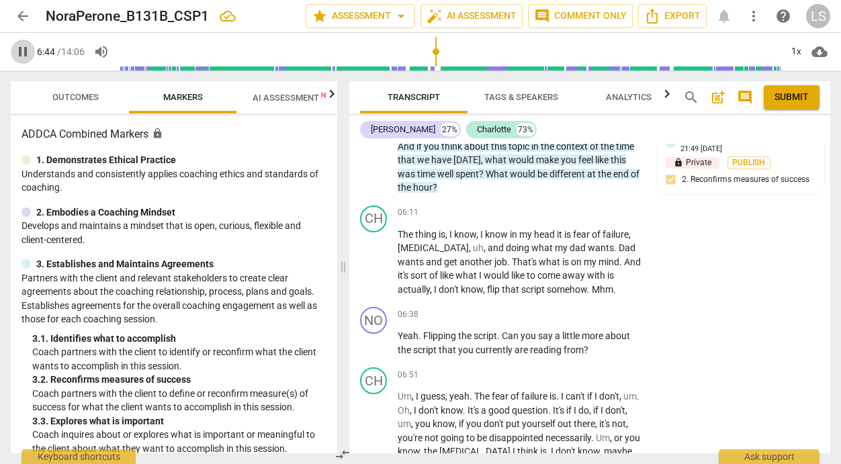
click at [24, 48] on span "pause" at bounding box center [23, 52] width 16 height 16
click at [557, 321] on div "+" at bounding box center [559, 314] width 13 height 13
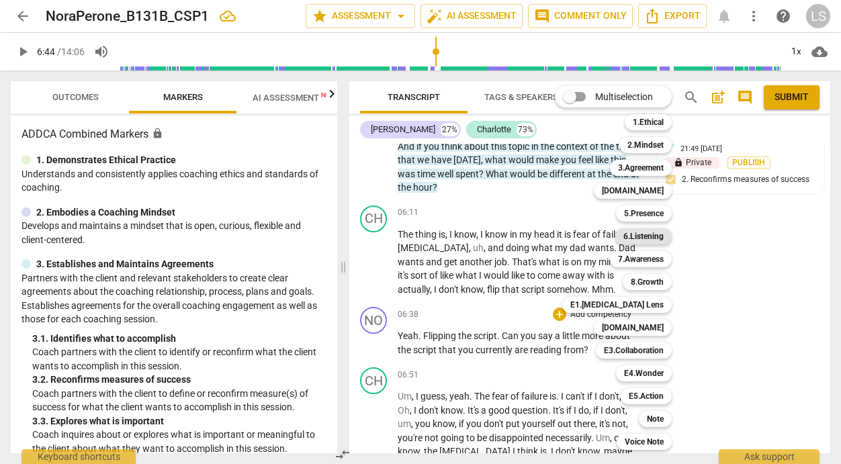
click at [653, 236] on b "6.Listening" at bounding box center [643, 236] width 40 height 16
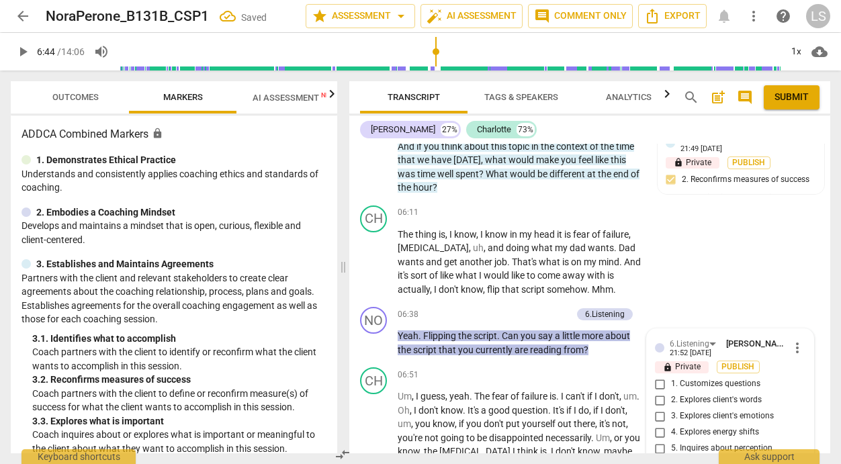
scroll to position [2969, 0]
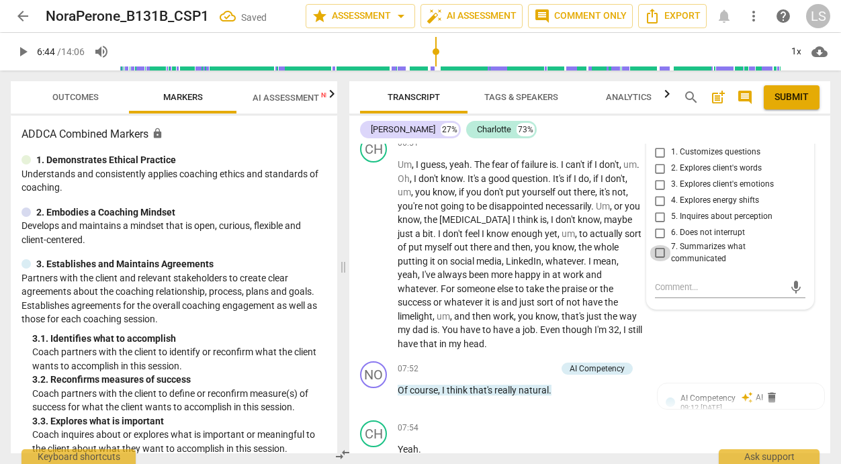
click at [658, 261] on input "7. Summarizes what communicated" at bounding box center [659, 253] width 21 height 16
click at [657, 177] on input "2. Explores client's words" at bounding box center [659, 168] width 21 height 16
click at [656, 159] on input "1. Customizes questions" at bounding box center [659, 152] width 21 height 16
click at [660, 293] on textarea at bounding box center [719, 287] width 129 height 13
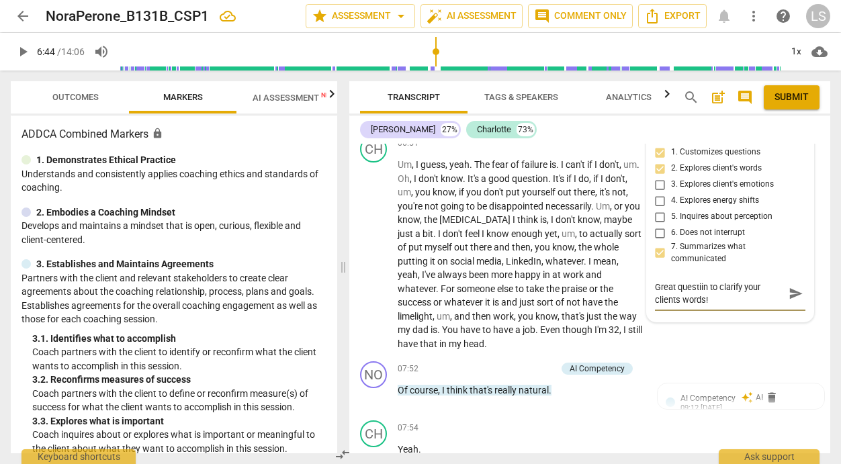
click at [700, 299] on textarea "Great questiin to clarify your clients words!" at bounding box center [719, 294] width 129 height 26
click at [788, 302] on span "send" at bounding box center [795, 294] width 15 height 15
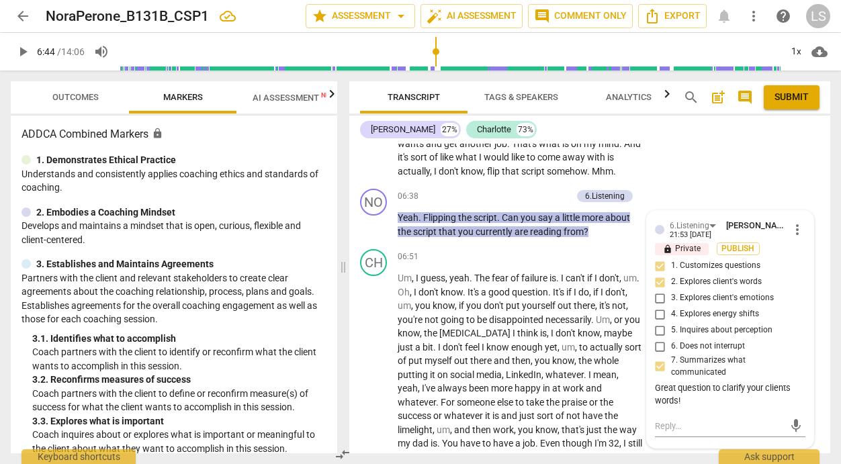
scroll to position [2848, 0]
